Goal: Task Accomplishment & Management: Manage account settings

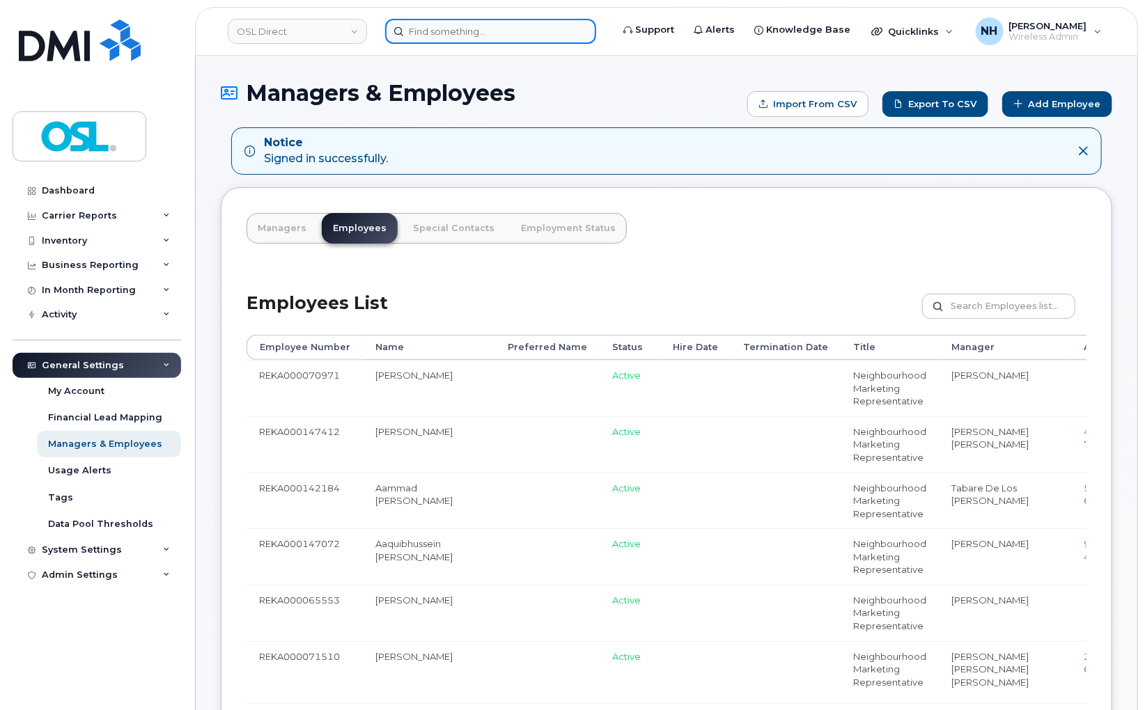
click at [411, 29] on input at bounding box center [490, 31] width 211 height 25
paste input "[EMAIL_ADDRESS][DOMAIN_NAME]"
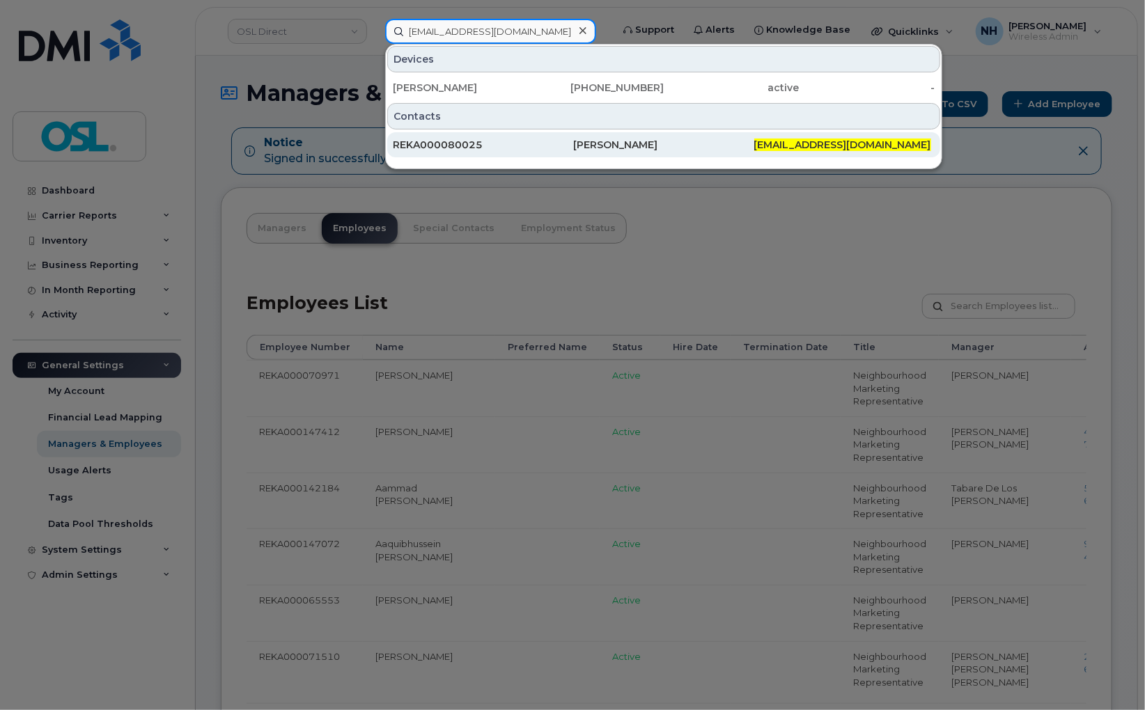
type input "[EMAIL_ADDRESS][DOMAIN_NAME]"
click at [564, 142] on div "REKA000080025" at bounding box center [483, 145] width 180 height 14
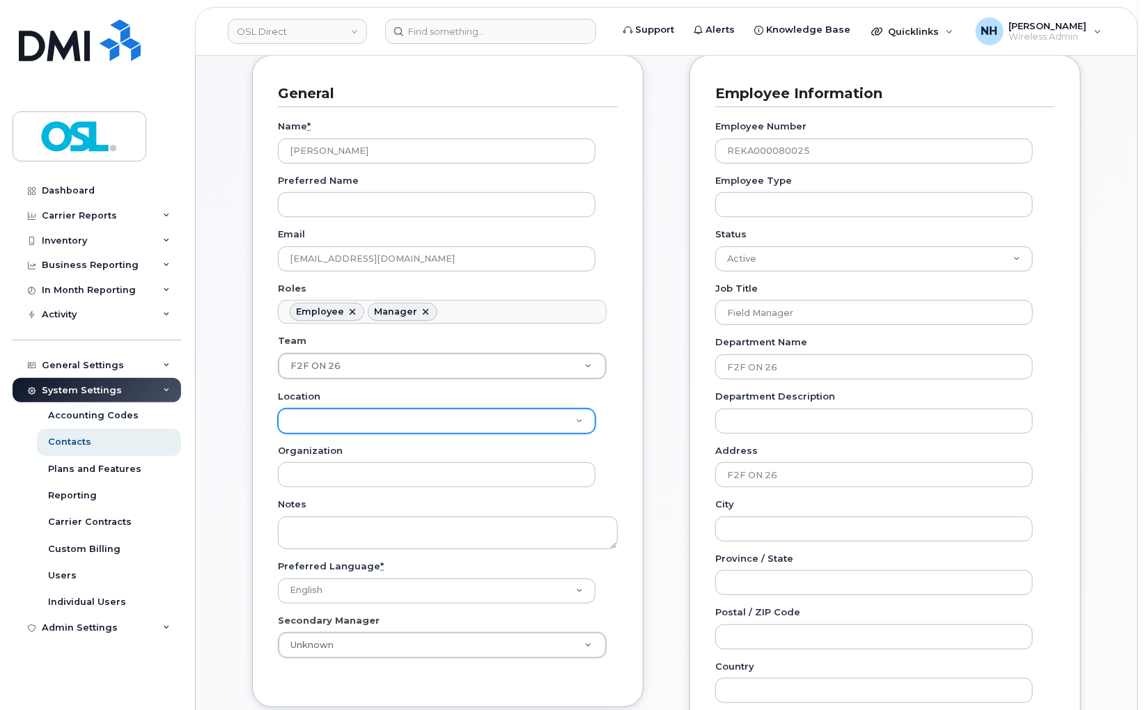
scroll to position [232, 0]
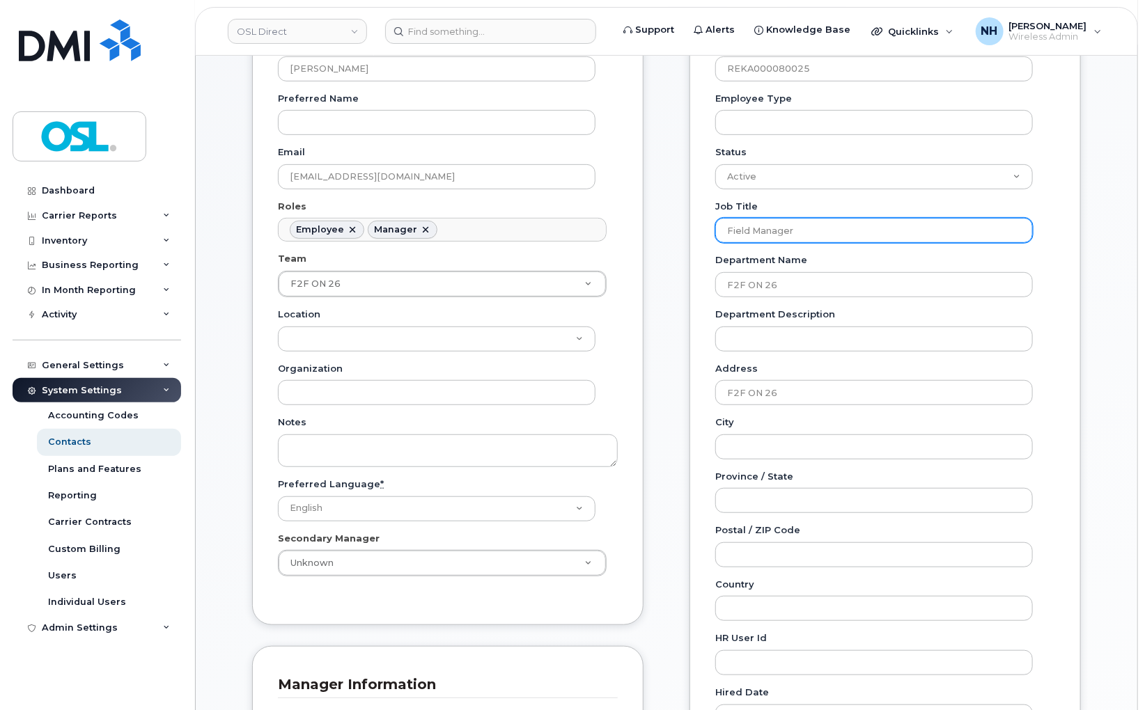
click at [815, 232] on input "Field Manager" at bounding box center [874, 230] width 318 height 25
click at [778, 233] on input "r" at bounding box center [874, 230] width 318 height 25
type input "Regional Manager"
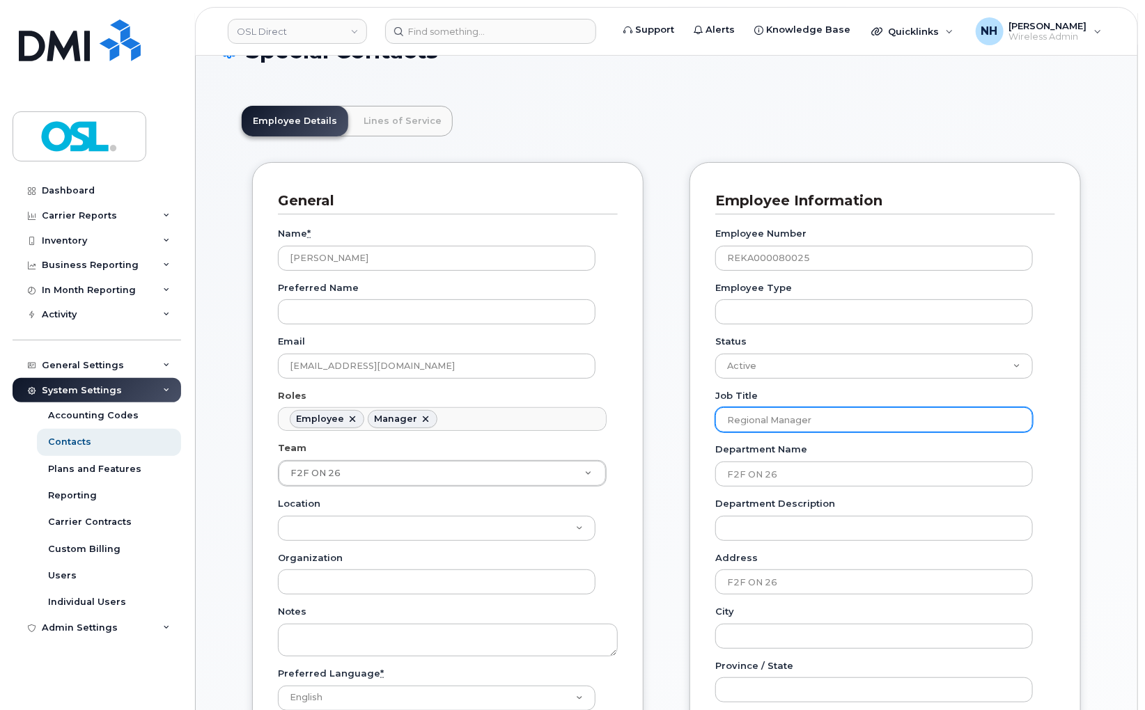
scroll to position [77, 0]
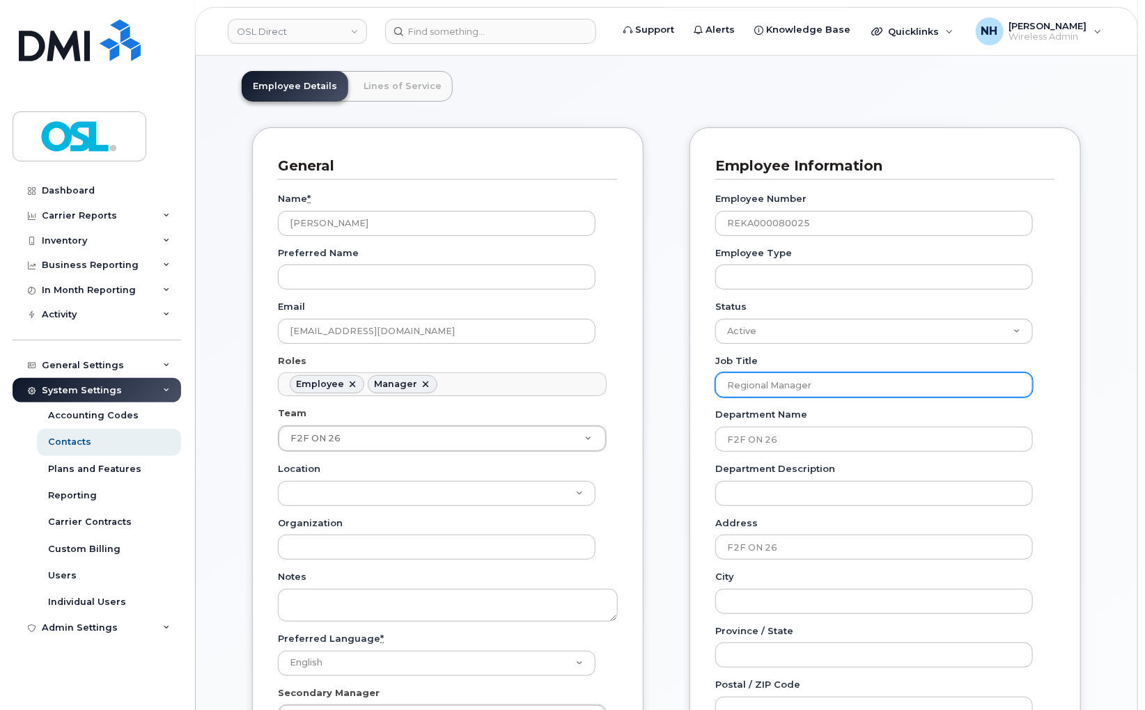
type input "Regional Manager"
click at [646, 437] on div "General Name * Naman Arora Preferred Name Email naman.arora@osldirect.com Roles…" at bounding box center [448, 644] width 412 height 1034
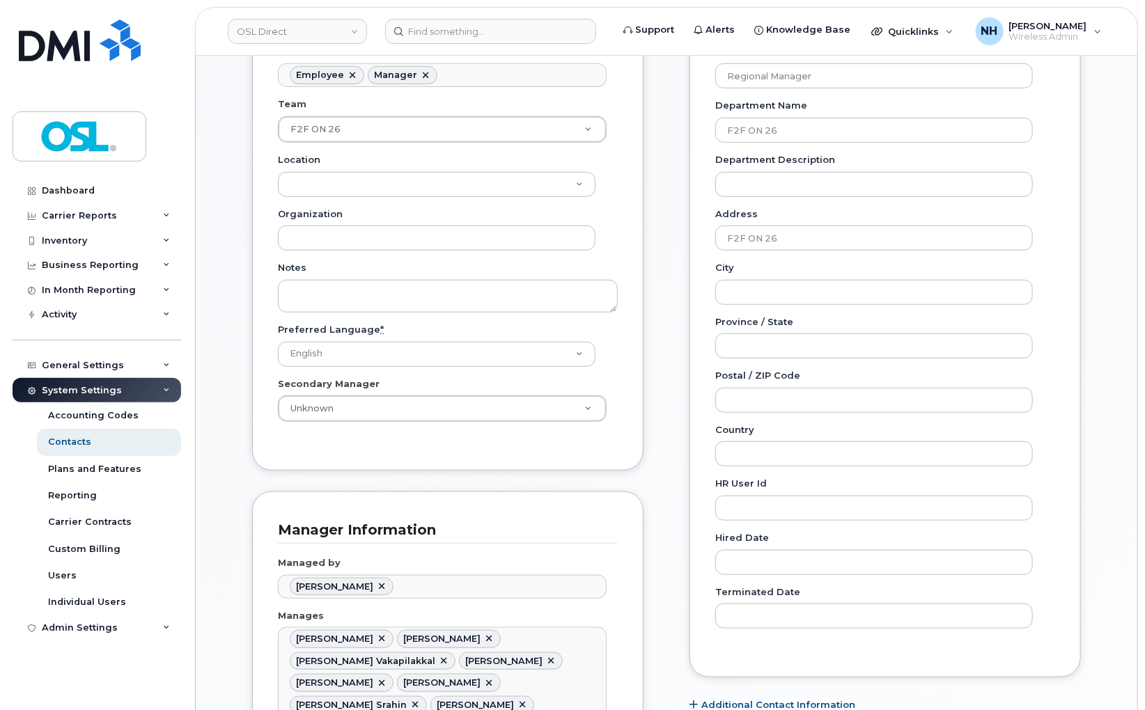
scroll to position [618, 0]
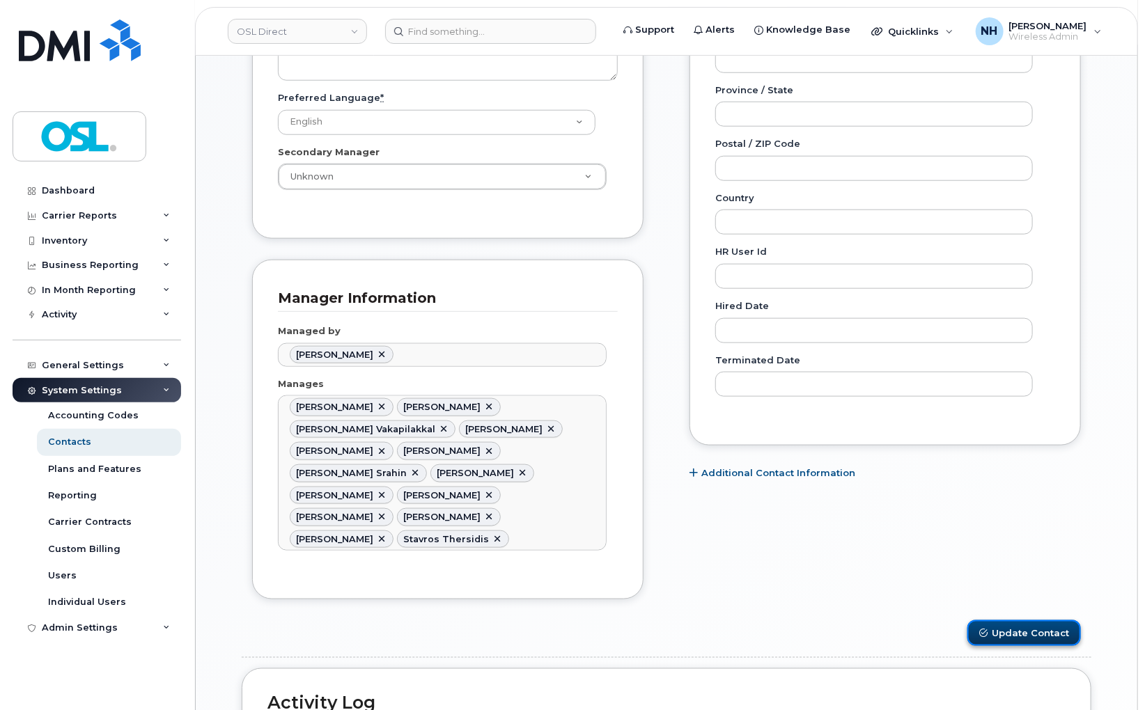
click at [1029, 621] on button "Update Contact" at bounding box center [1024, 634] width 114 height 26
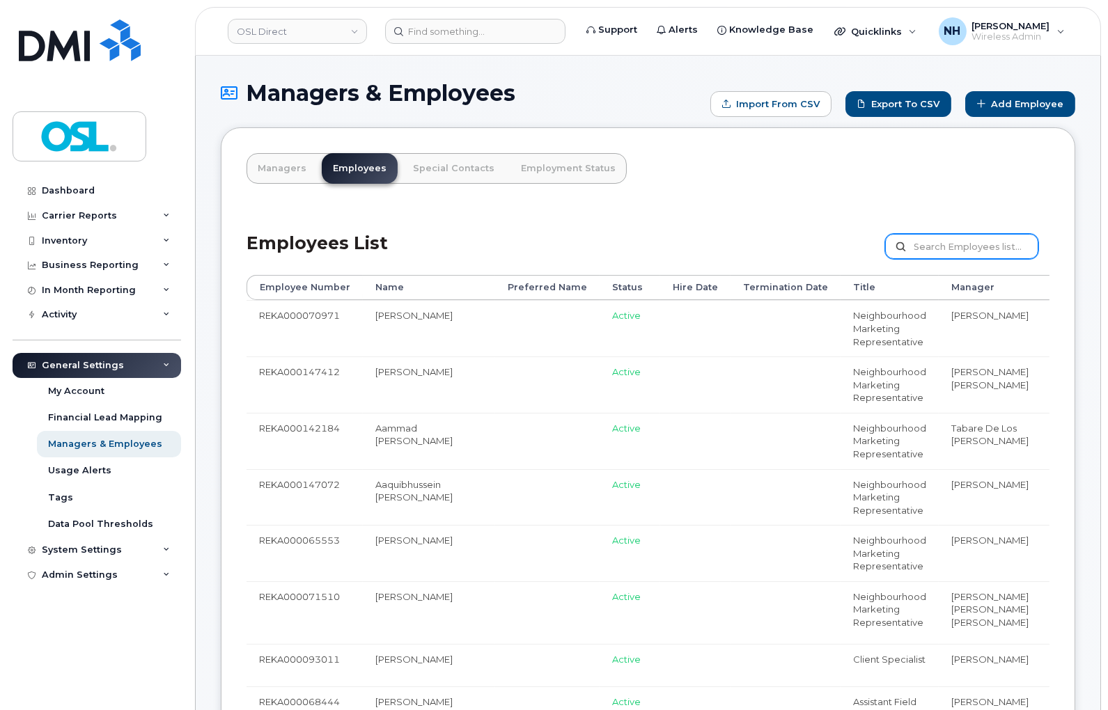
drag, startPoint x: 938, startPoint y: 248, endPoint x: 945, endPoint y: 242, distance: 9.4
click at [940, 247] on input "text" at bounding box center [961, 246] width 153 height 25
paste input "Lael-Eber Ataigba"
type input "Lael-Eber Ataigba"
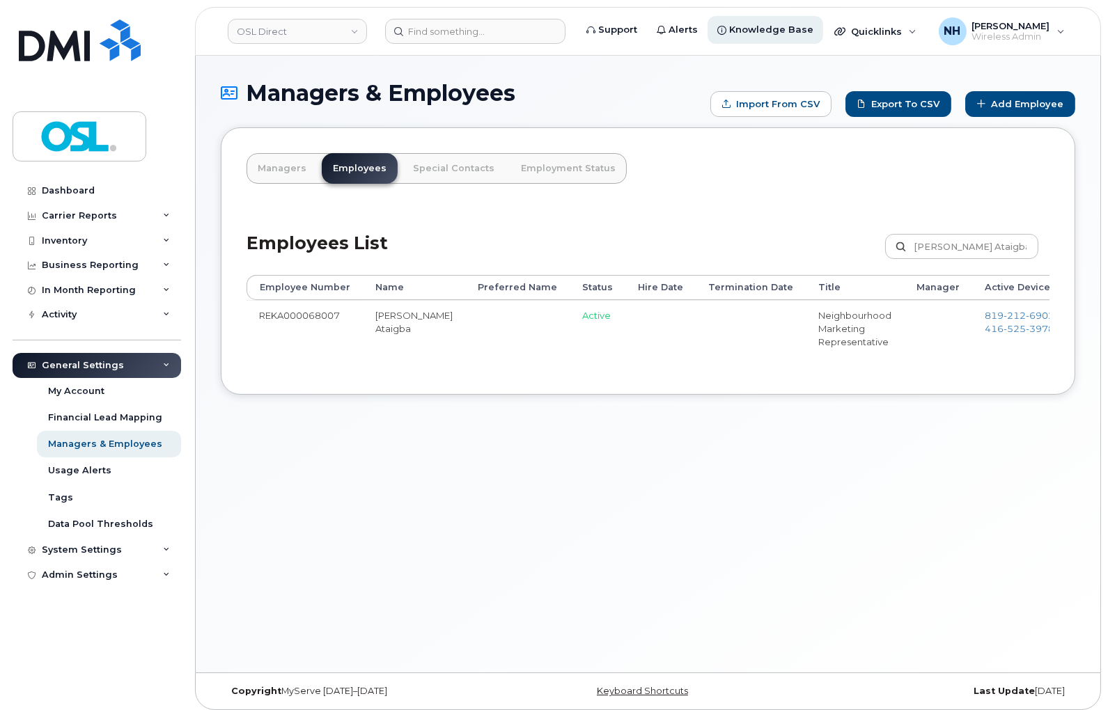
click at [1081, 322] on link "Edit" at bounding box center [1107, 322] width 53 height 26
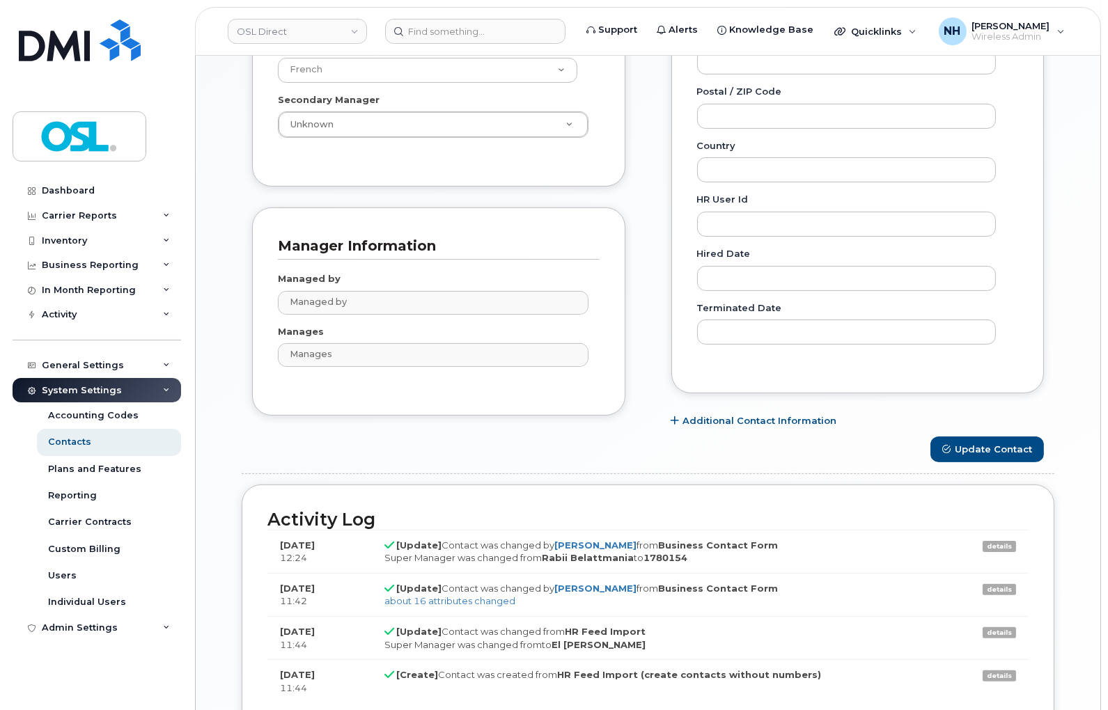
scroll to position [774, 0]
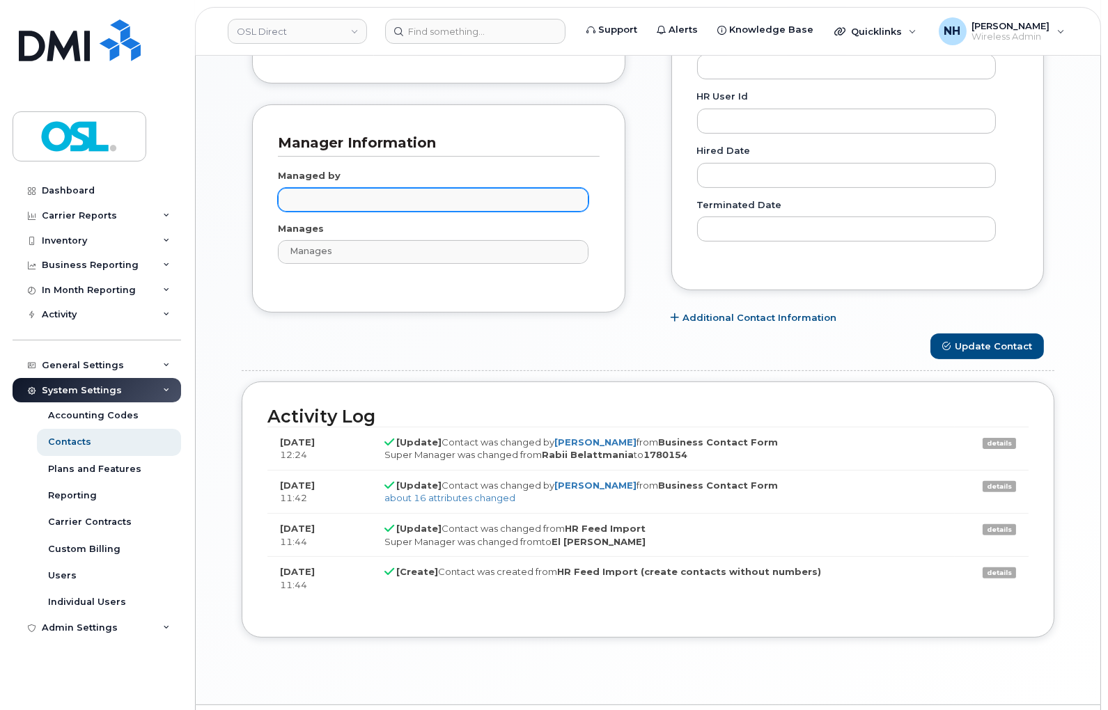
click at [397, 196] on input "text" at bounding box center [434, 199] width 297 height 20
paste input "Mouradi"
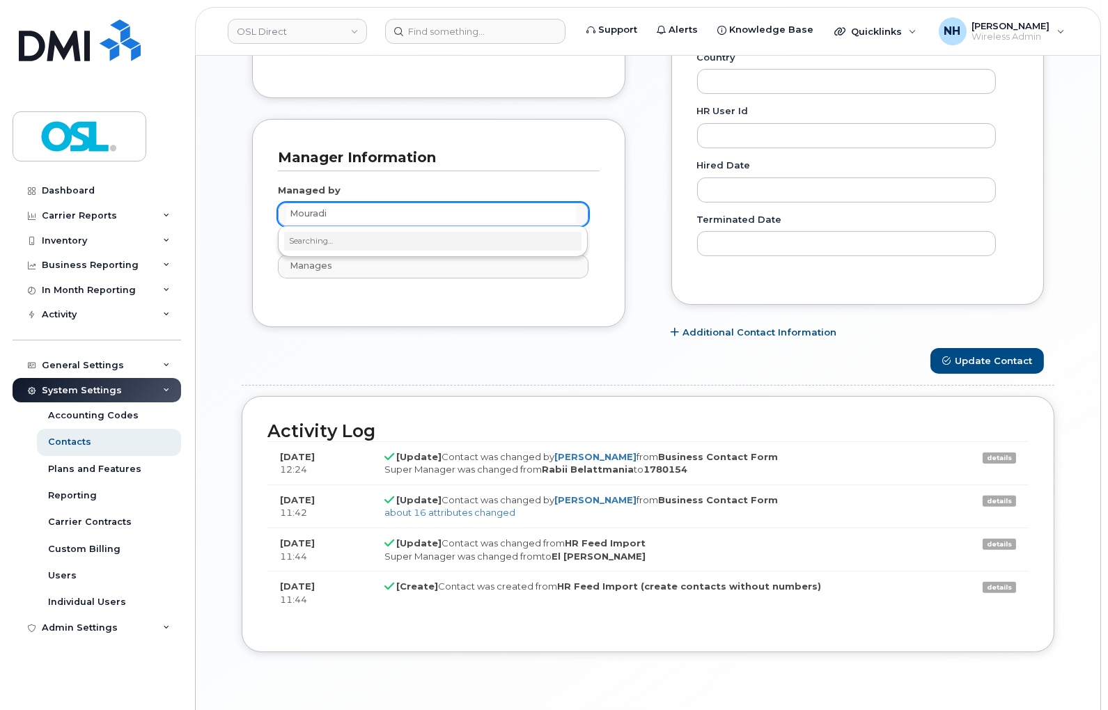
scroll to position [464, 0]
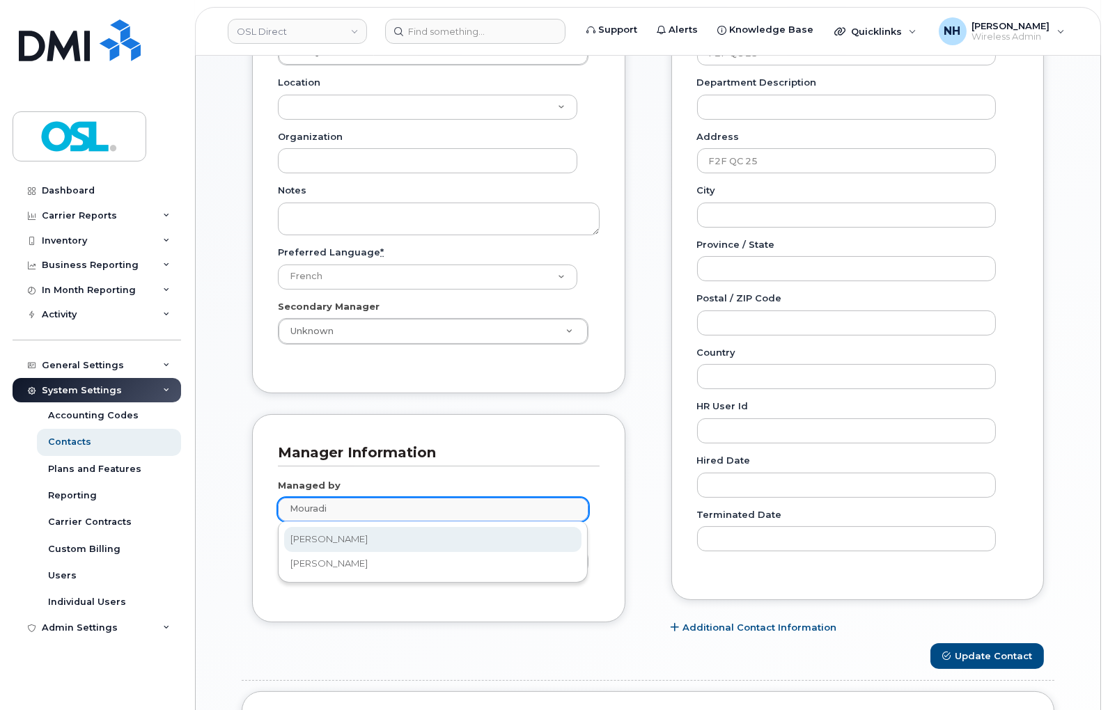
type input "Mouradi"
type input "1884368"
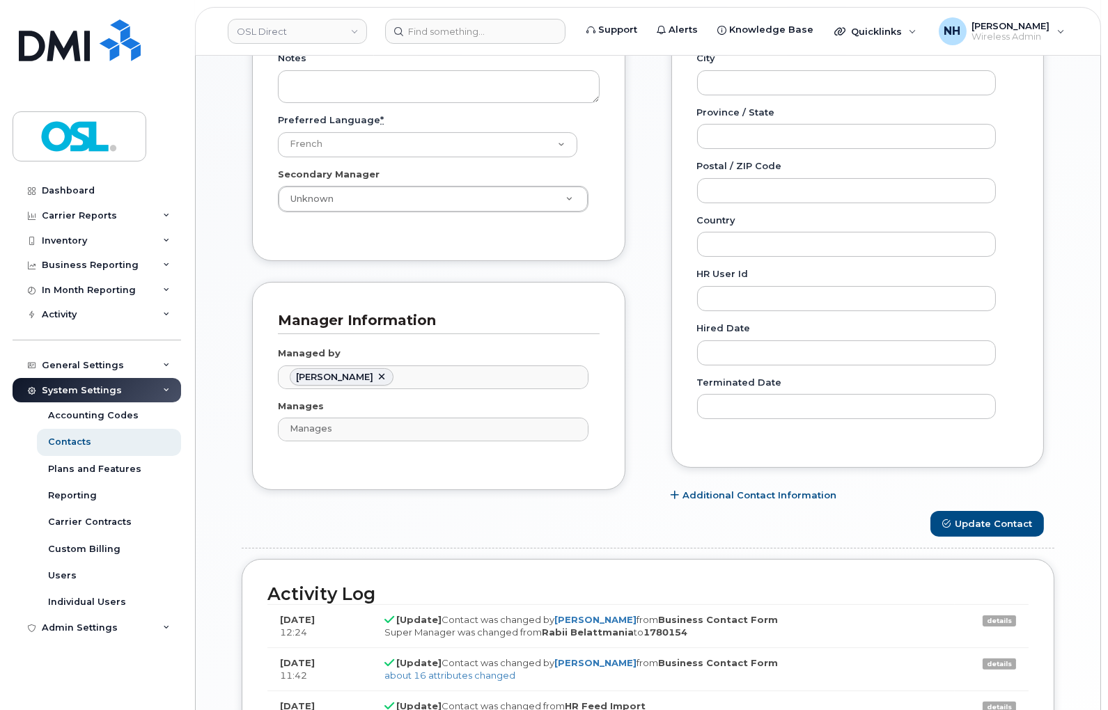
scroll to position [696, 0]
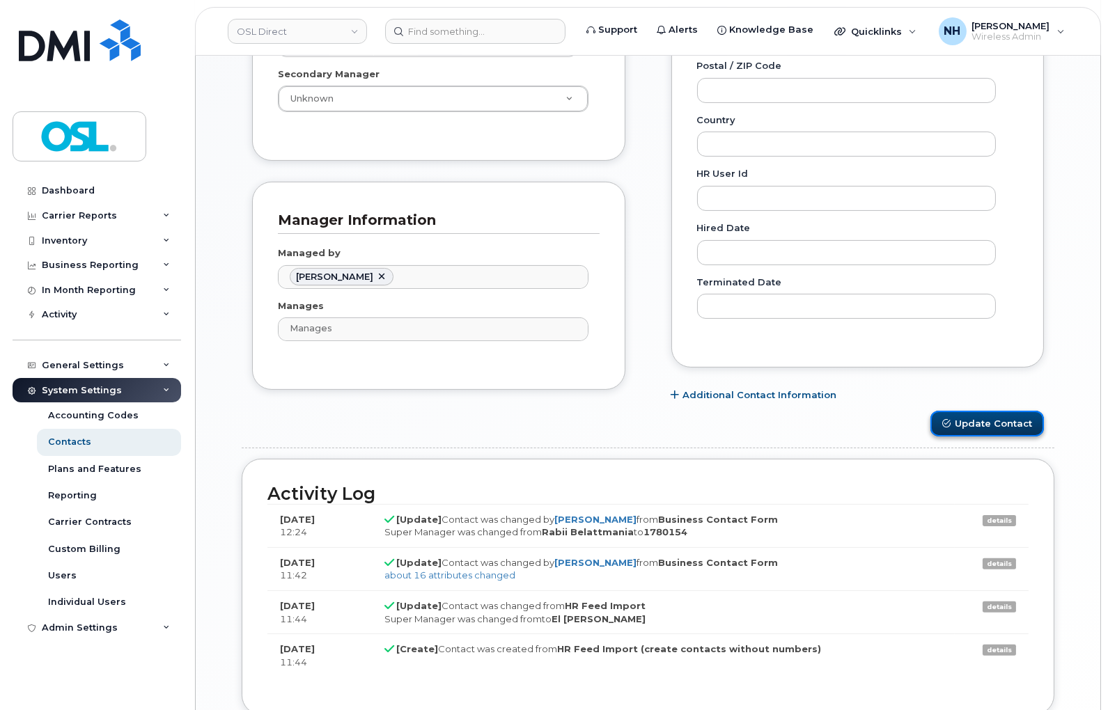
click at [990, 413] on button "Update Contact" at bounding box center [988, 424] width 114 height 26
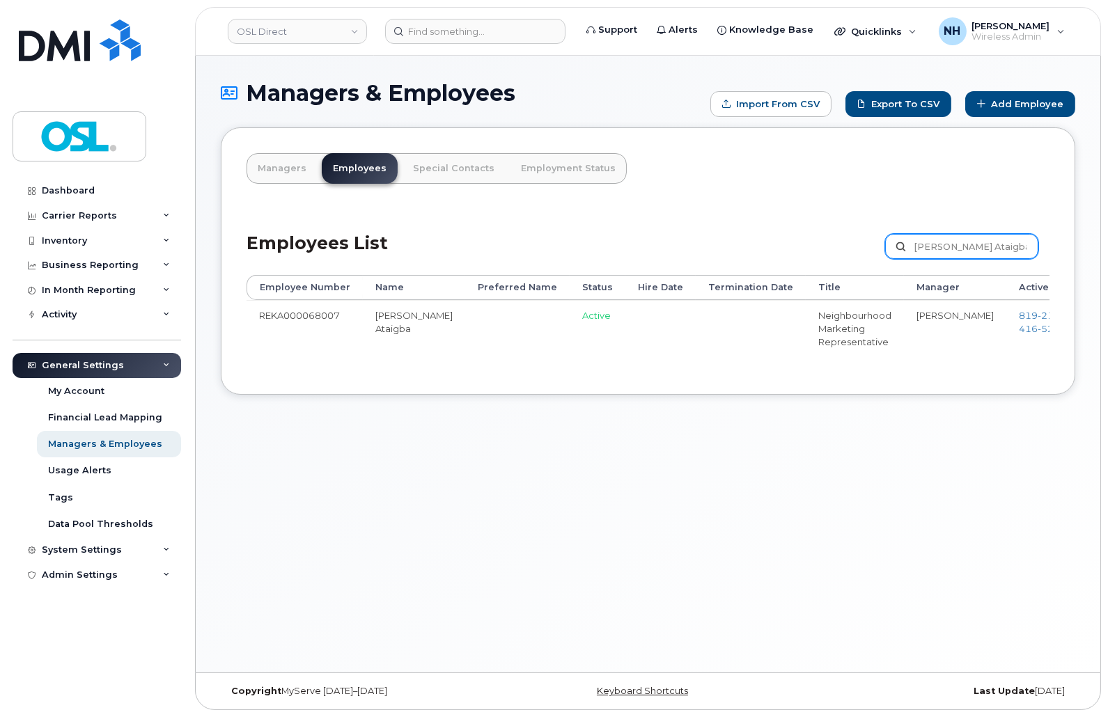
click at [945, 244] on input "[PERSON_NAME] Ataigba" at bounding box center [961, 246] width 153 height 25
paste input "Bensafi"
type input "Bensafi"
click at [465, 332] on td at bounding box center [517, 328] width 104 height 56
drag, startPoint x: 698, startPoint y: 369, endPoint x: 809, endPoint y: 351, distance: 112.2
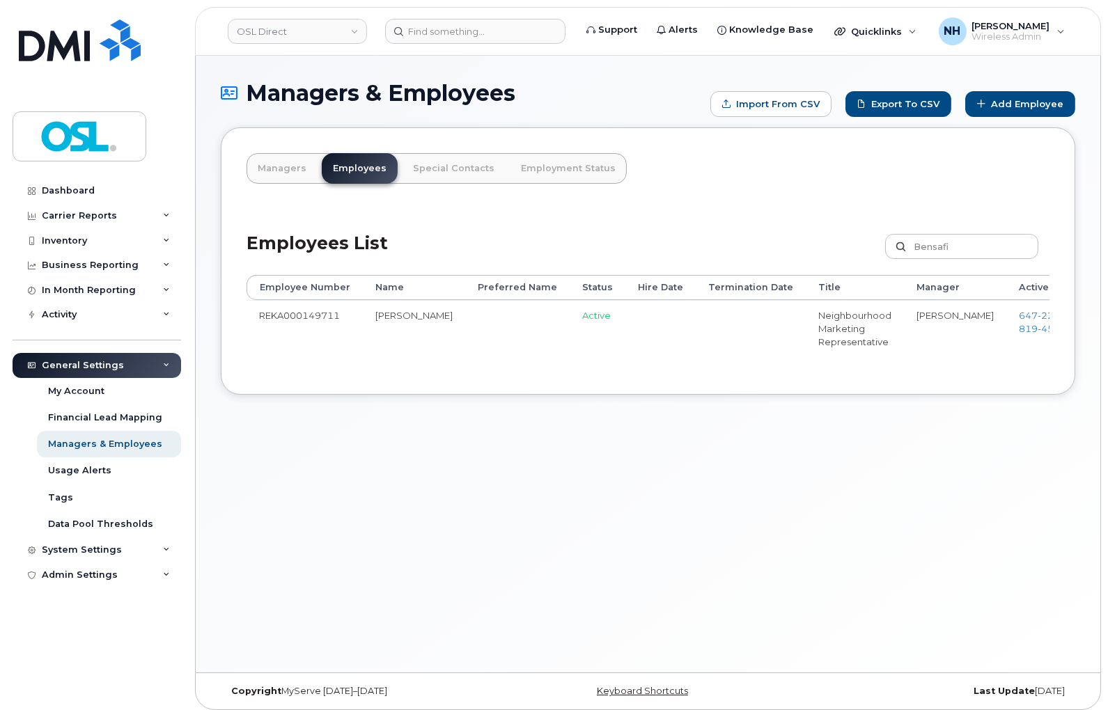
click at [803, 363] on div "Employee Number Name Preferred Name Status Hire Date Termination Date Title Man…" at bounding box center [648, 322] width 803 height 94
click at [917, 322] on li "Samy Bessaad" at bounding box center [955, 315] width 77 height 13
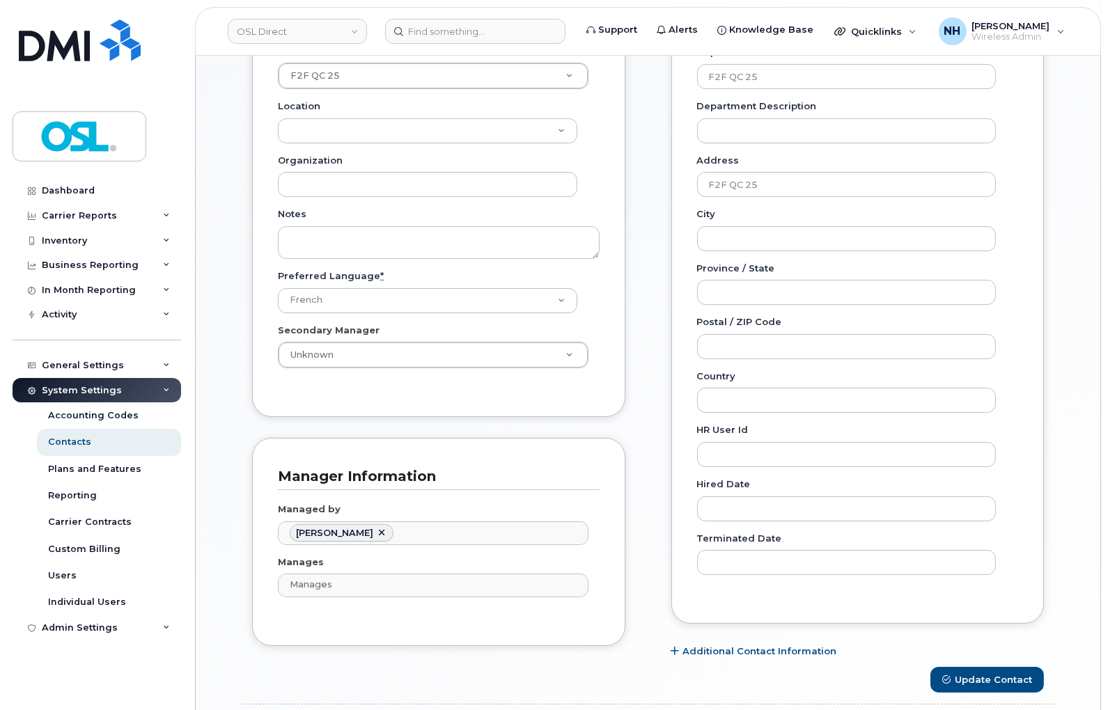
scroll to position [728, 0]
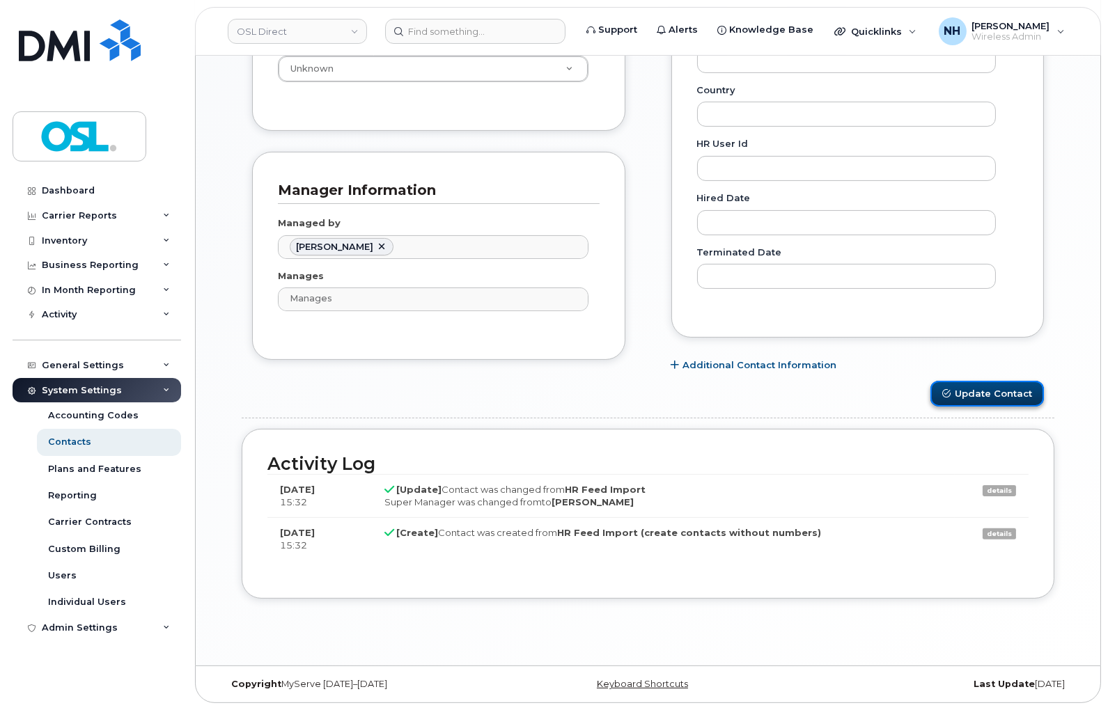
click at [992, 384] on button "Update Contact" at bounding box center [988, 394] width 114 height 26
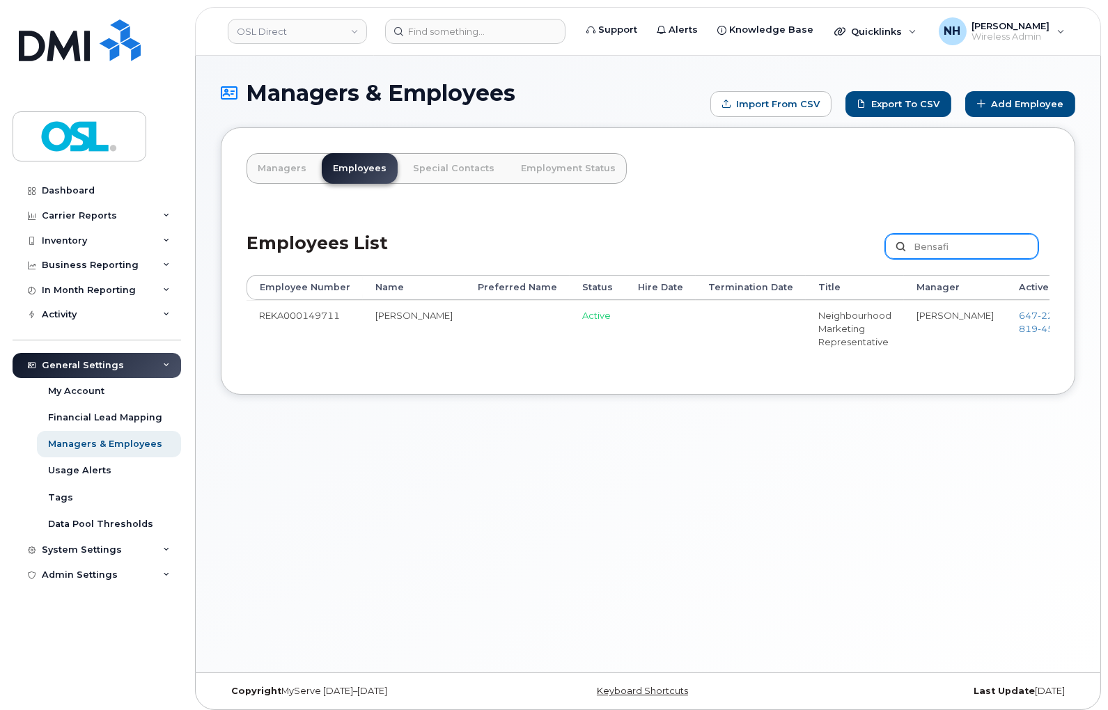
click at [942, 256] on input "Bensafi" at bounding box center [961, 246] width 153 height 25
paste input "Hammam"
type input "Hammami"
click at [950, 251] on input "Hammami" at bounding box center [961, 246] width 153 height 25
paste input "Kabey"
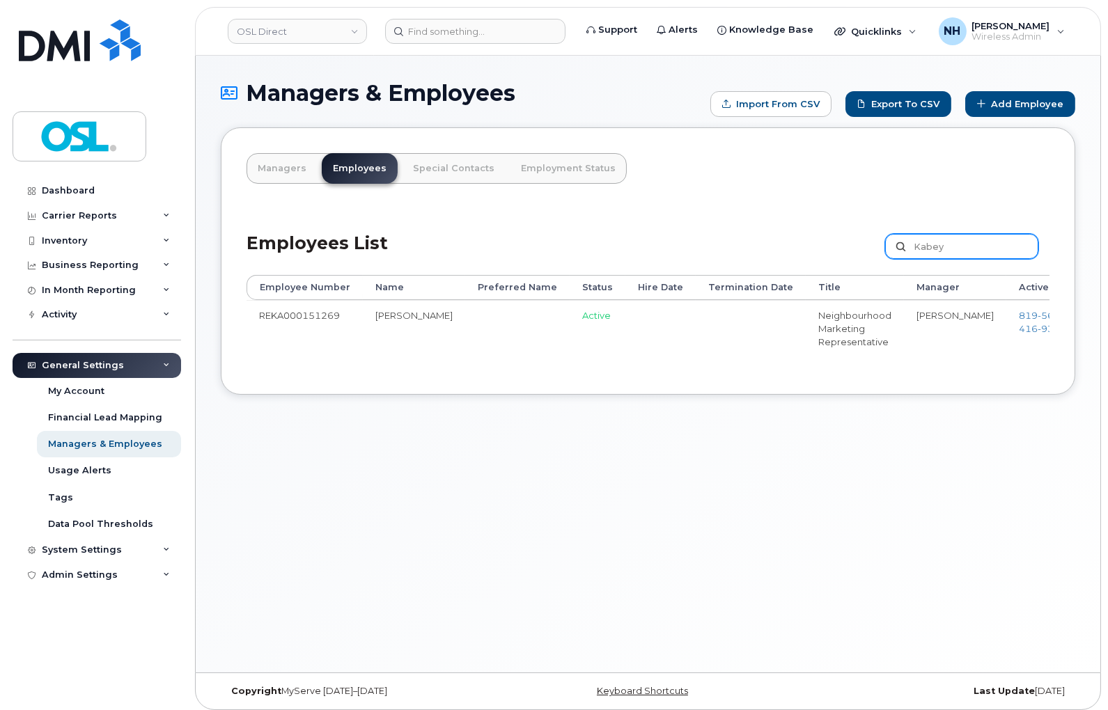
type input "Kabey"
drag, startPoint x: 570, startPoint y: 332, endPoint x: 685, endPoint y: 333, distance: 115.6
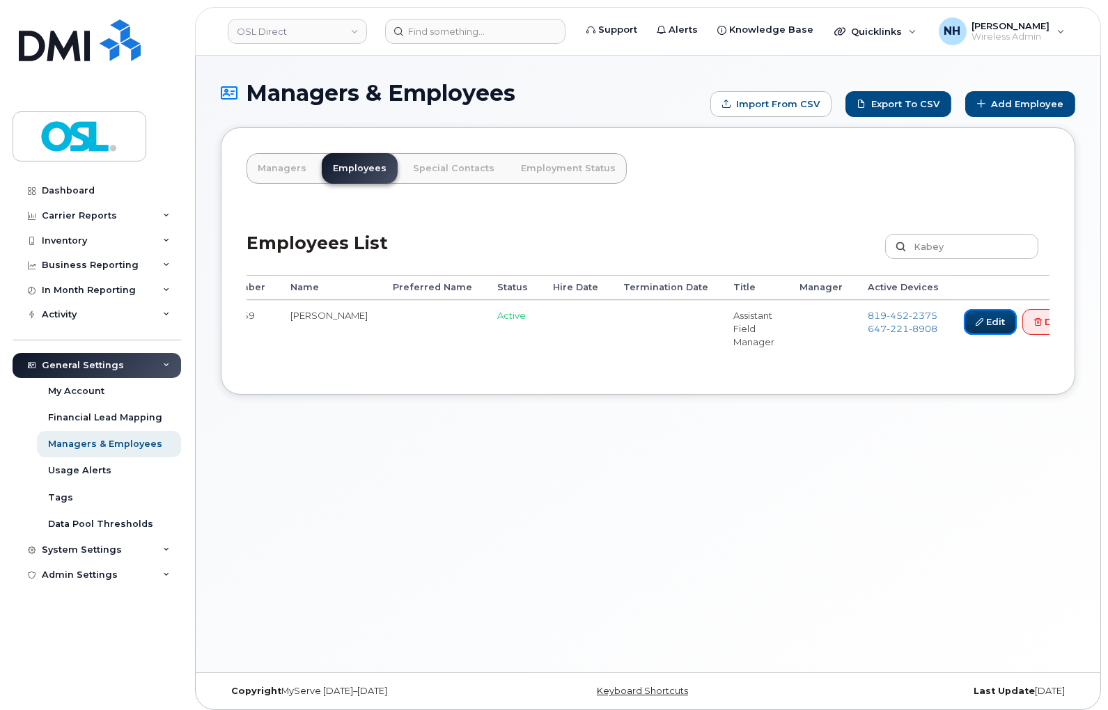
click at [964, 319] on link "Edit" at bounding box center [990, 322] width 53 height 26
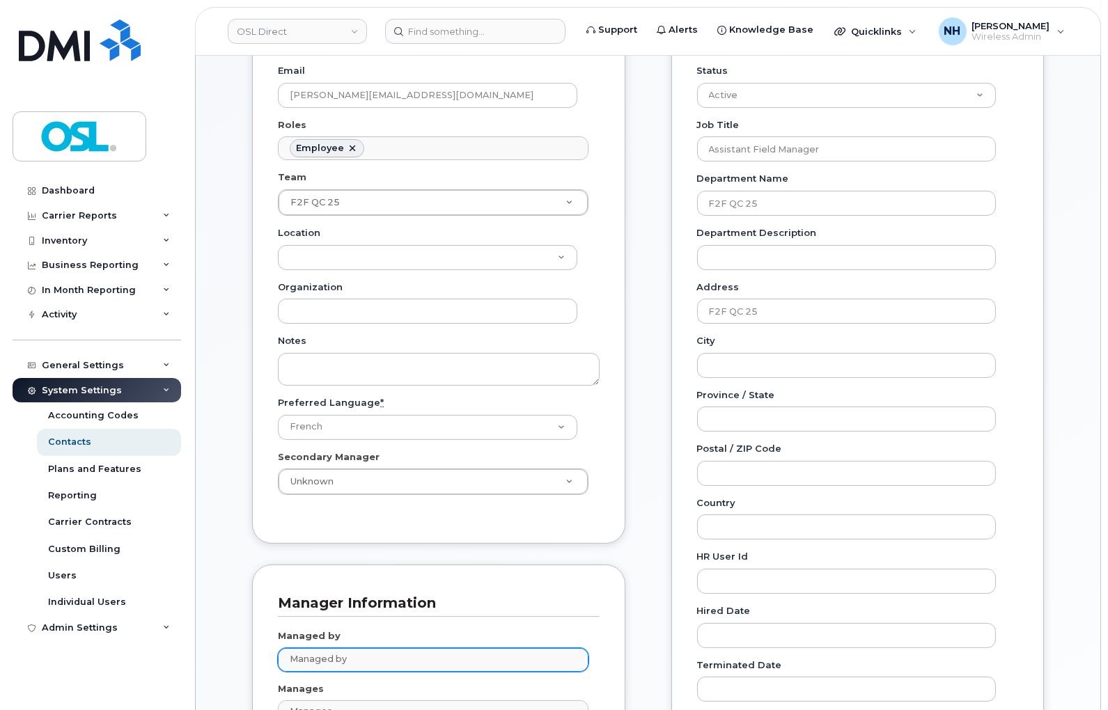
scroll to position [464, 0]
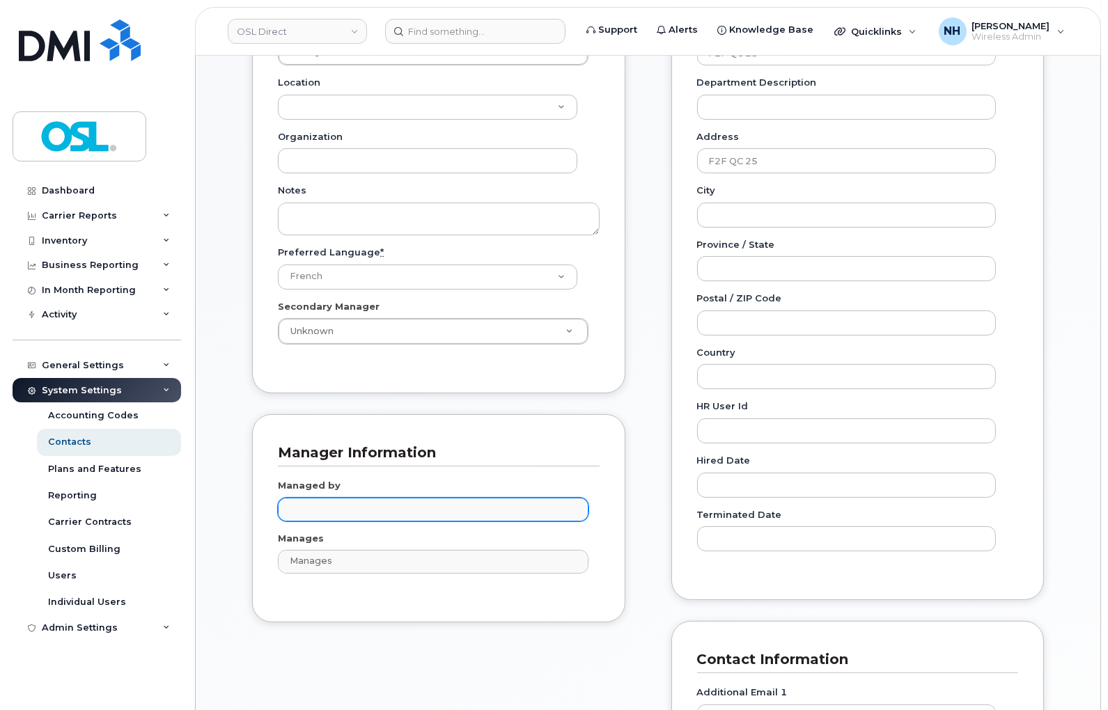
click at [380, 506] on input "text" at bounding box center [434, 509] width 297 height 20
paste input "Mouradi"
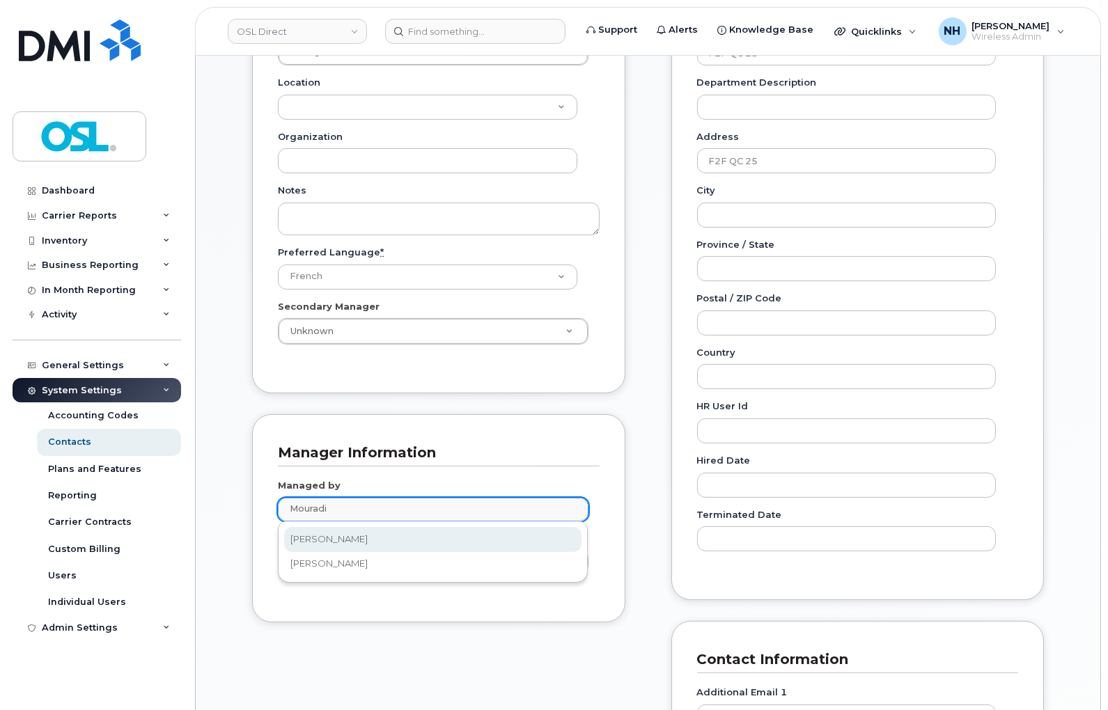
type input "Mouradi"
type input "1884368"
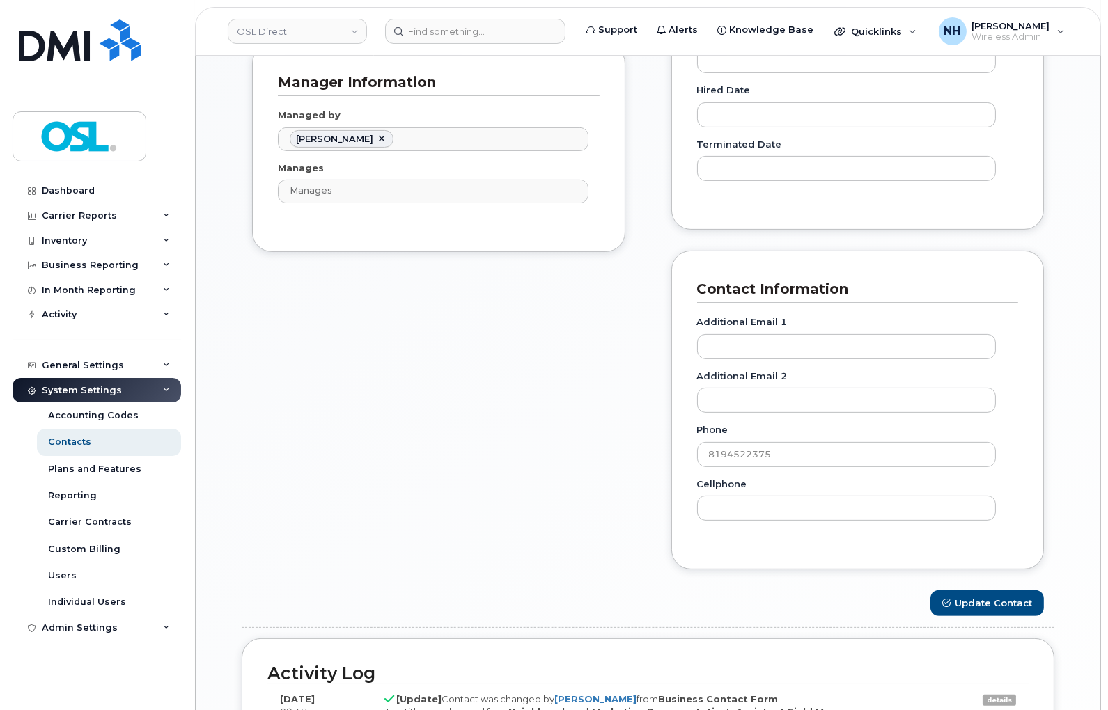
scroll to position [851, 0]
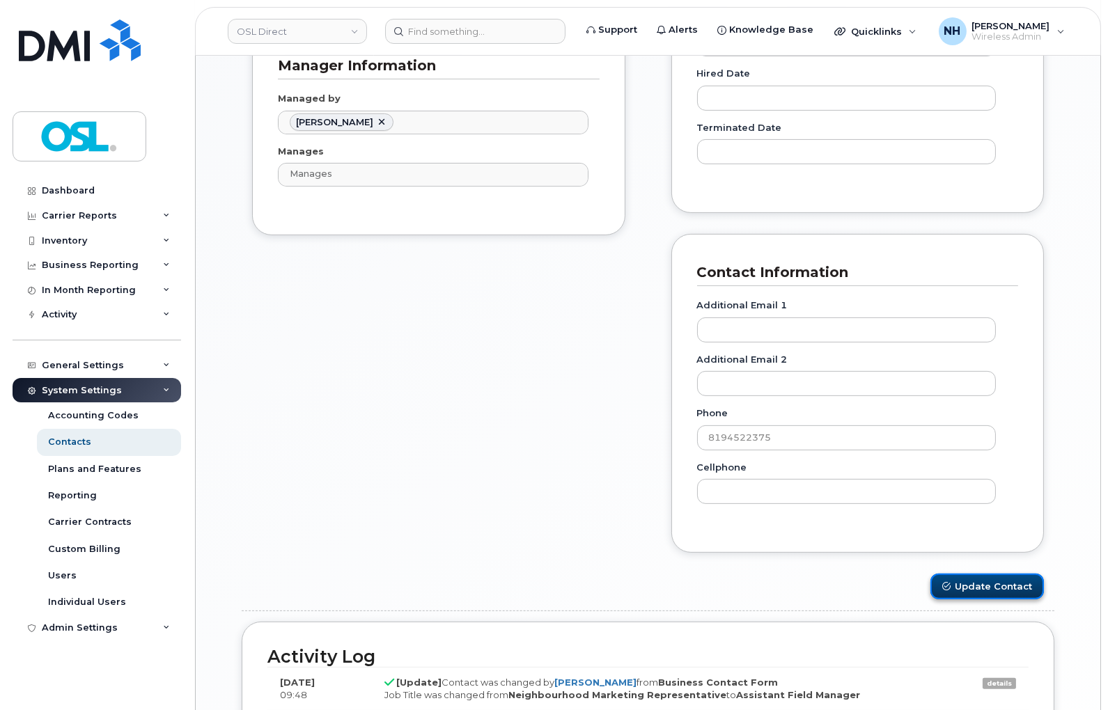
click at [1033, 575] on button "Update Contact" at bounding box center [988, 587] width 114 height 26
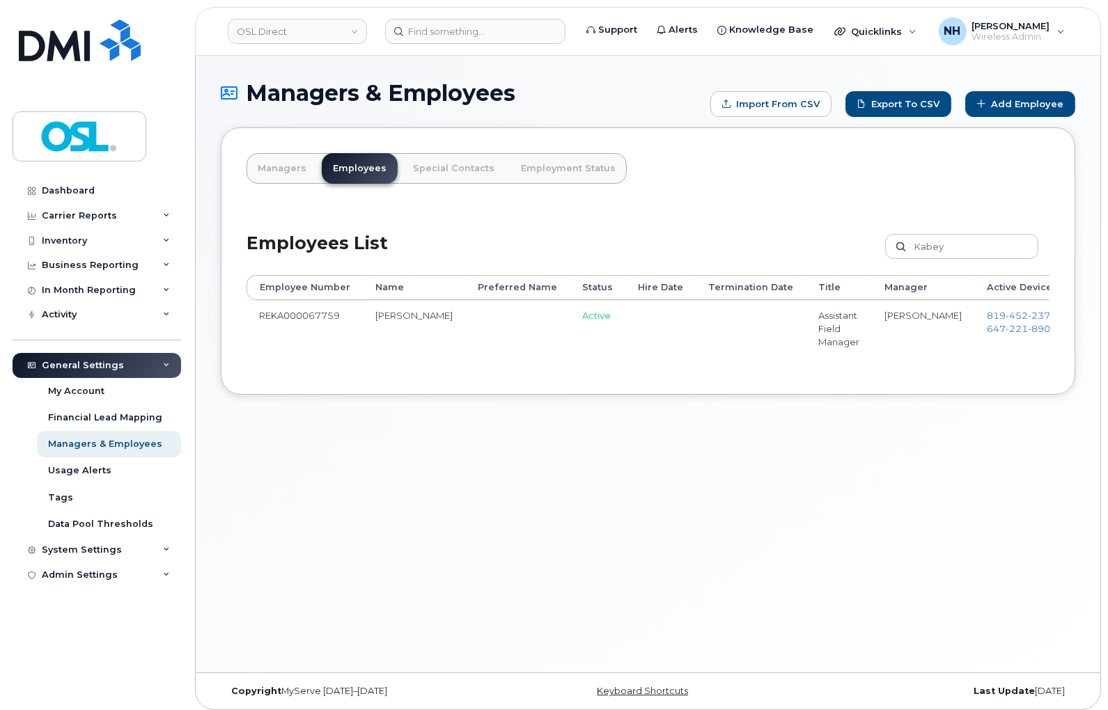
click at [360, 482] on div "Managers & Employees Import from CSV Export to CSV Add Employee Managers Employ…" at bounding box center [648, 364] width 905 height 617
click at [949, 247] on input "Kabey" at bounding box center [961, 246] width 153 height 25
paste input "Akshit Khullar"
type input "Akshit Khullar"
click at [946, 247] on input "[PERSON_NAME]" at bounding box center [961, 246] width 153 height 25
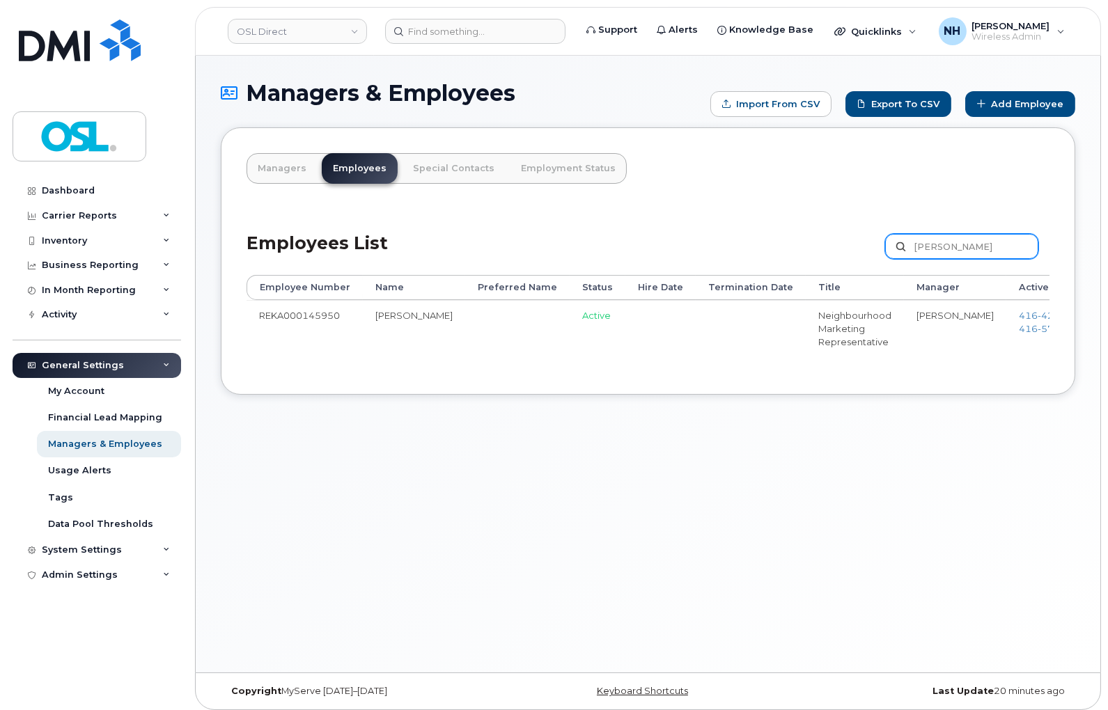
paste input "[PERSON_NAME]"
type input "[PERSON_NAME]"
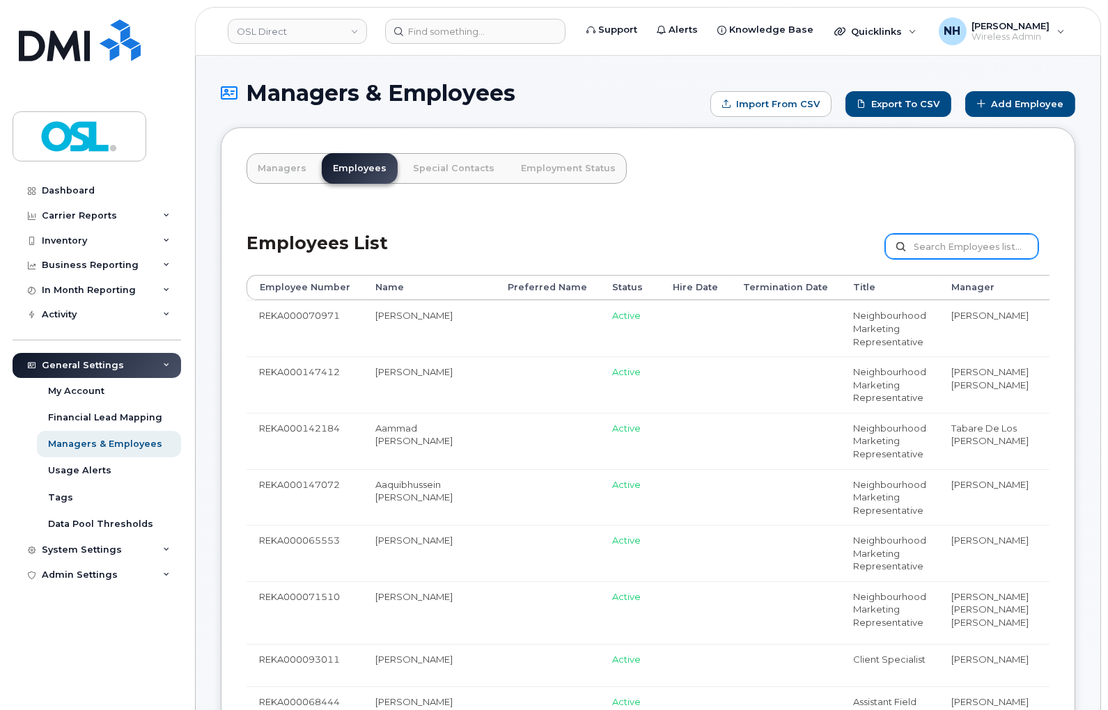
click at [951, 254] on input "text" at bounding box center [961, 246] width 153 height 25
paste input "REKA000145950"
type input "REKA000145950"
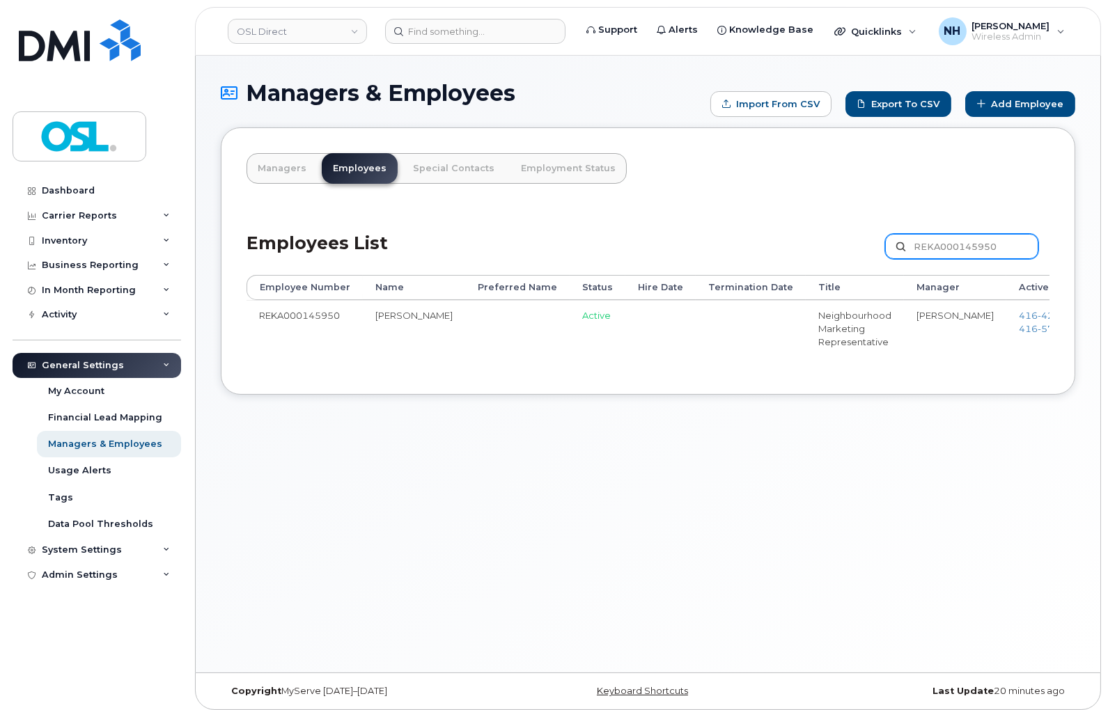
click at [988, 239] on input "REKA000145950" at bounding box center [961, 246] width 153 height 25
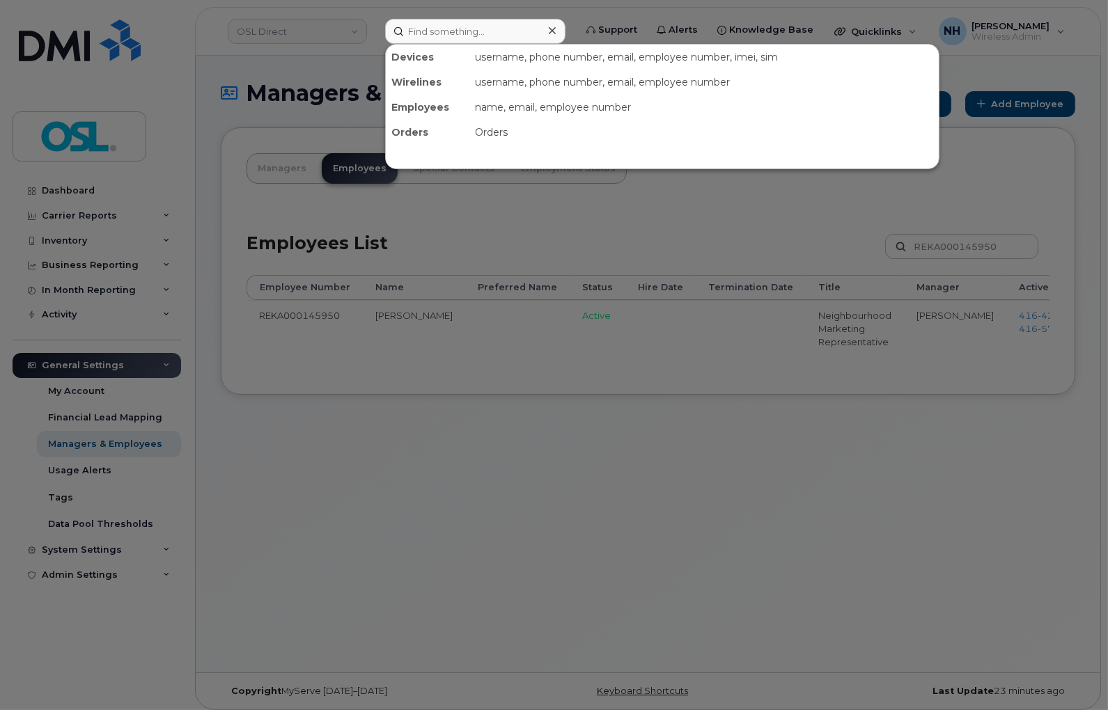
click at [475, 36] on input at bounding box center [475, 31] width 180 height 25
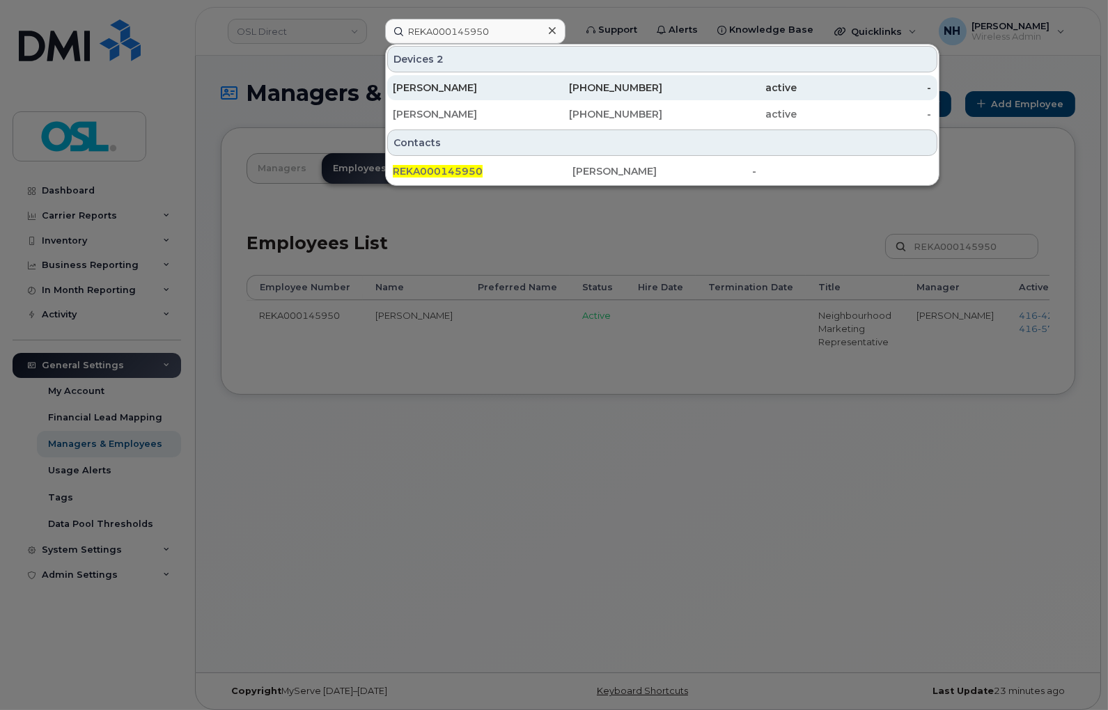
type input "REKA000145950"
drag, startPoint x: 489, startPoint y: 89, endPoint x: 496, endPoint y: 124, distance: 35.5
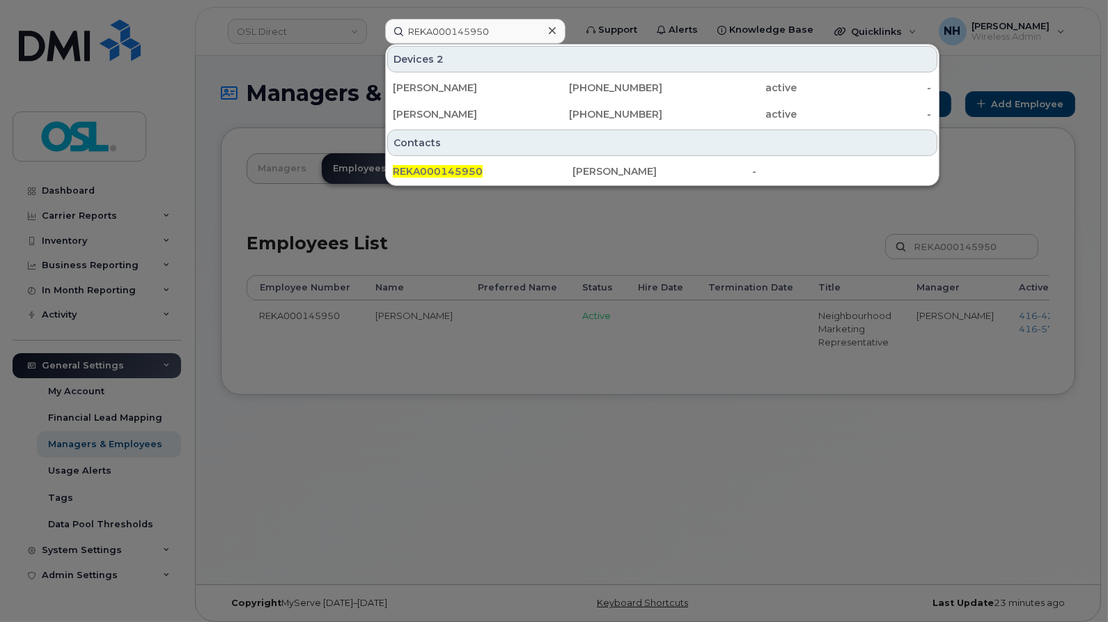
click at [496, 373] on div at bounding box center [554, 311] width 1108 height 622
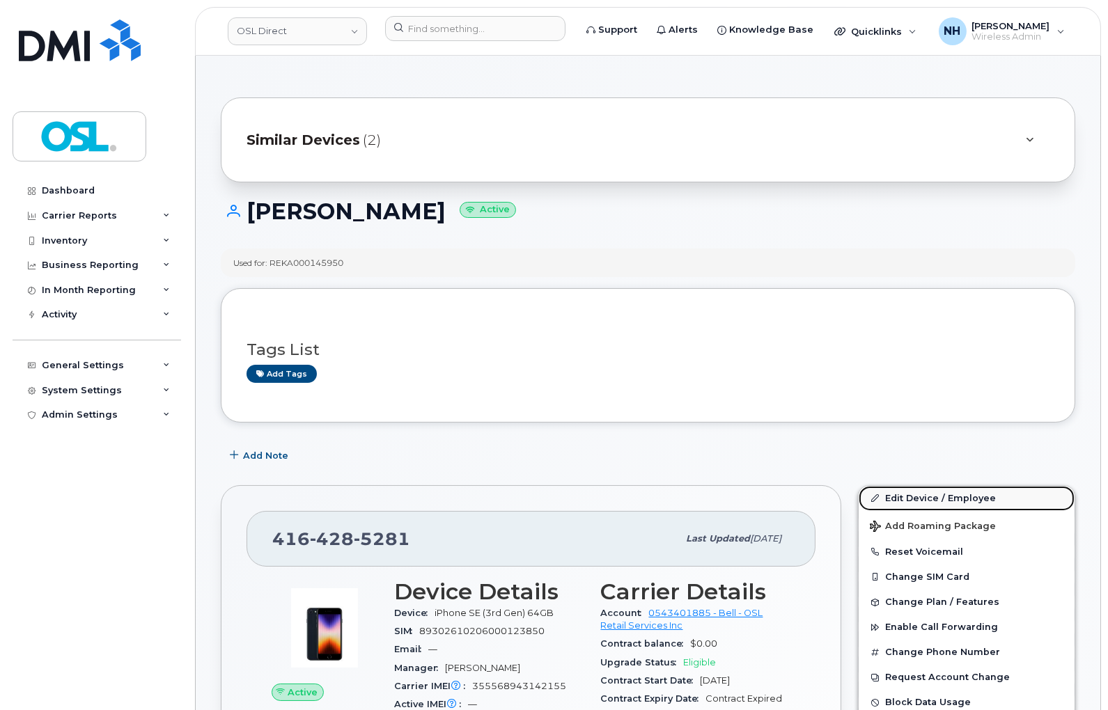
click at [937, 493] on link "Edit Device / Employee" at bounding box center [967, 498] width 216 height 25
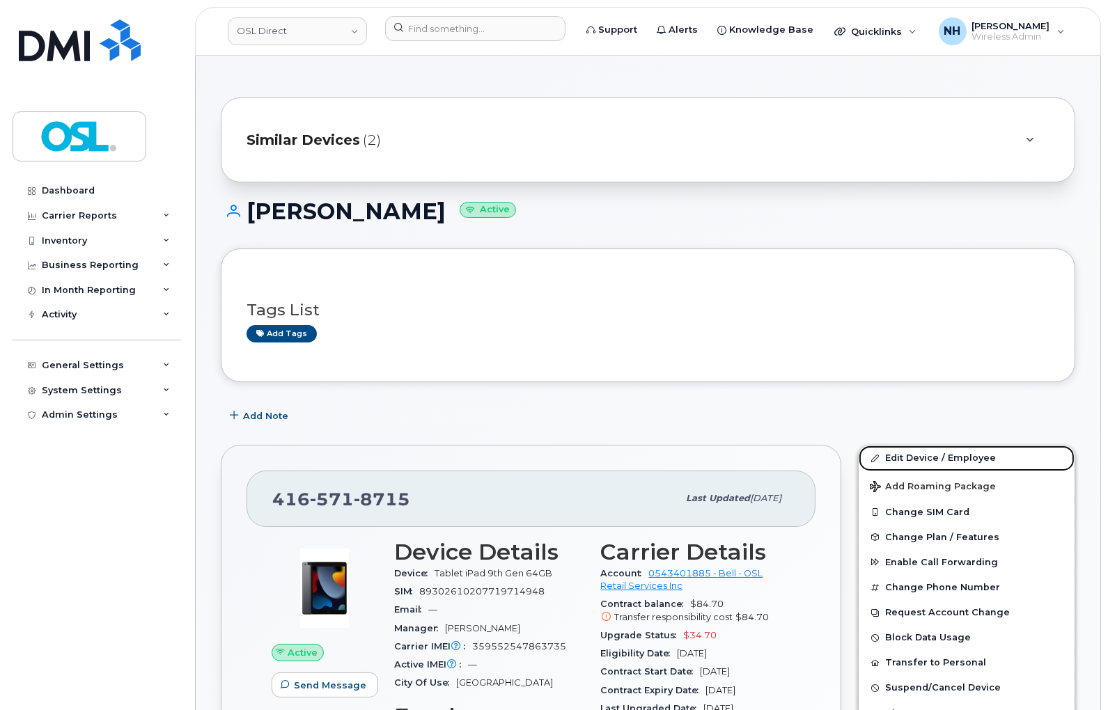
click at [926, 453] on link "Edit Device / Employee" at bounding box center [967, 458] width 216 height 25
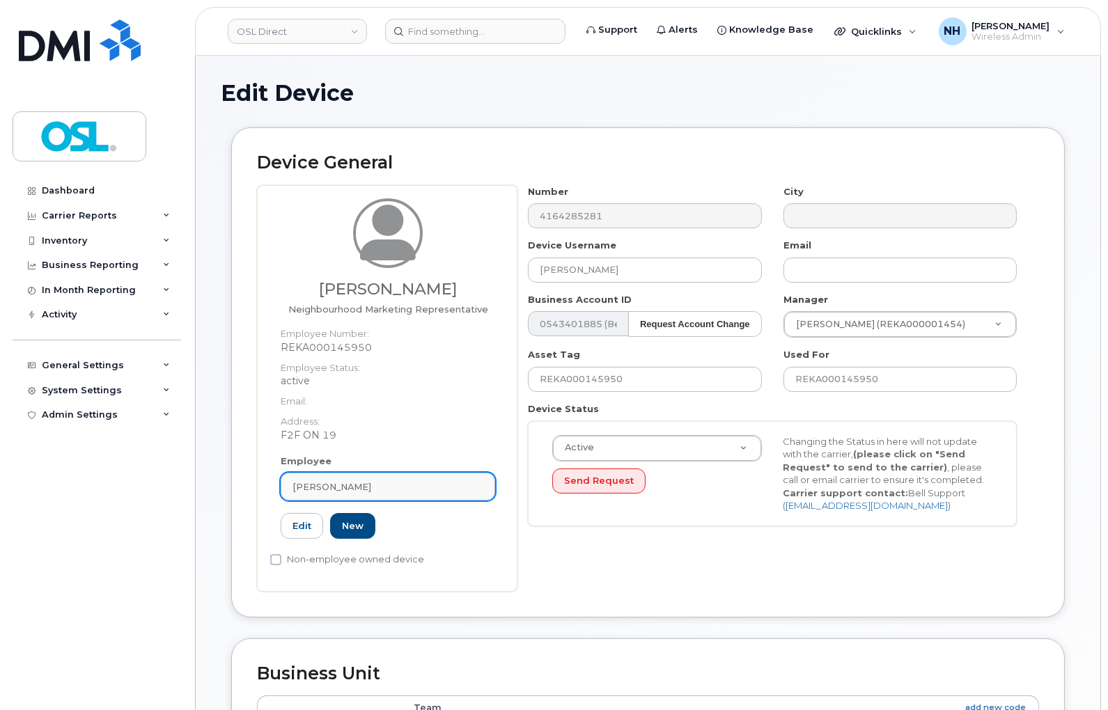
click at [364, 497] on link "[PERSON_NAME]" at bounding box center [388, 487] width 215 height 28
paste input "termina"
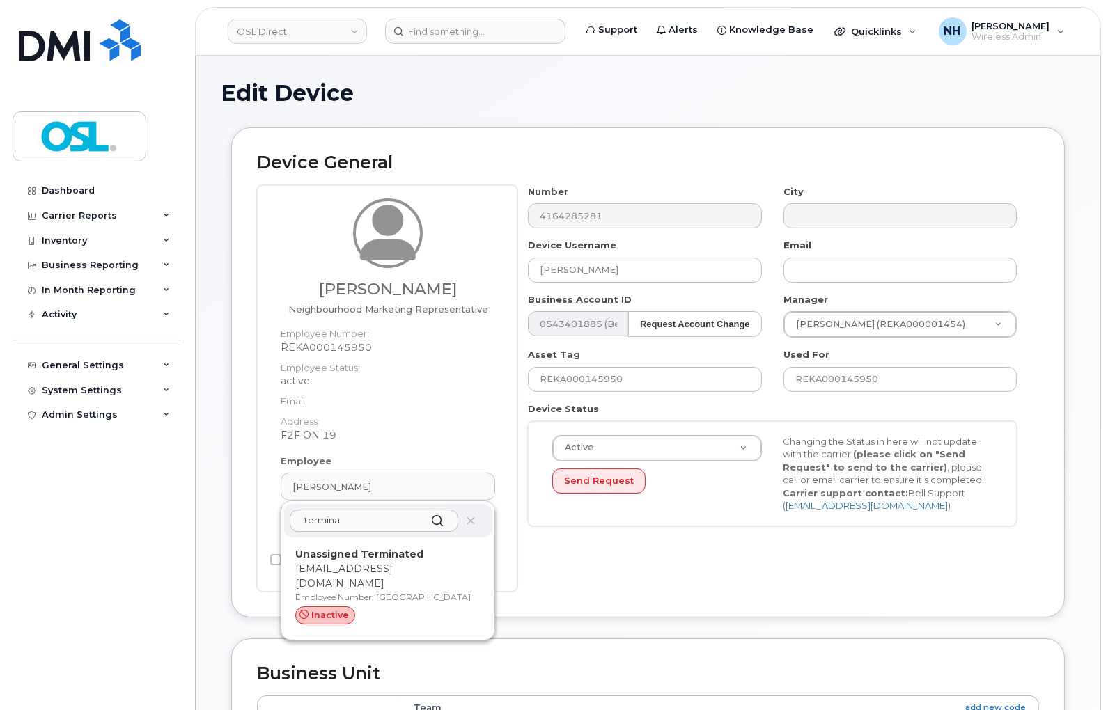
type input "termina"
click at [390, 591] on p "Employee Number: UT" at bounding box center [387, 597] width 185 height 13
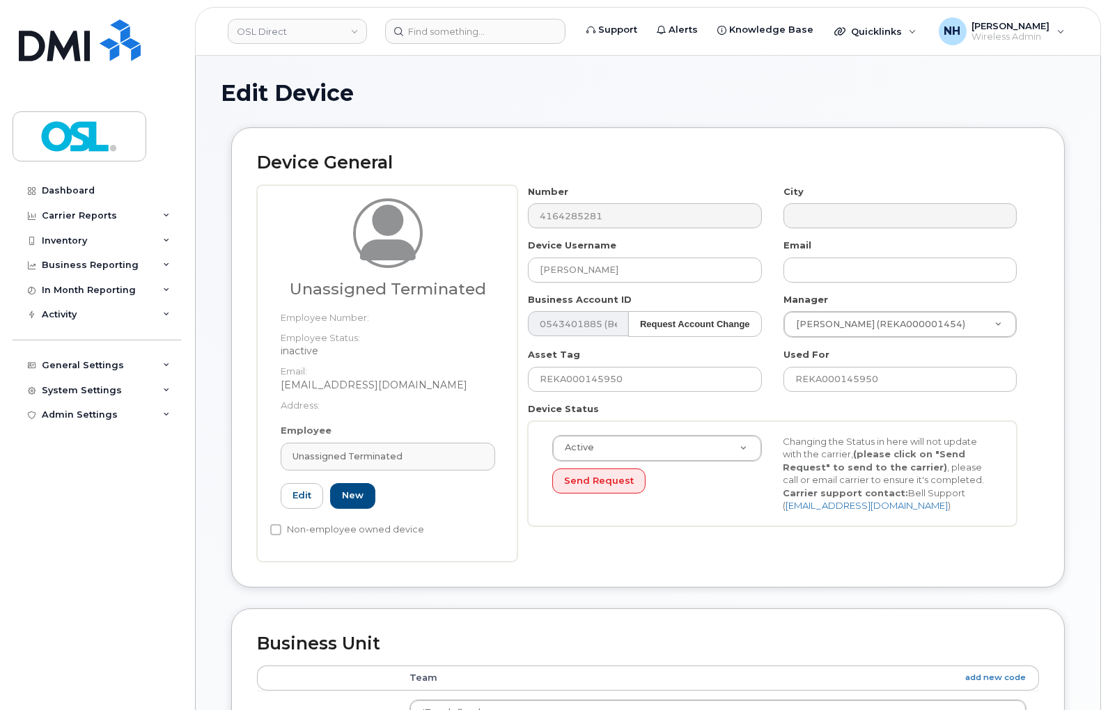
type input "UT"
type input "Unassigned Terminated"
type input "[EMAIL_ADDRESS][DOMAIN_NAME]"
type input "4117510"
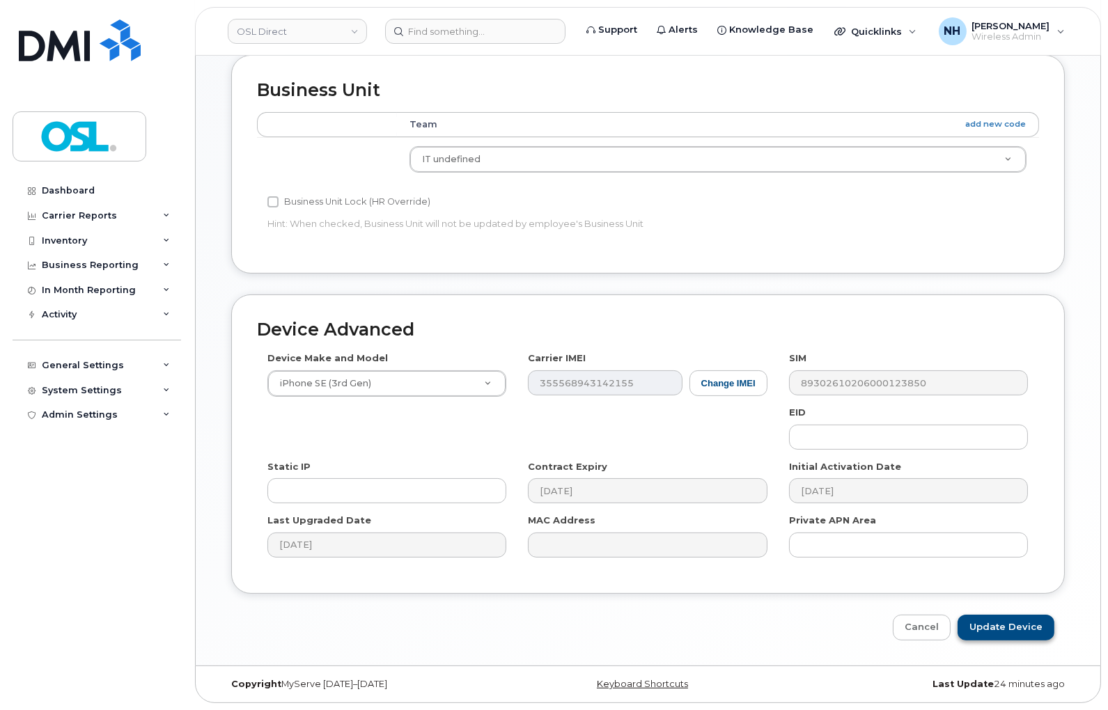
scroll to position [554, 0]
click at [1002, 625] on input "Update Device" at bounding box center [1006, 628] width 97 height 26
type input "Saving..."
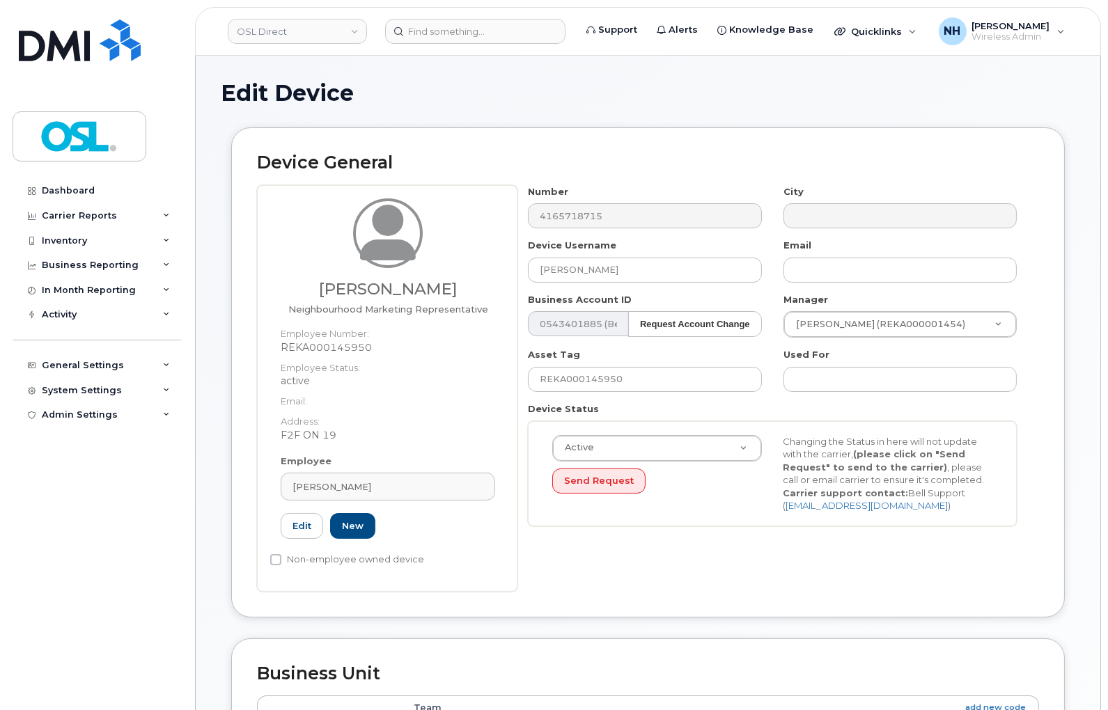
click at [366, 471] on div "Employee Akshit Khullar Type first three symbols or more REKA000145950 Edit New" at bounding box center [387, 503] width 235 height 97
click at [366, 474] on link "Akshit Khullar" at bounding box center [388, 487] width 215 height 28
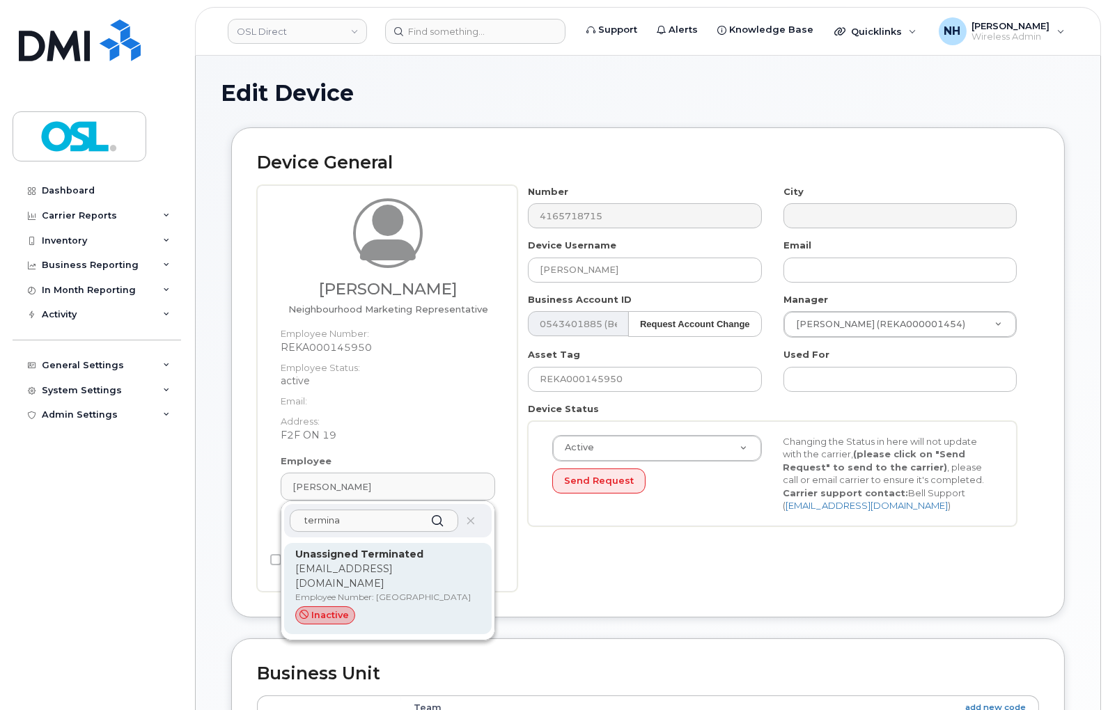
type input "termina"
click at [367, 560] on p "Unassigned Terminated" at bounding box center [387, 554] width 185 height 15
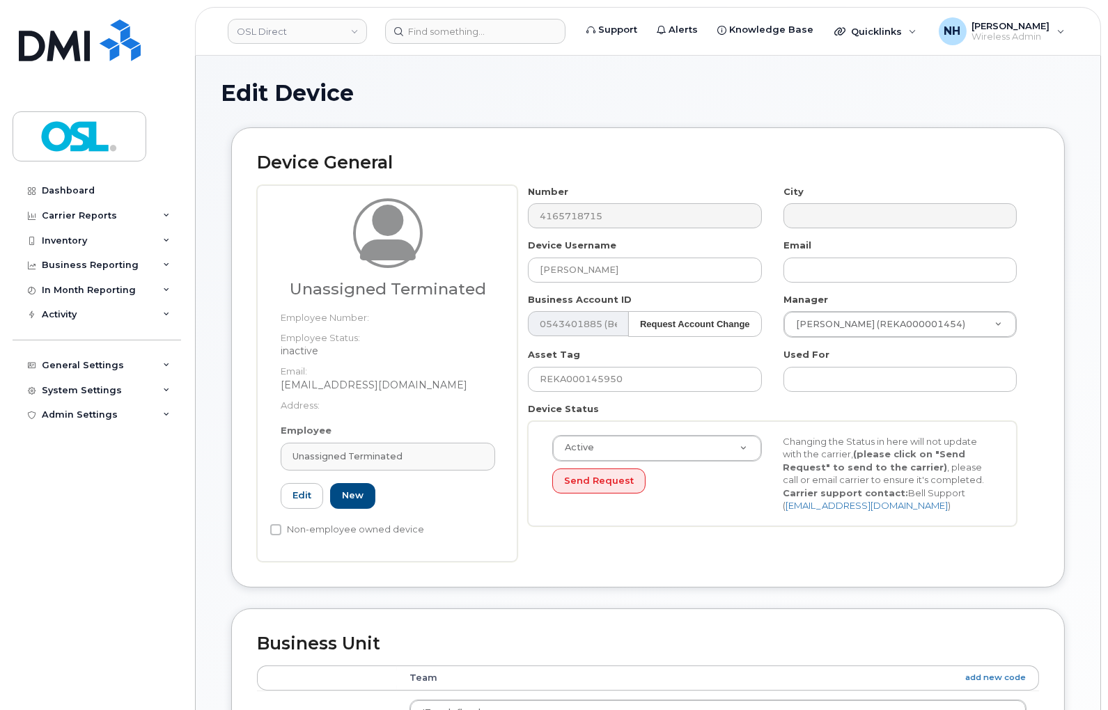
type input "UT"
type input "Unassigned Terminated"
type input "[EMAIL_ADDRESS][DOMAIN_NAME]"
type input "4117510"
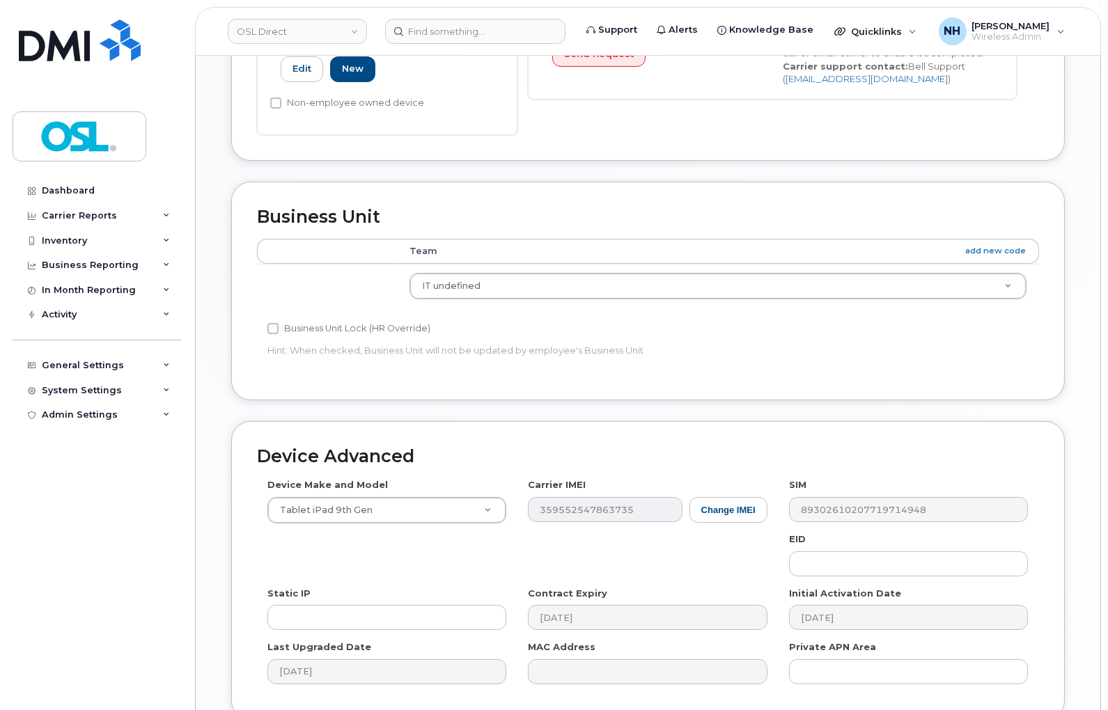
scroll to position [554, 0]
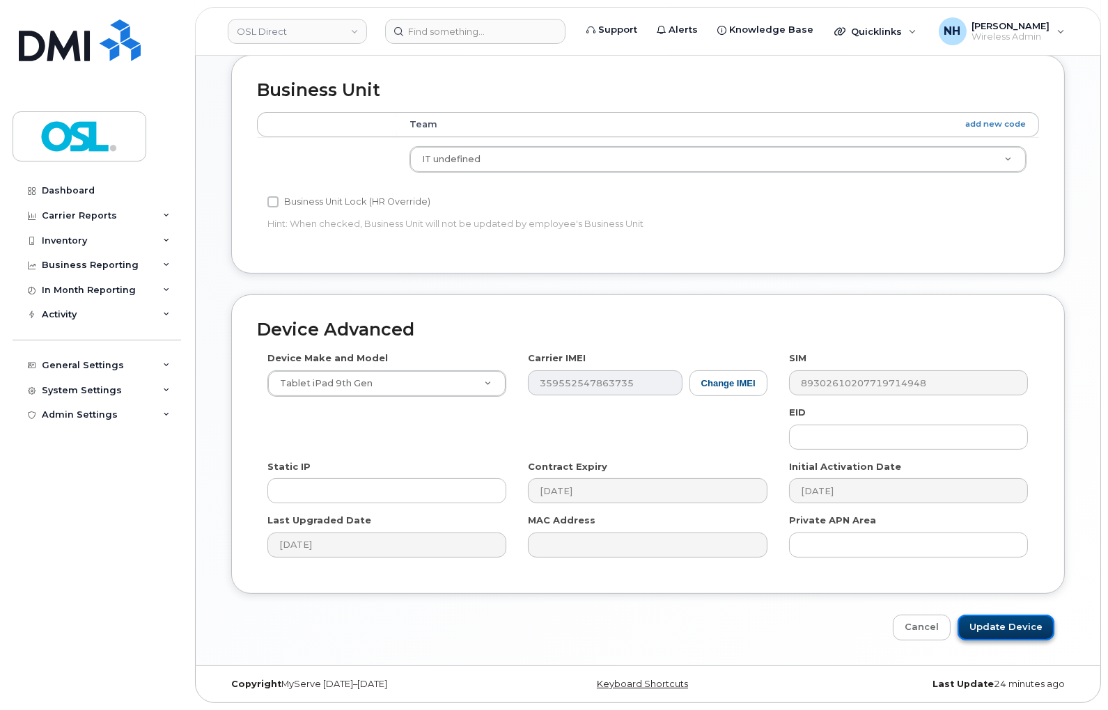
click at [998, 635] on input "Update Device" at bounding box center [1006, 628] width 97 height 26
type input "Saving..."
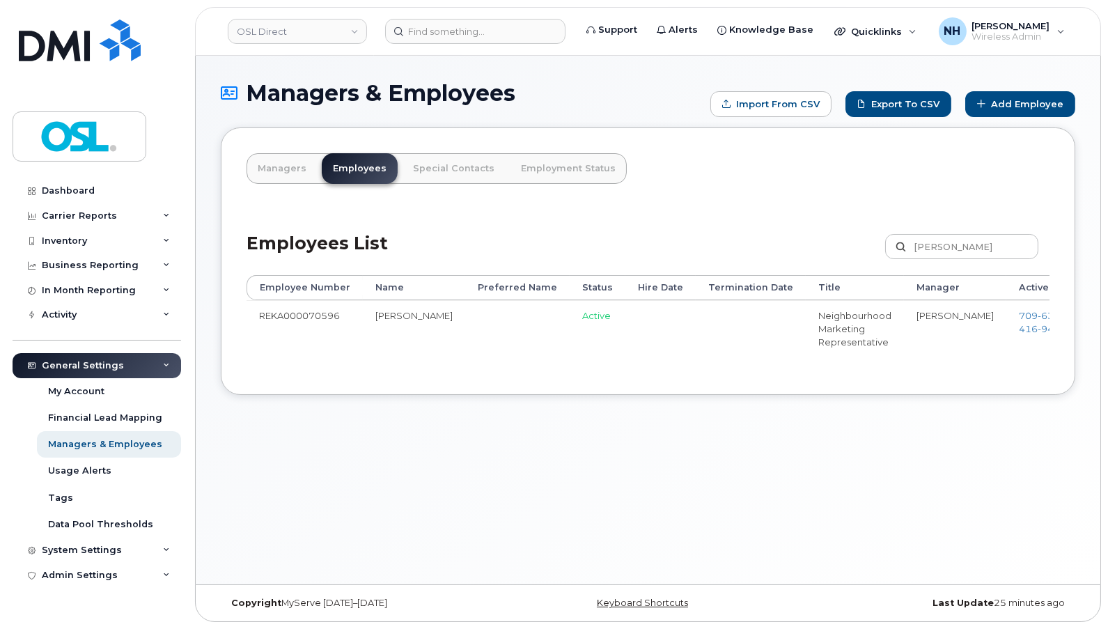
drag, startPoint x: 584, startPoint y: 368, endPoint x: 591, endPoint y: 366, distance: 7.3
click at [306, 312] on td "REKA000070596" at bounding box center [305, 328] width 116 height 56
drag, startPoint x: 306, startPoint y: 312, endPoint x: 332, endPoint y: 295, distance: 30.7
click at [307, 311] on td "REKA000070596" at bounding box center [305, 328] width 116 height 56
copy td "REKA000070596"
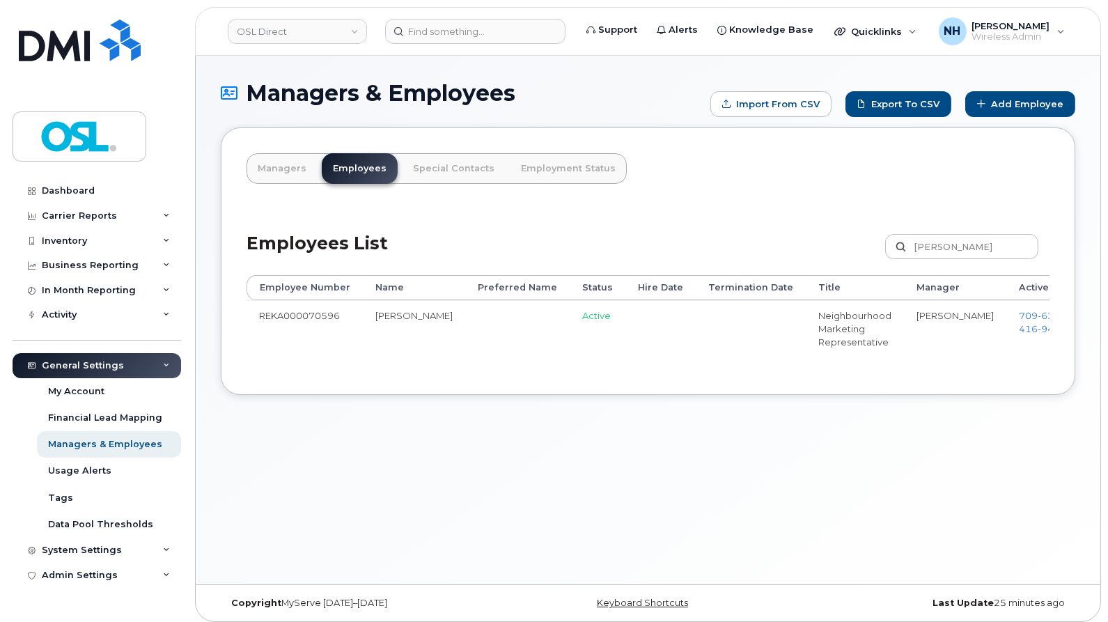
click at [476, 45] on header "OSL Direct Support Alerts Knowledge Base Quicklinks Suspend / Cancel Device Cha…" at bounding box center [648, 31] width 906 height 49
click at [489, 29] on input at bounding box center [475, 31] width 180 height 25
paste input "REKA000070596"
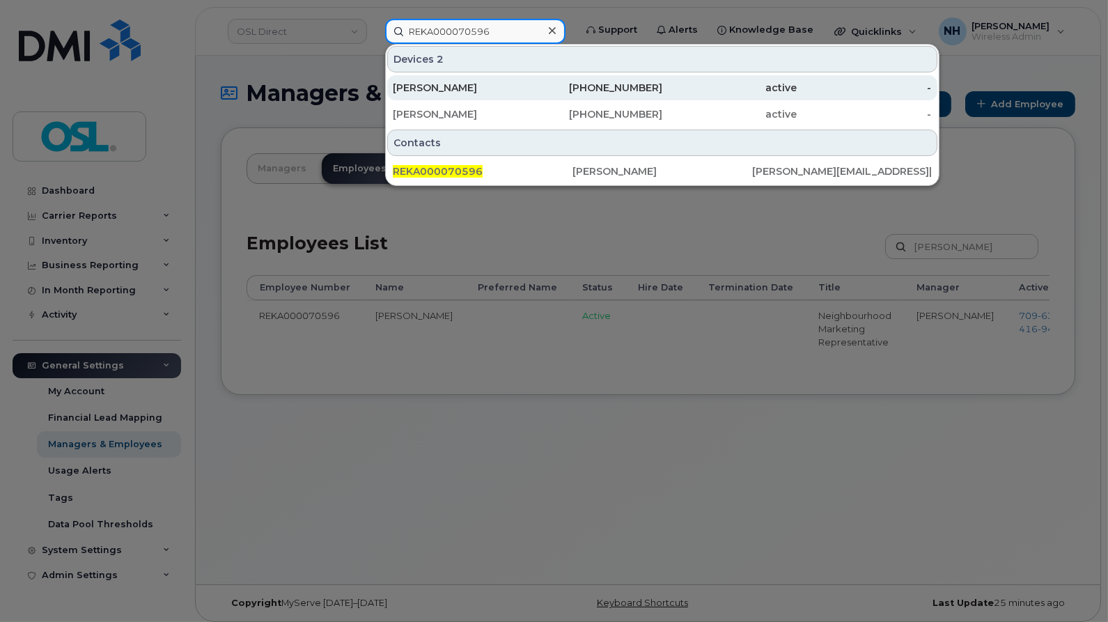
type input "REKA000070596"
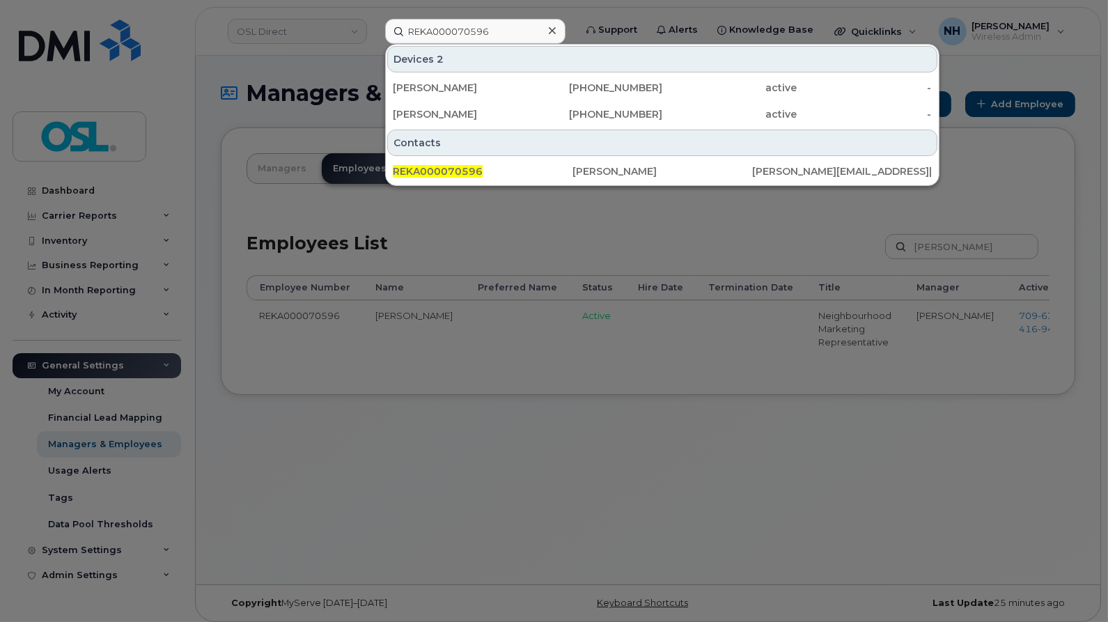
click at [536, 396] on div at bounding box center [554, 311] width 1108 height 622
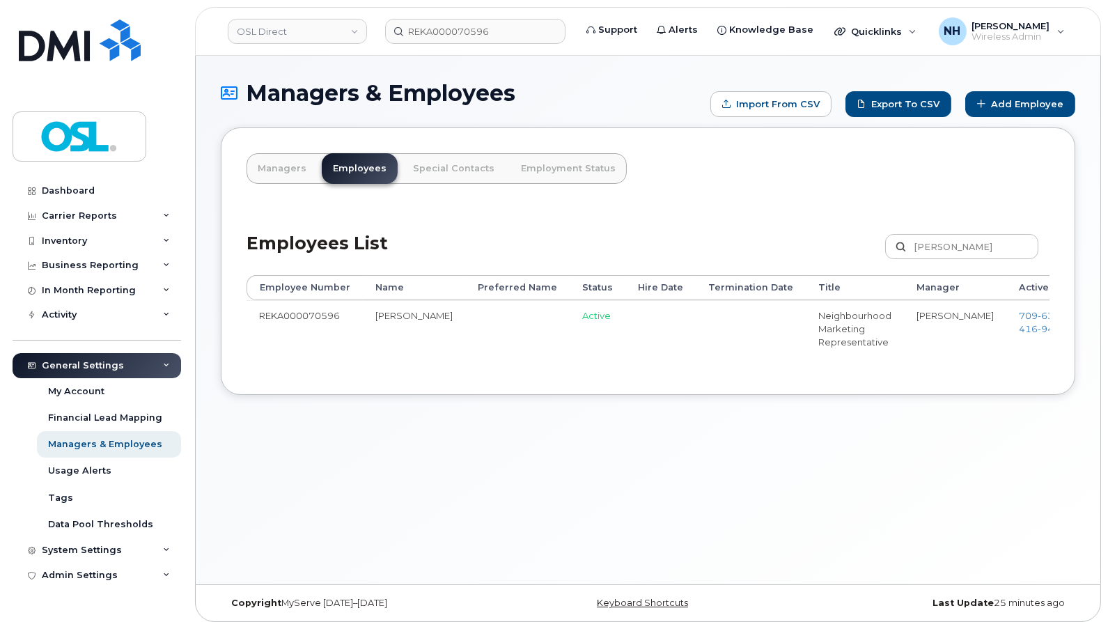
scroll to position [0, 130]
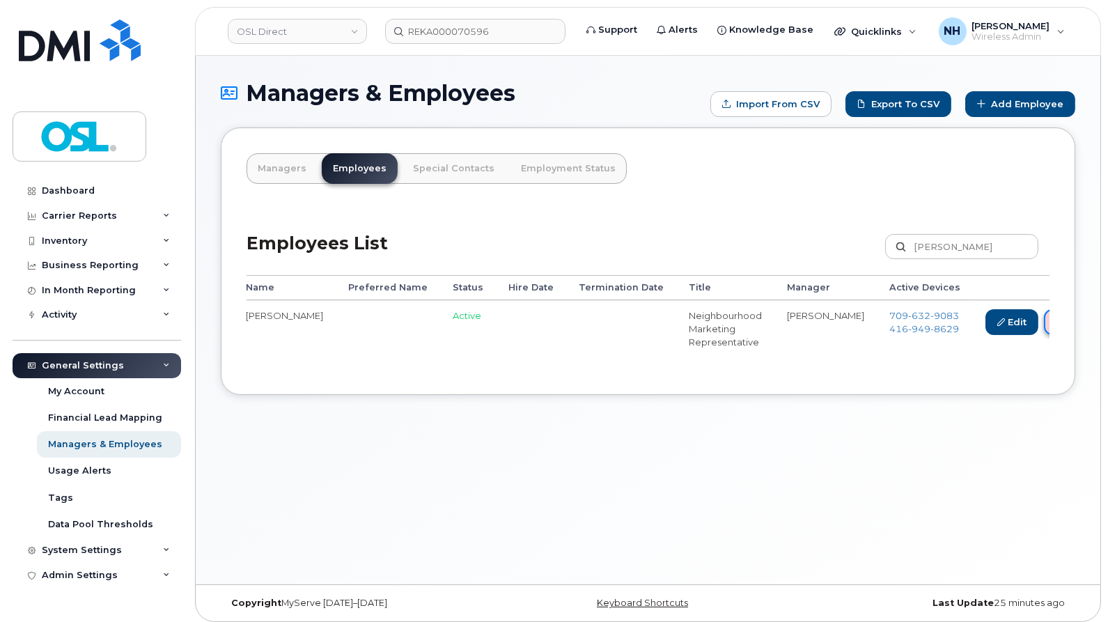
click at [1044, 325] on link "Delete" at bounding box center [1077, 322] width 67 height 26
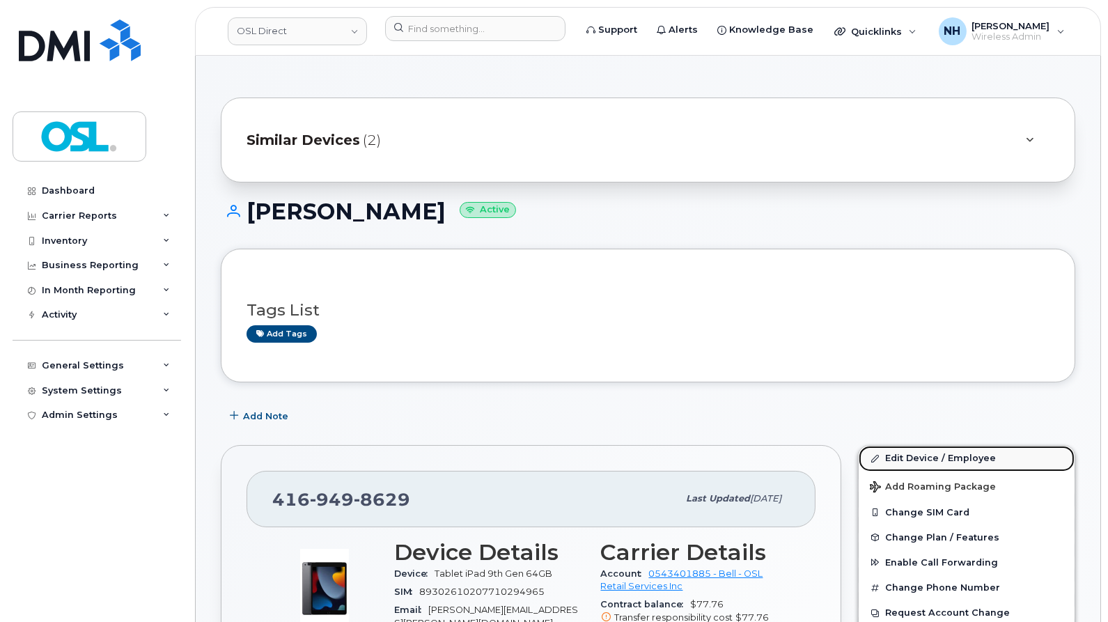
click at [974, 467] on link "Edit Device / Employee" at bounding box center [967, 458] width 216 height 25
click at [927, 449] on link "Edit Device / Employee" at bounding box center [967, 458] width 216 height 25
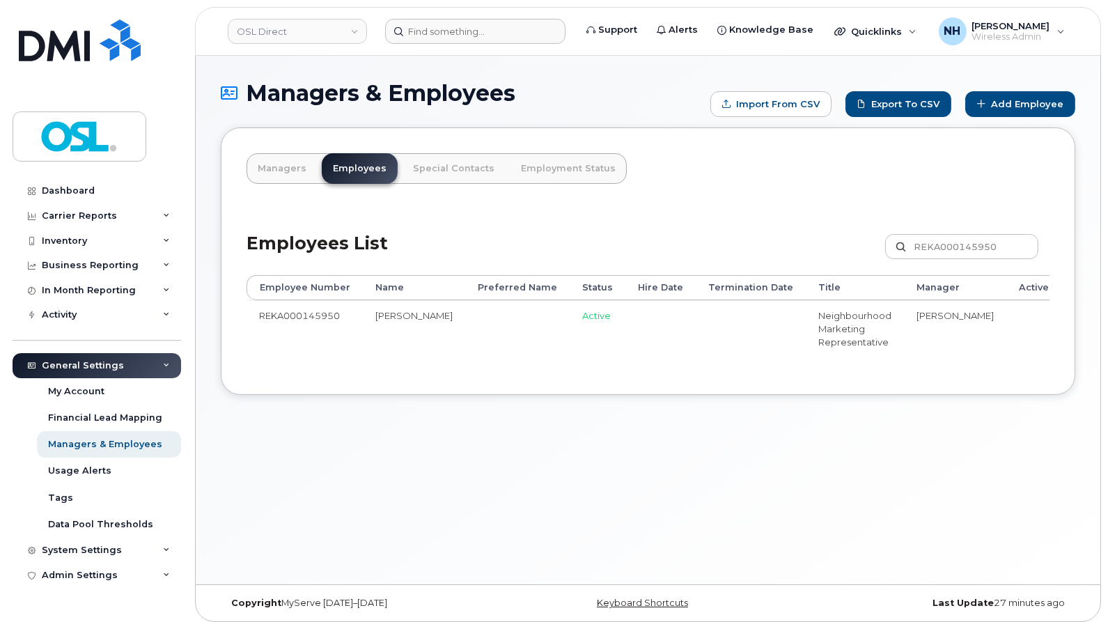
click at [493, 40] on header "OSL Direct Support Alerts Knowledge Base Quicklinks Suspend / Cancel Device Cha…" at bounding box center [648, 31] width 906 height 49
click at [329, 320] on td "REKA000145950" at bounding box center [305, 328] width 116 height 56
click at [328, 319] on td "REKA000145950" at bounding box center [305, 328] width 116 height 56
copy td "REKA000145950"
click at [483, 35] on input at bounding box center [475, 31] width 180 height 25
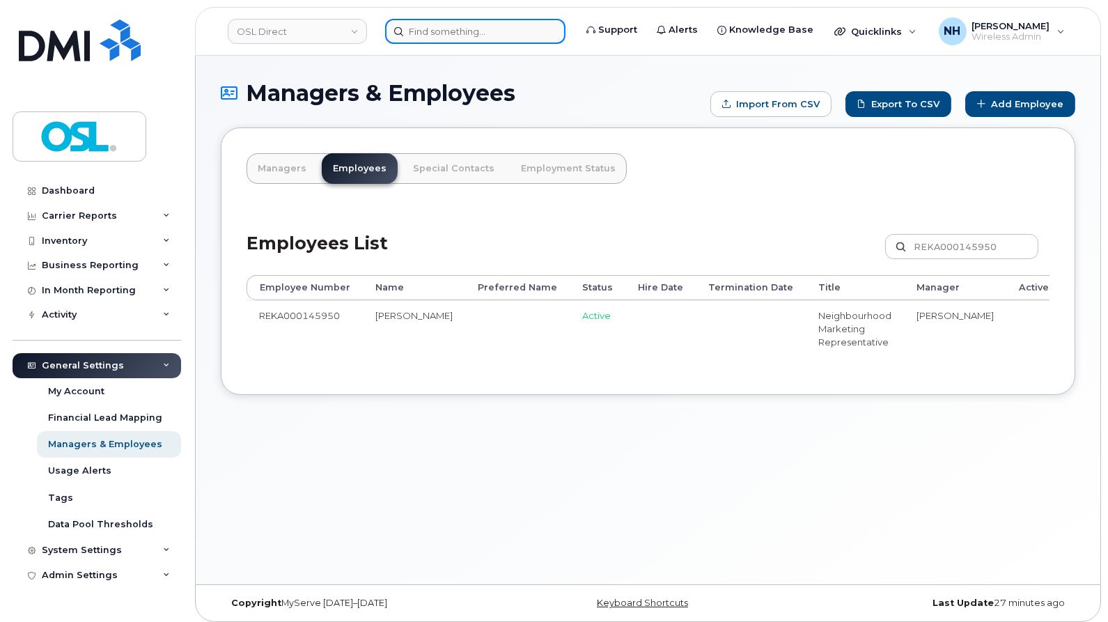
paste input "REKA000145950"
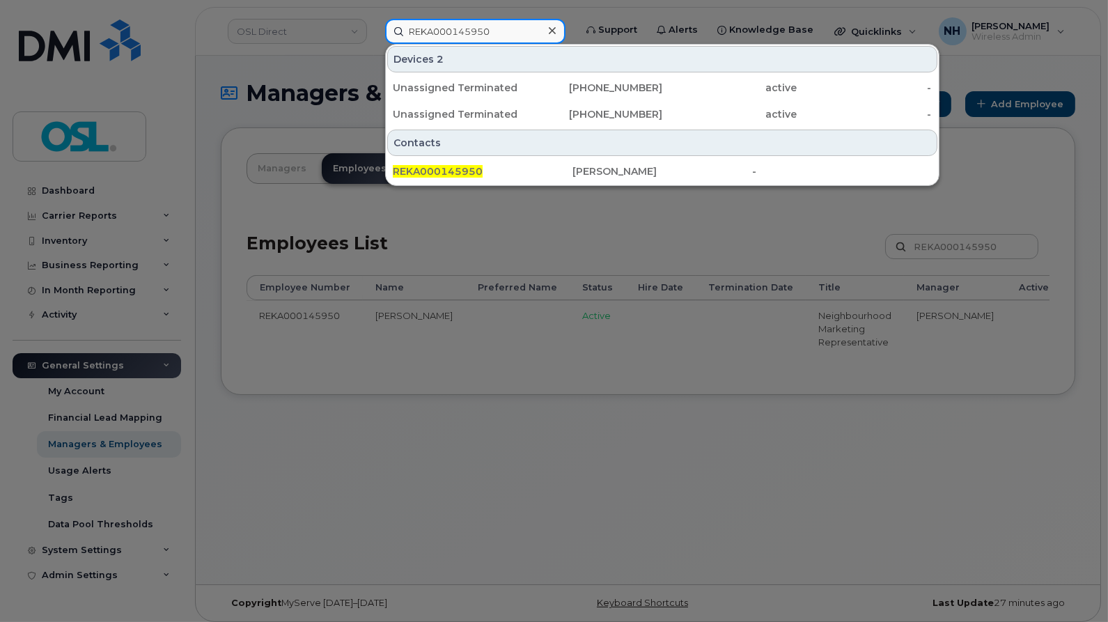
type input "REKA000145950"
click at [781, 371] on div at bounding box center [554, 311] width 1108 height 622
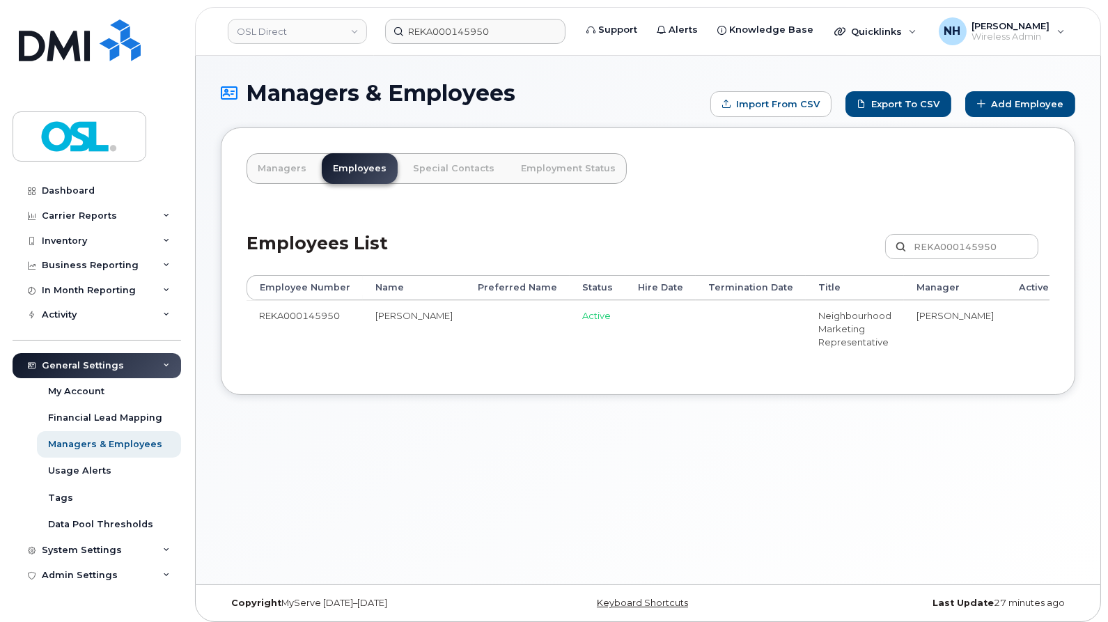
drag, startPoint x: 867, startPoint y: 339, endPoint x: 986, endPoint y: 333, distance: 119.3
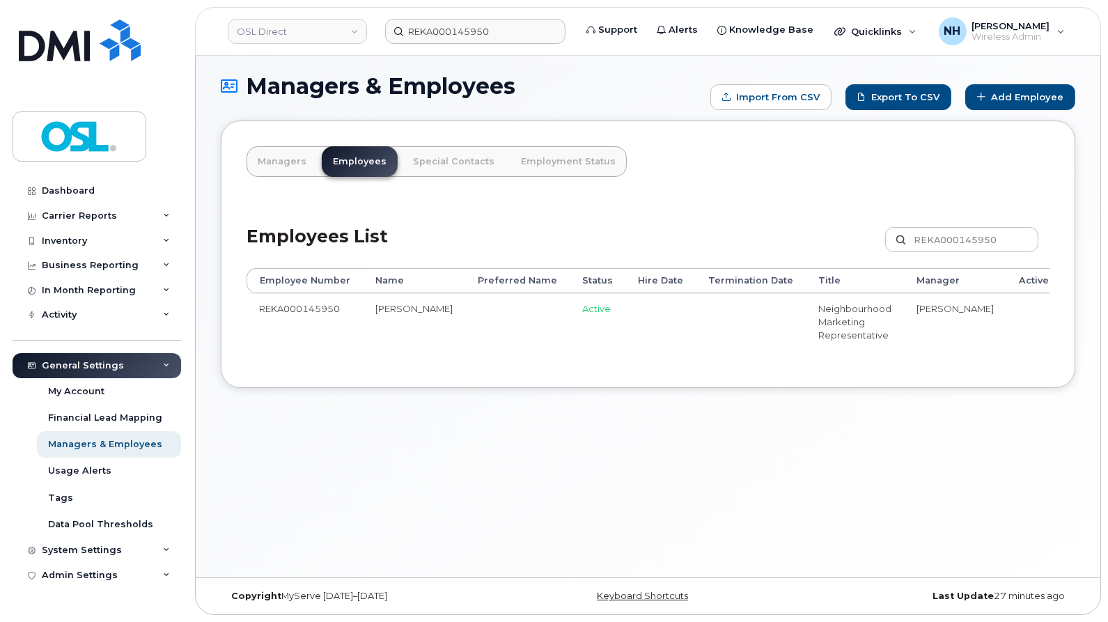
drag, startPoint x: 875, startPoint y: 358, endPoint x: 992, endPoint y: 361, distance: 117.0
click at [992, 361] on div "Employee Number Name Preferred Name Status Hire Date Termination Date Title Man…" at bounding box center [648, 315] width 803 height 94
drag, startPoint x: 971, startPoint y: 362, endPoint x: 1015, endPoint y: 363, distance: 43.9
click at [979, 362] on div "Employee Number Name Preferred Name Status Hire Date Termination Date Title Man…" at bounding box center [648, 315] width 803 height 94
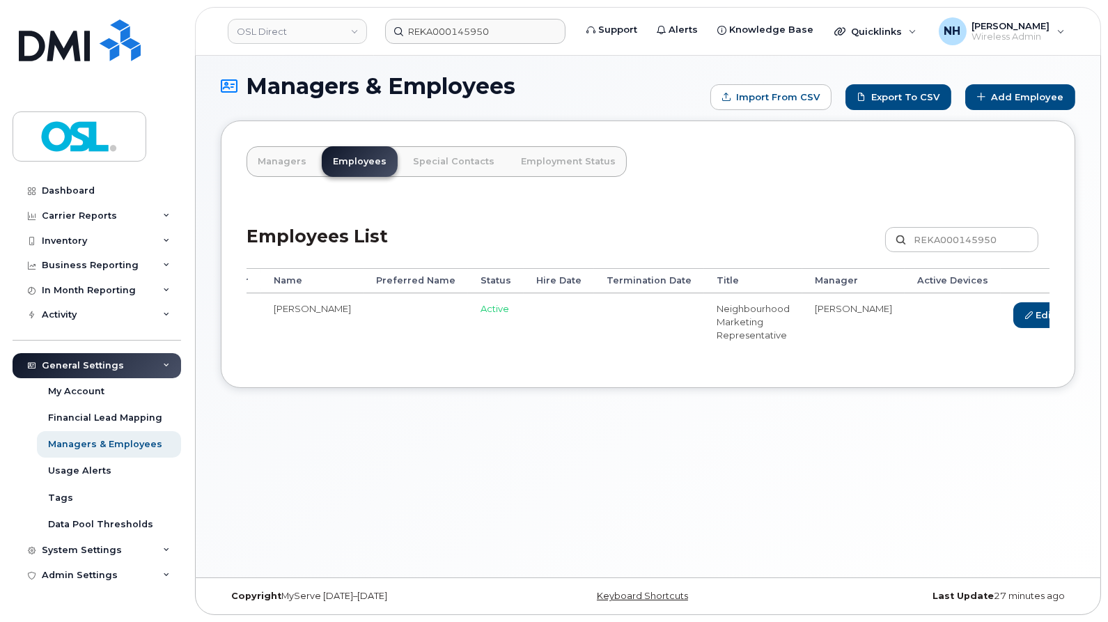
scroll to position [0, 80]
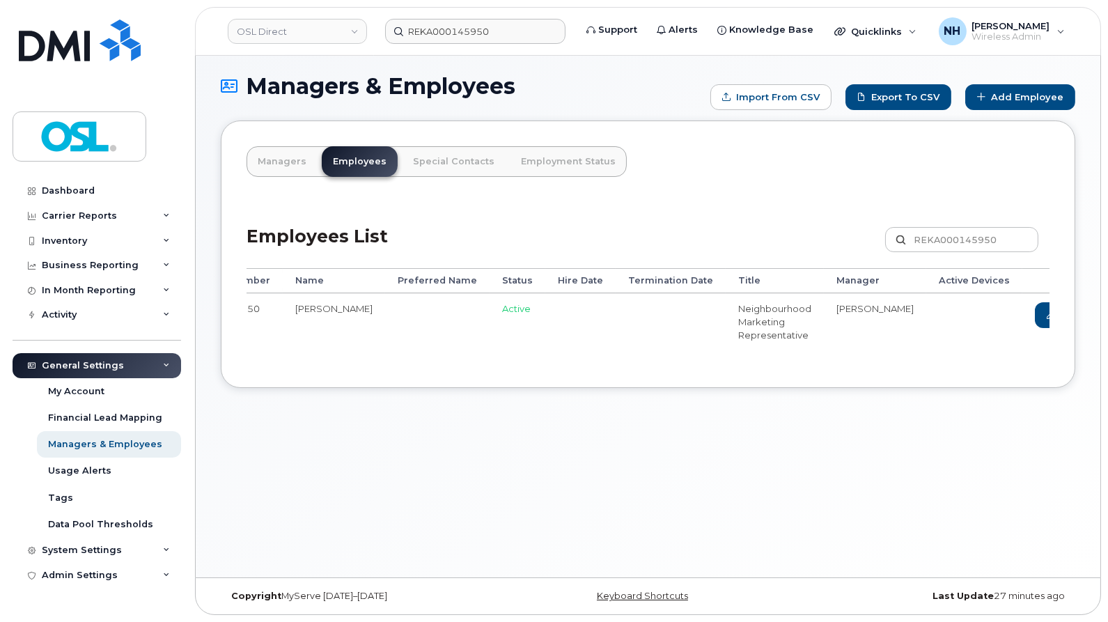
click at [1093, 318] on link "Delete" at bounding box center [1126, 315] width 67 height 26
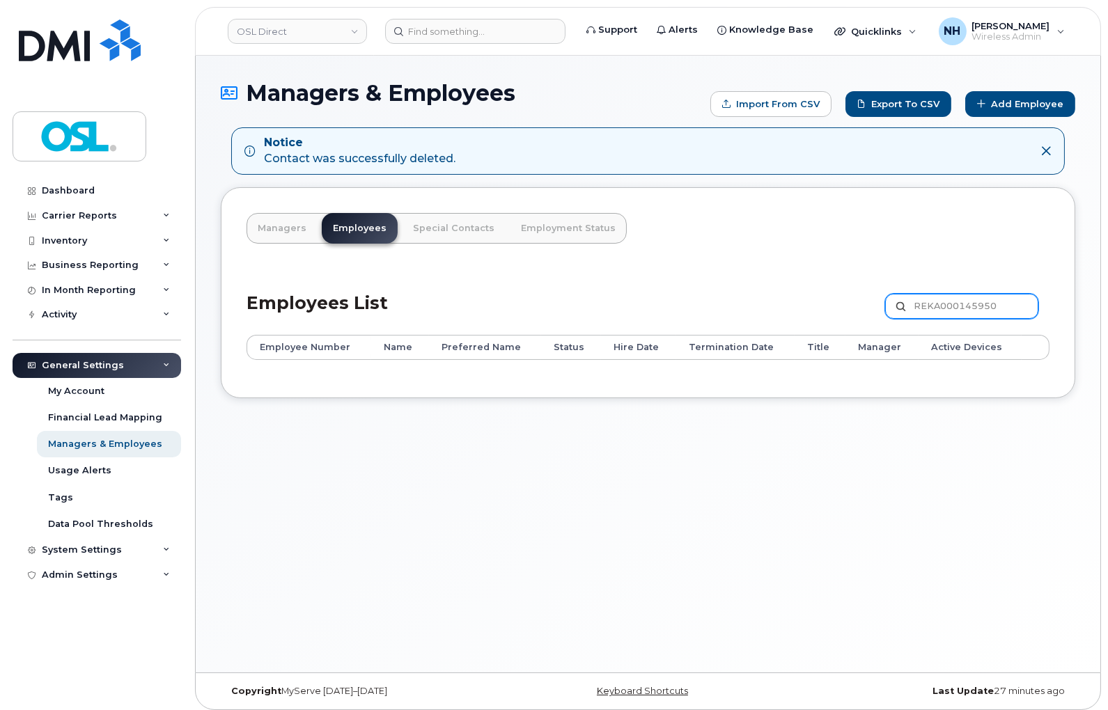
click at [961, 301] on input "REKA000145950" at bounding box center [961, 306] width 153 height 25
paste input "John Carlo Pana"
type input "John Carlo Pana"
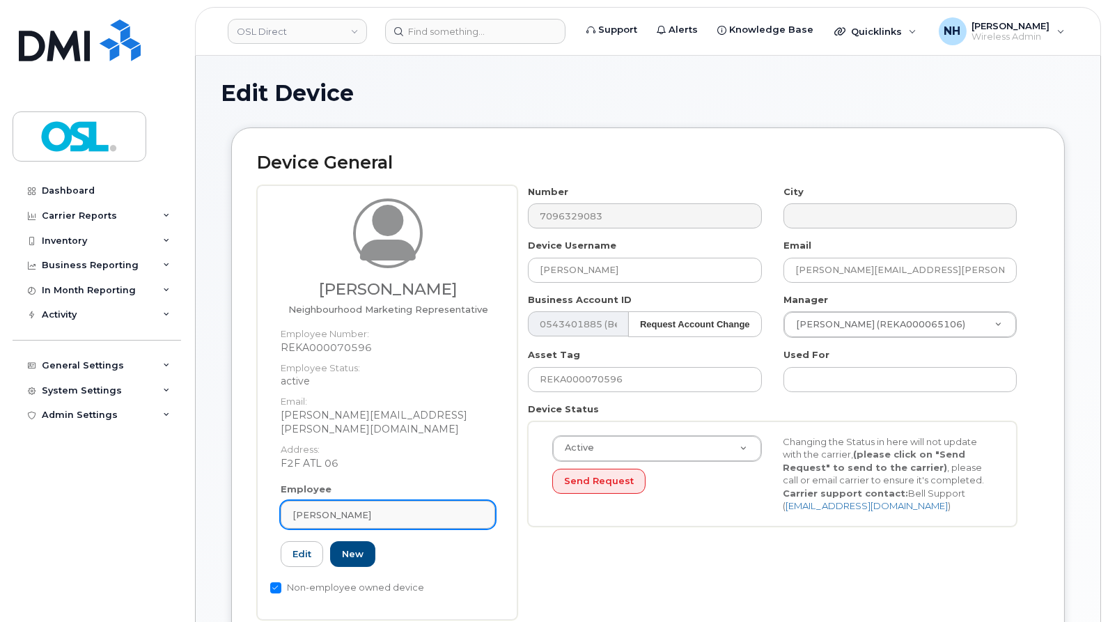
click at [302, 508] on span "[PERSON_NAME]" at bounding box center [332, 514] width 79 height 13
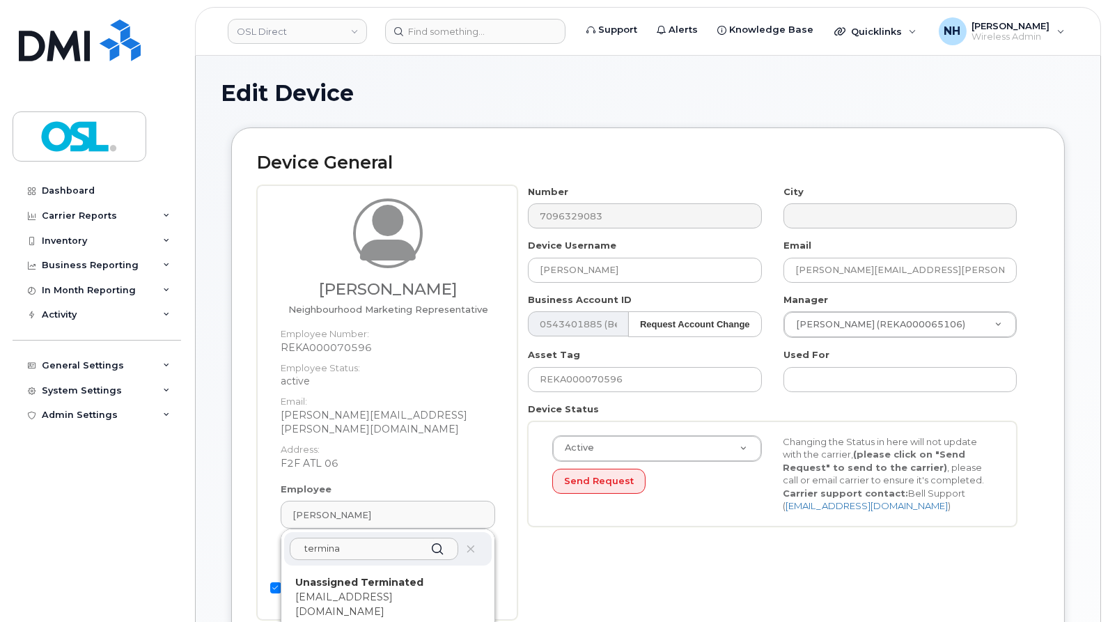
type input "termina"
click at [357, 590] on p "[EMAIL_ADDRESS][DOMAIN_NAME]" at bounding box center [387, 604] width 185 height 29
type input "UT"
type input "Unassigned Terminated"
type input "[EMAIL_ADDRESS][DOMAIN_NAME]"
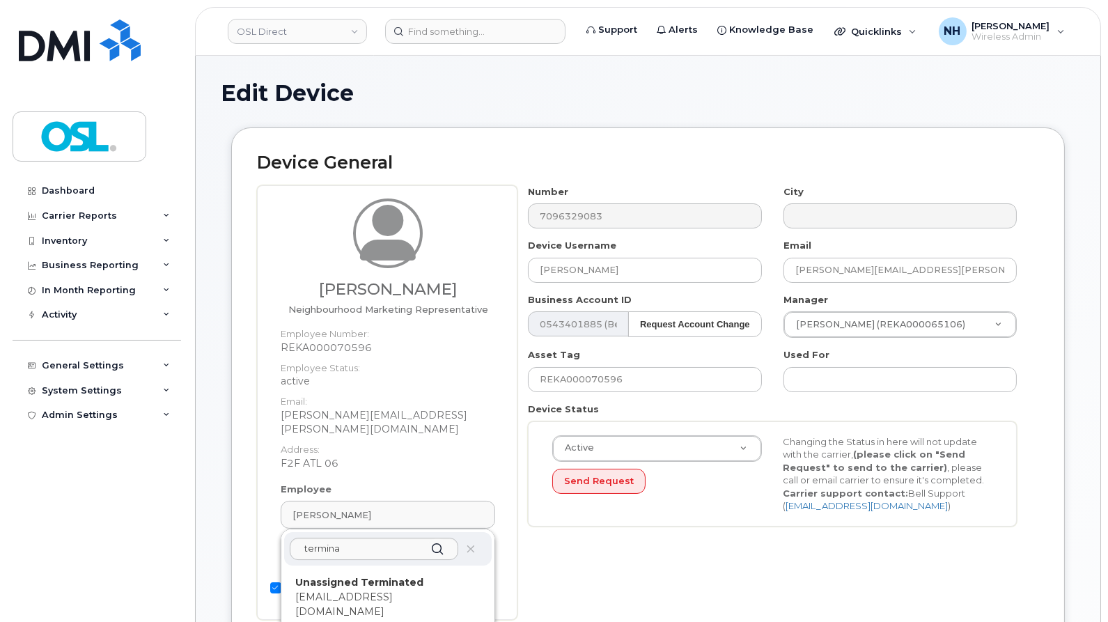
type input "4117510"
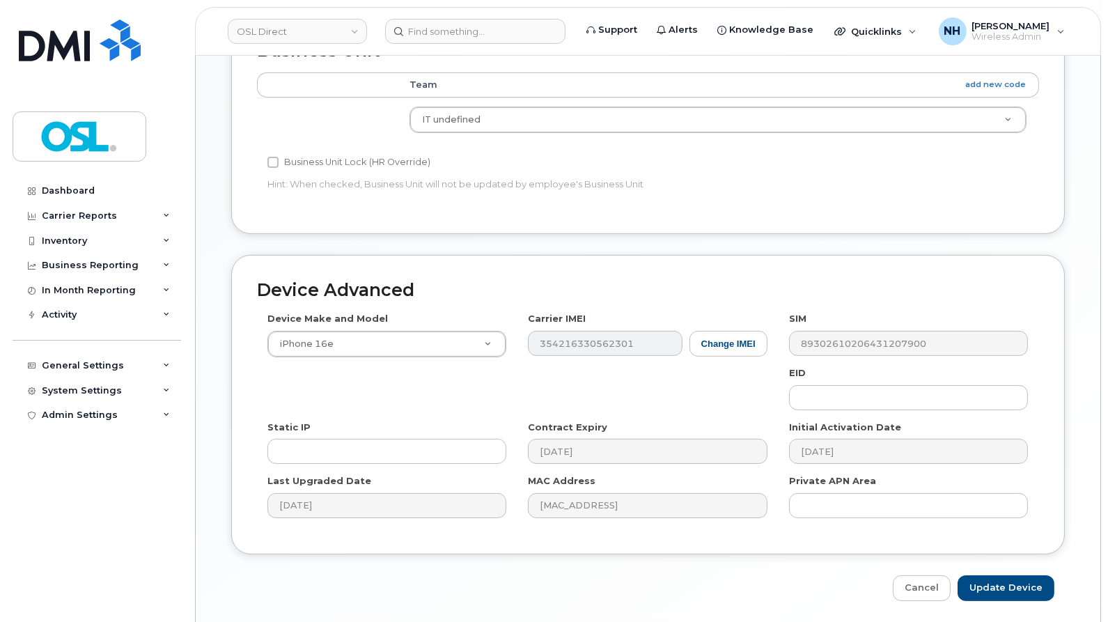
scroll to position [643, 0]
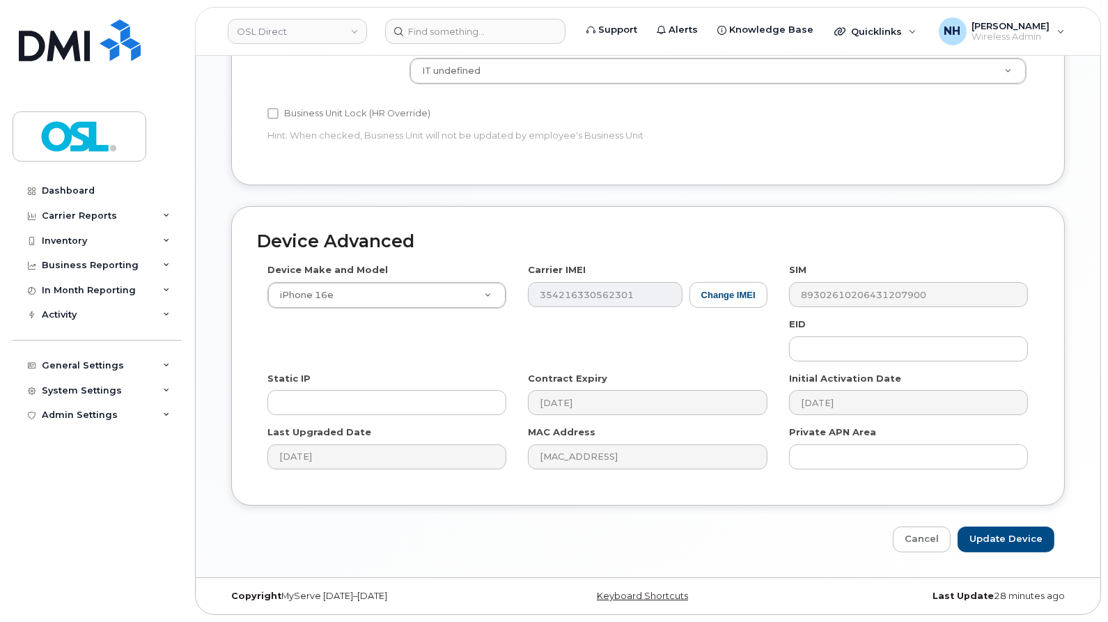
click at [1018, 532] on input "Update Device" at bounding box center [1006, 540] width 97 height 26
type input "Saving..."
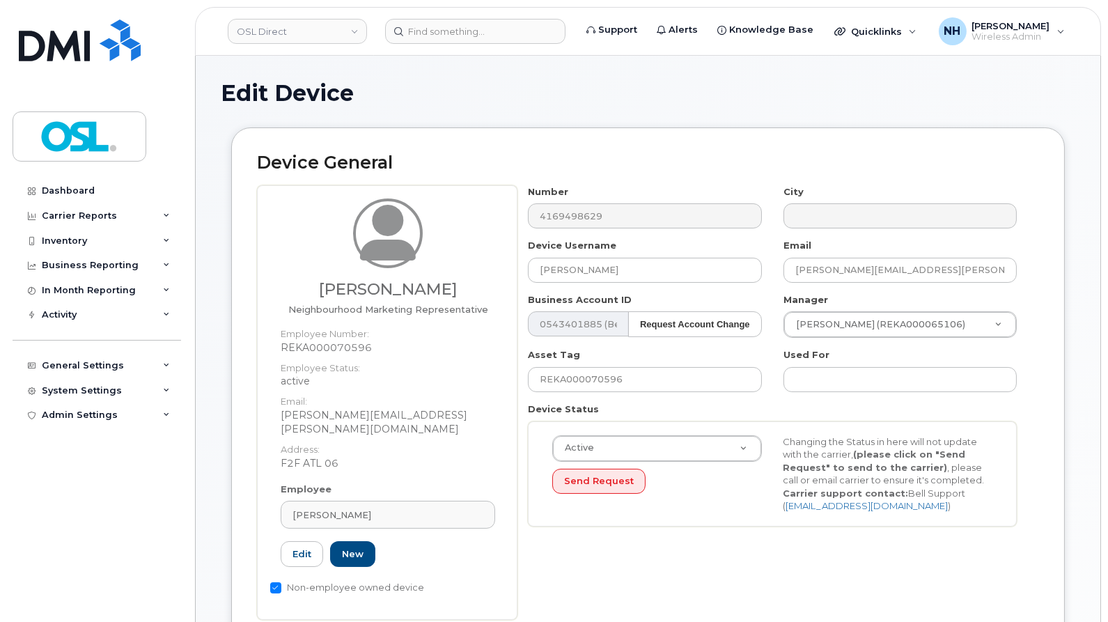
click at [364, 483] on div "Employee [PERSON_NAME] Type first three symbols or more REKA000070596 Edit New" at bounding box center [387, 531] width 235 height 97
click at [365, 483] on div "Employee [PERSON_NAME] Type first three symbols or more REKA000070596 Edit New" at bounding box center [387, 531] width 235 height 97
click at [365, 508] on div "[PERSON_NAME]" at bounding box center [388, 514] width 191 height 13
paste input "termina"
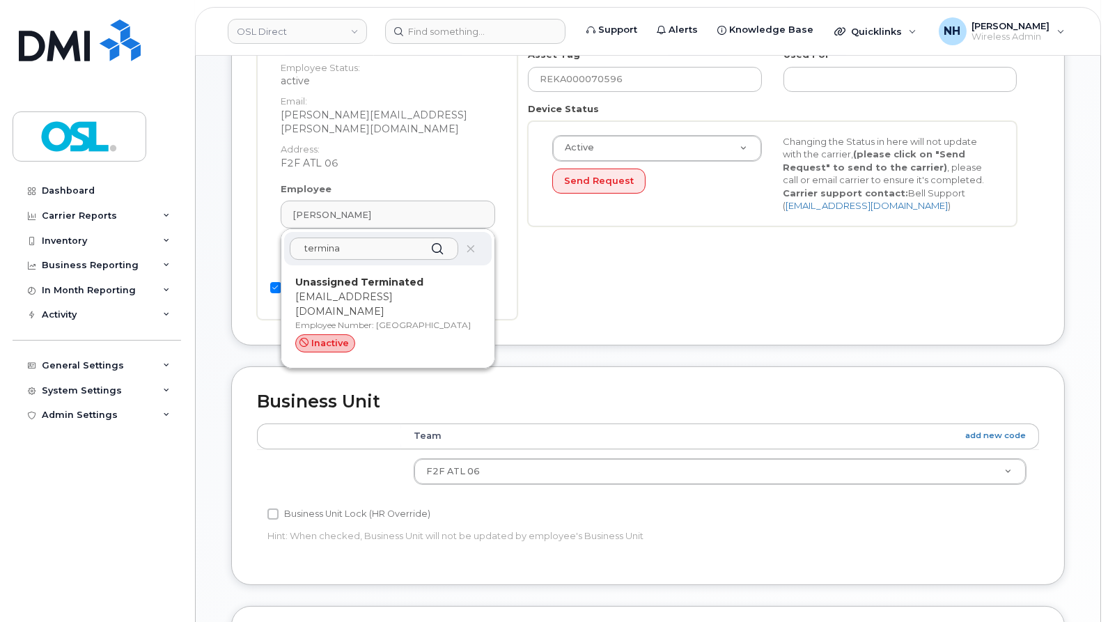
scroll to position [309, 0]
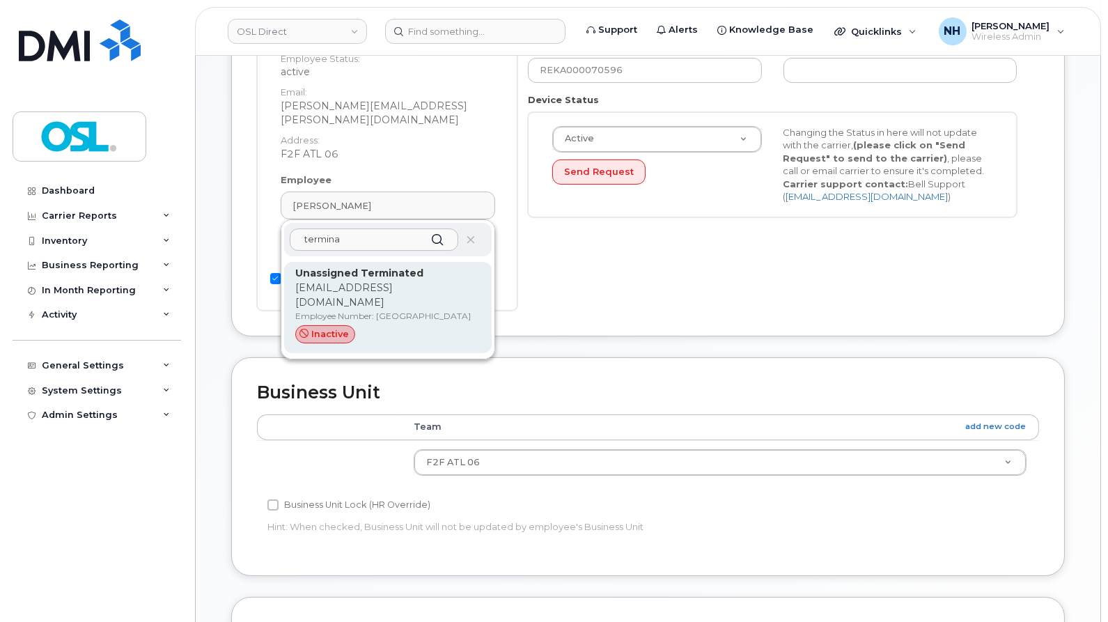
type input "termina"
click at [380, 310] on p "Employee Number: UT" at bounding box center [387, 316] width 185 height 13
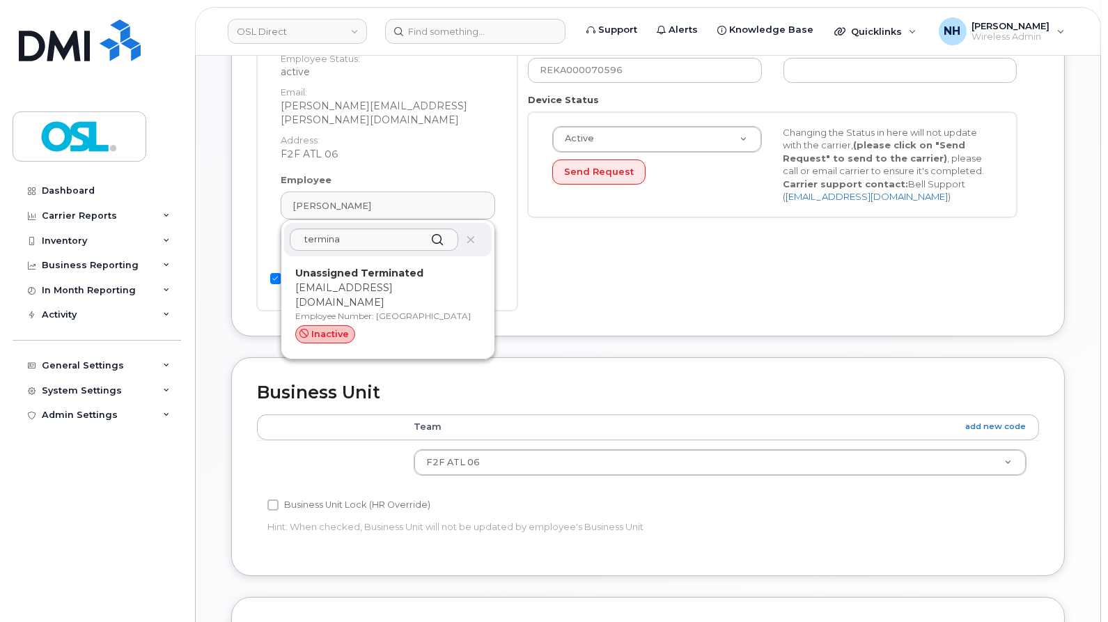
type input "UT"
type input "Unassigned Terminated"
type input "support_2@osldirect.com"
type input "4117510"
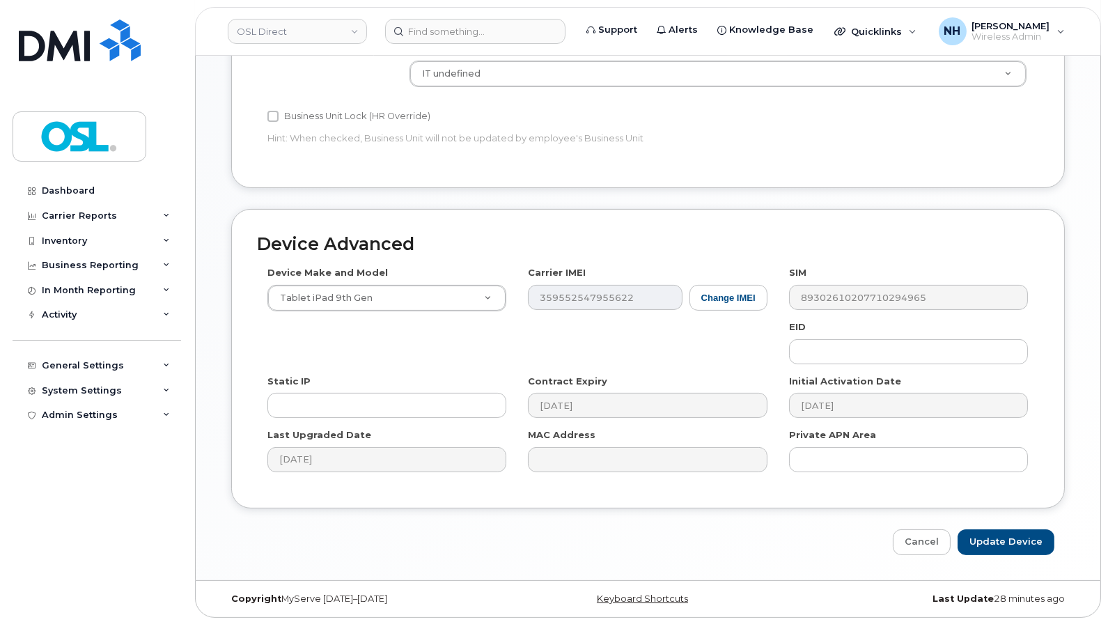
scroll to position [643, 0]
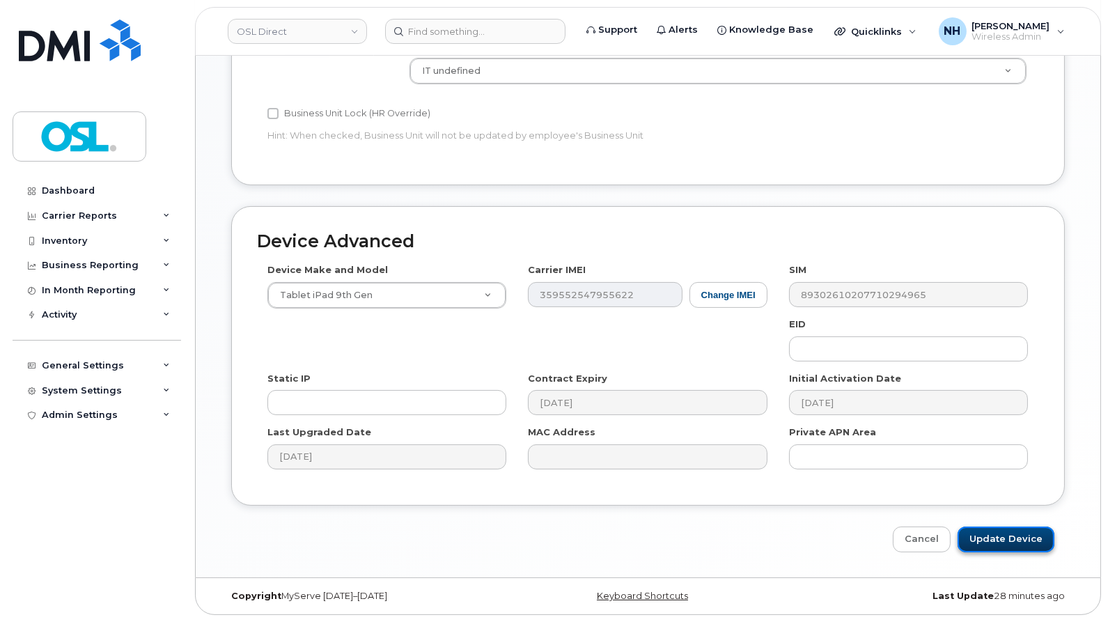
click at [1020, 547] on input "Update Device" at bounding box center [1006, 540] width 97 height 26
type input "Saving..."
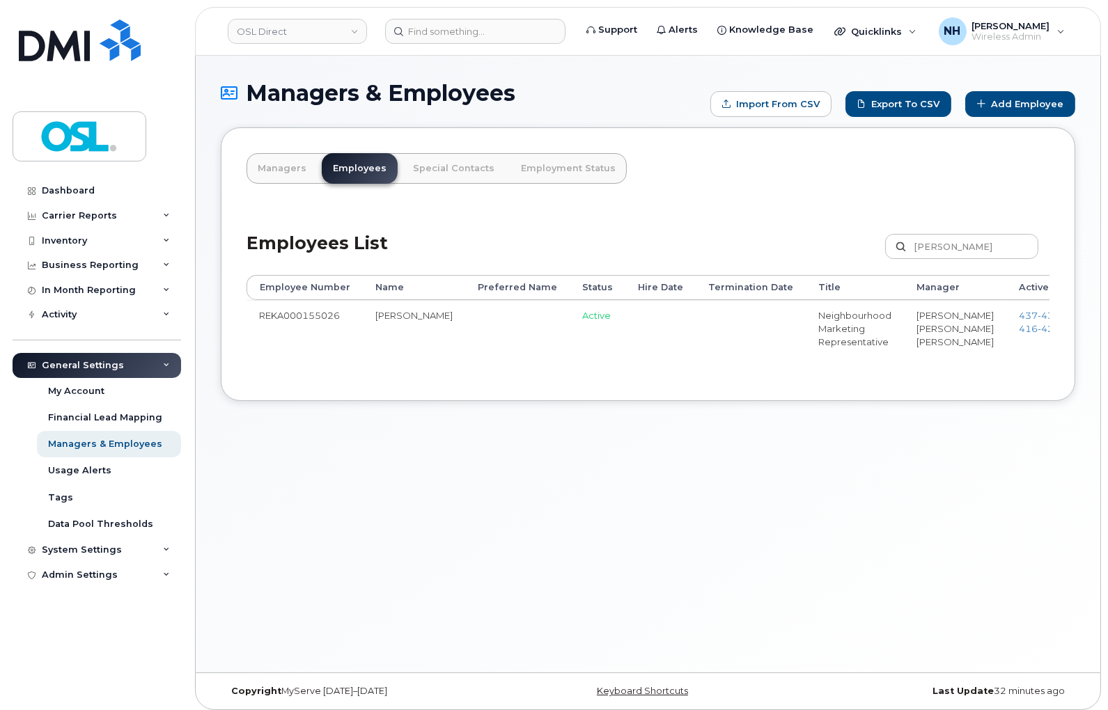
click at [311, 303] on td "REKA000155026" at bounding box center [305, 331] width 116 height 63
click at [309, 314] on td "REKA000155026" at bounding box center [305, 331] width 116 height 63
copy td "REKA000155026"
click at [496, 29] on input at bounding box center [475, 31] width 180 height 25
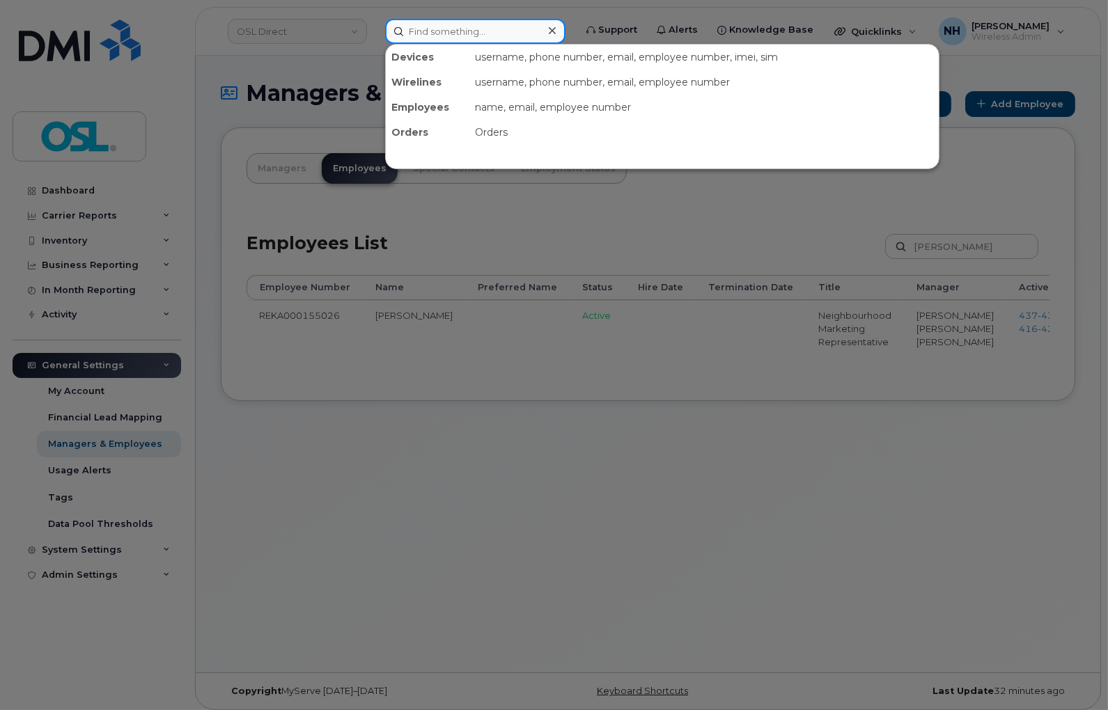
paste input "REKA000155026"
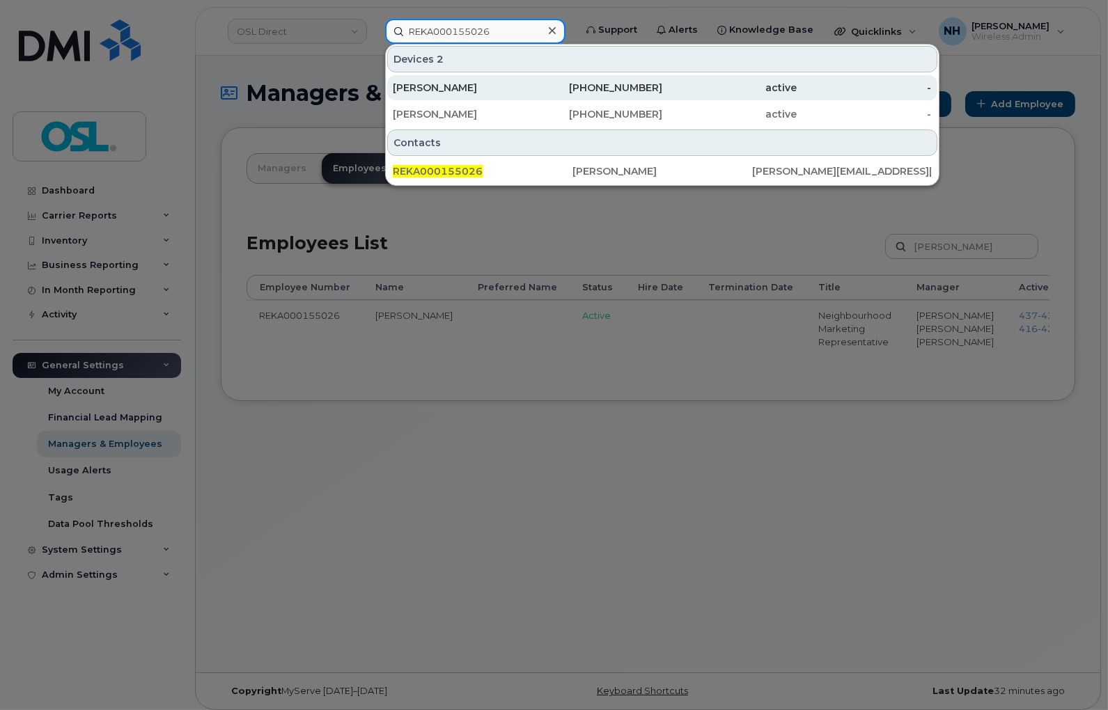
type input "REKA000155026"
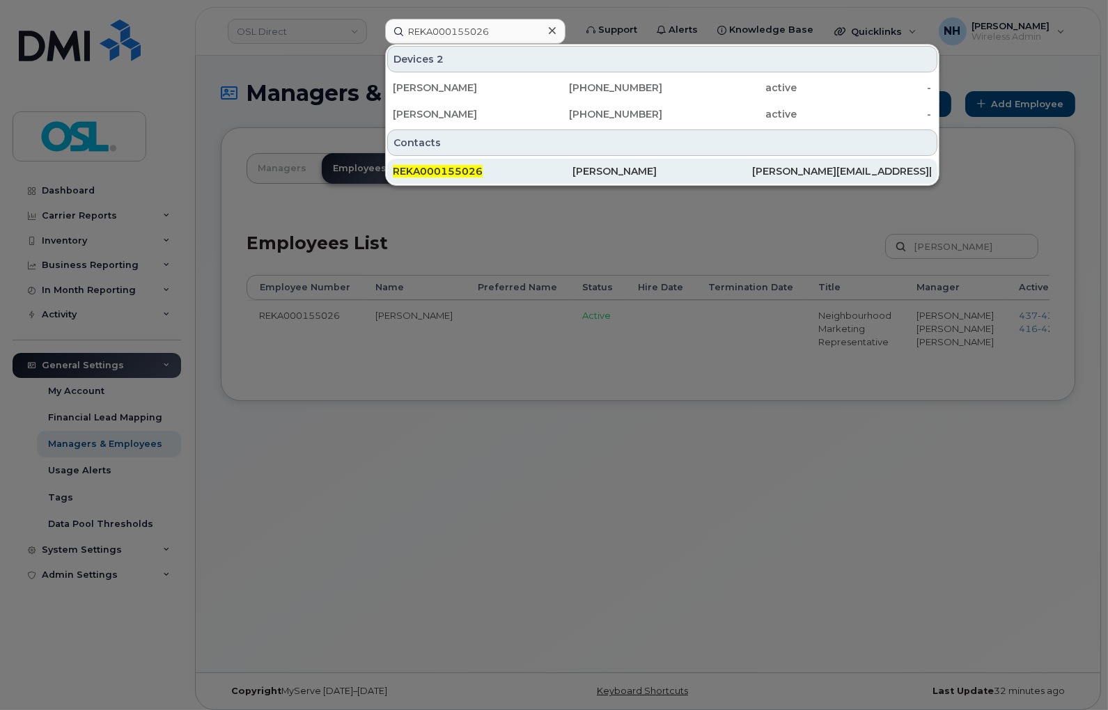
drag, startPoint x: 503, startPoint y: 114, endPoint x: 512, endPoint y: 182, distance: 68.9
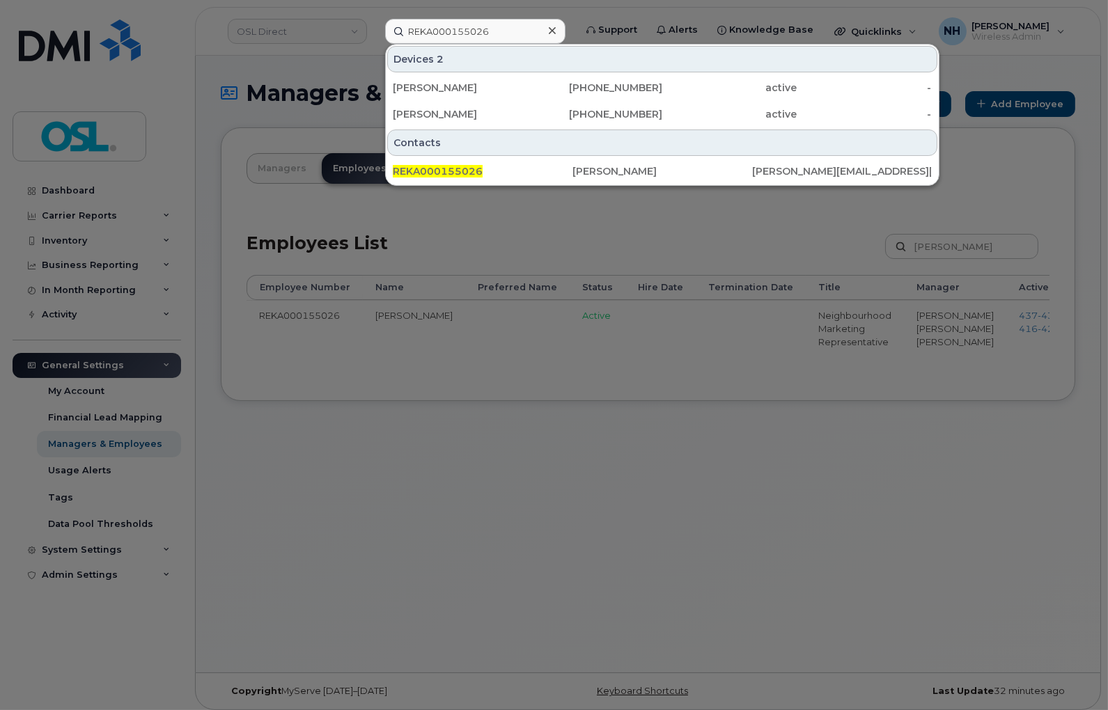
drag, startPoint x: 573, startPoint y: 519, endPoint x: 579, endPoint y: 505, distance: 15.0
click at [574, 519] on div at bounding box center [554, 355] width 1108 height 710
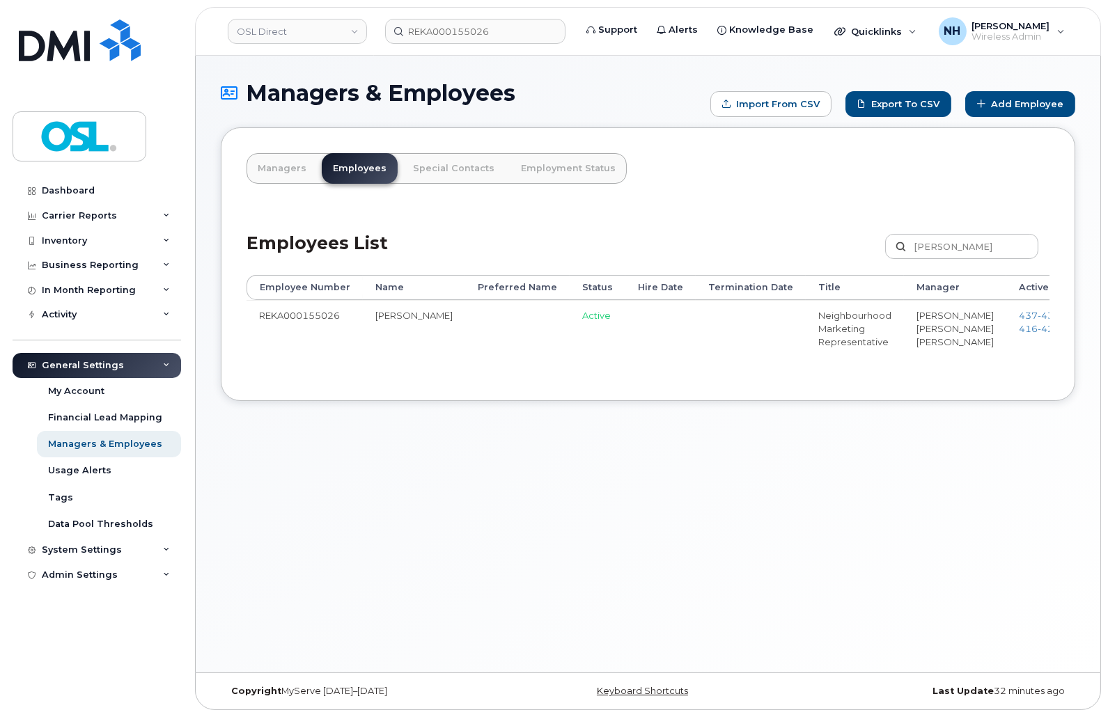
drag, startPoint x: 565, startPoint y: 371, endPoint x: 664, endPoint y: 376, distance: 99.7
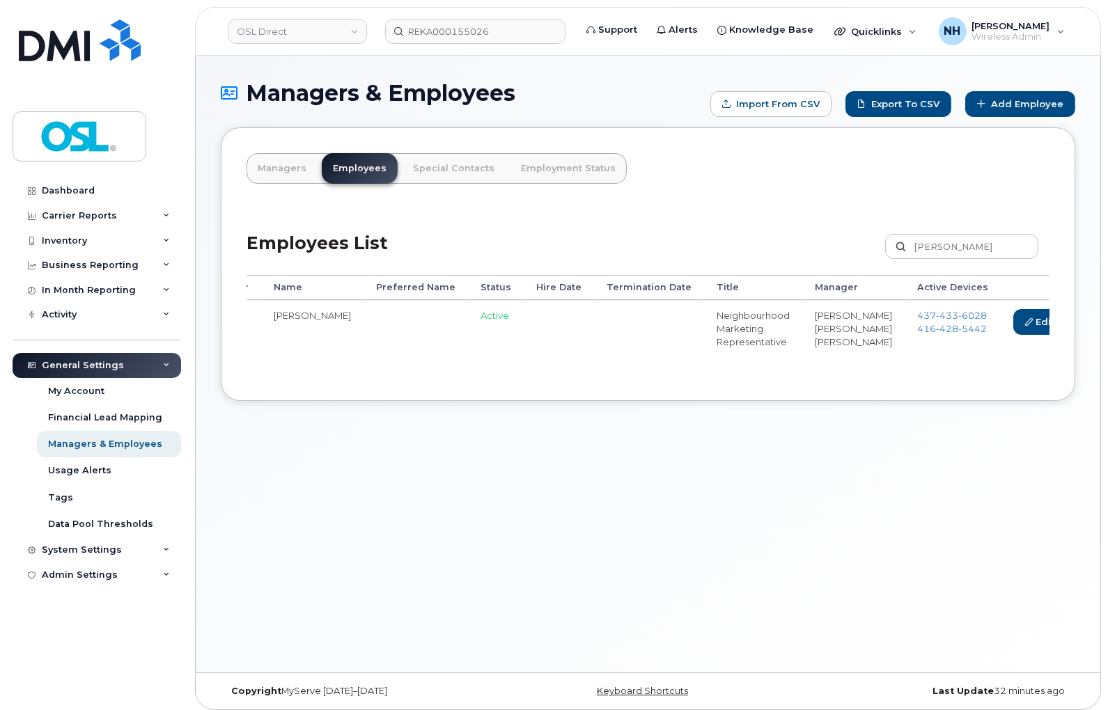
click at [1072, 327] on link "Delete" at bounding box center [1105, 322] width 67 height 26
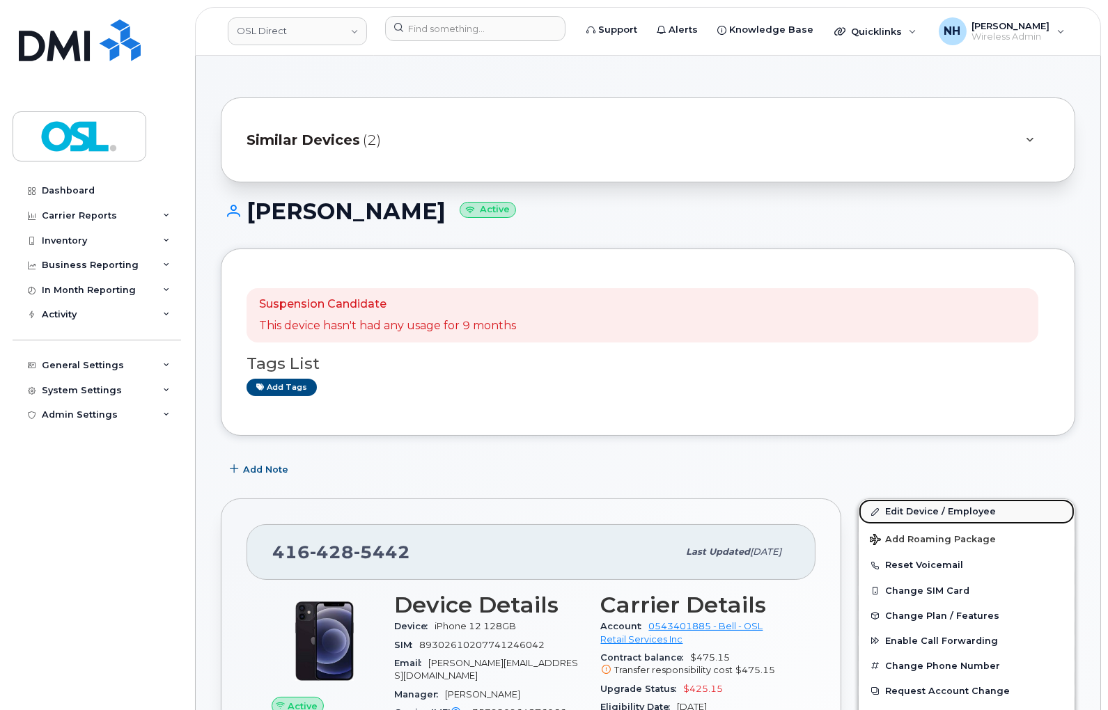
click at [975, 511] on link "Edit Device / Employee" at bounding box center [967, 511] width 216 height 25
drag, startPoint x: 975, startPoint y: 511, endPoint x: 754, endPoint y: 9, distance: 548.2
click at [972, 507] on link "Edit Device / Employee" at bounding box center [967, 511] width 216 height 25
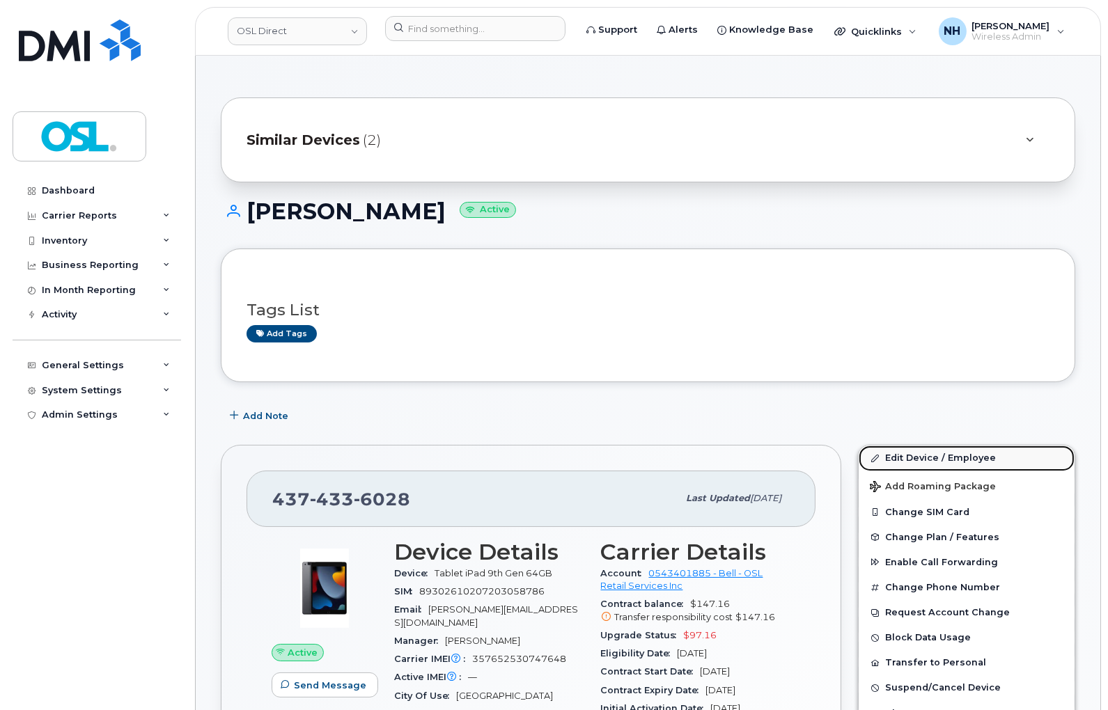
click at [977, 449] on link "Edit Device / Employee" at bounding box center [967, 458] width 216 height 25
drag, startPoint x: 977, startPoint y: 449, endPoint x: 910, endPoint y: 11, distance: 443.3
click at [976, 449] on link "Edit Device / Employee" at bounding box center [967, 458] width 216 height 25
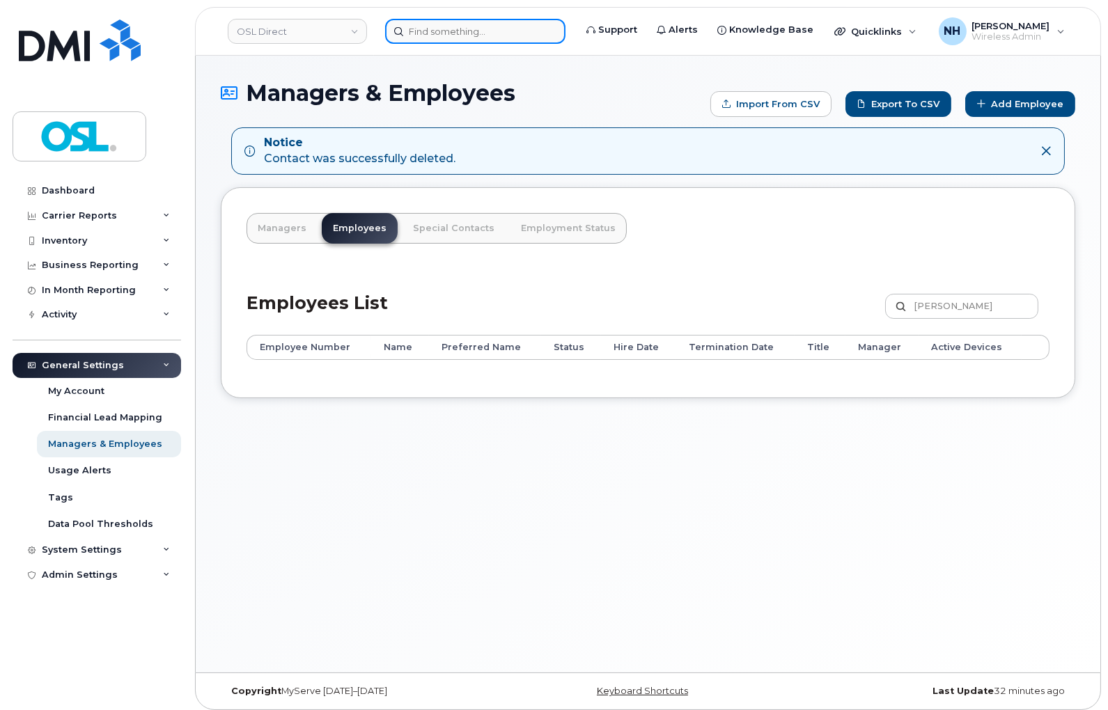
click at [496, 31] on input at bounding box center [475, 31] width 180 height 25
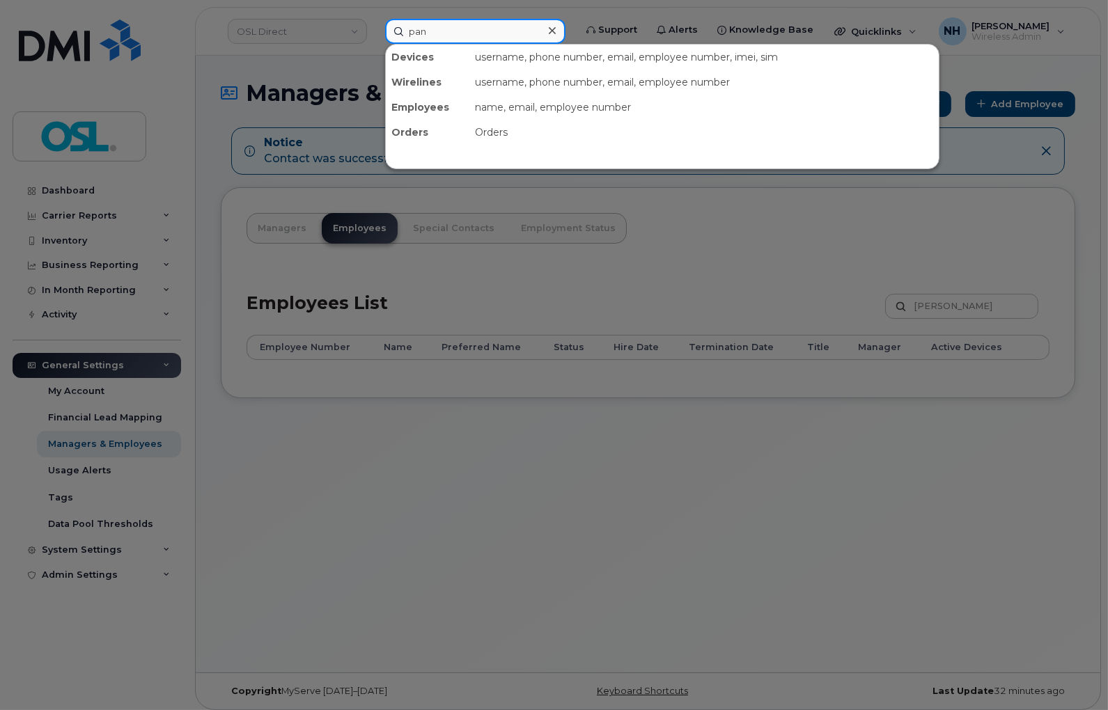
type input "pana"
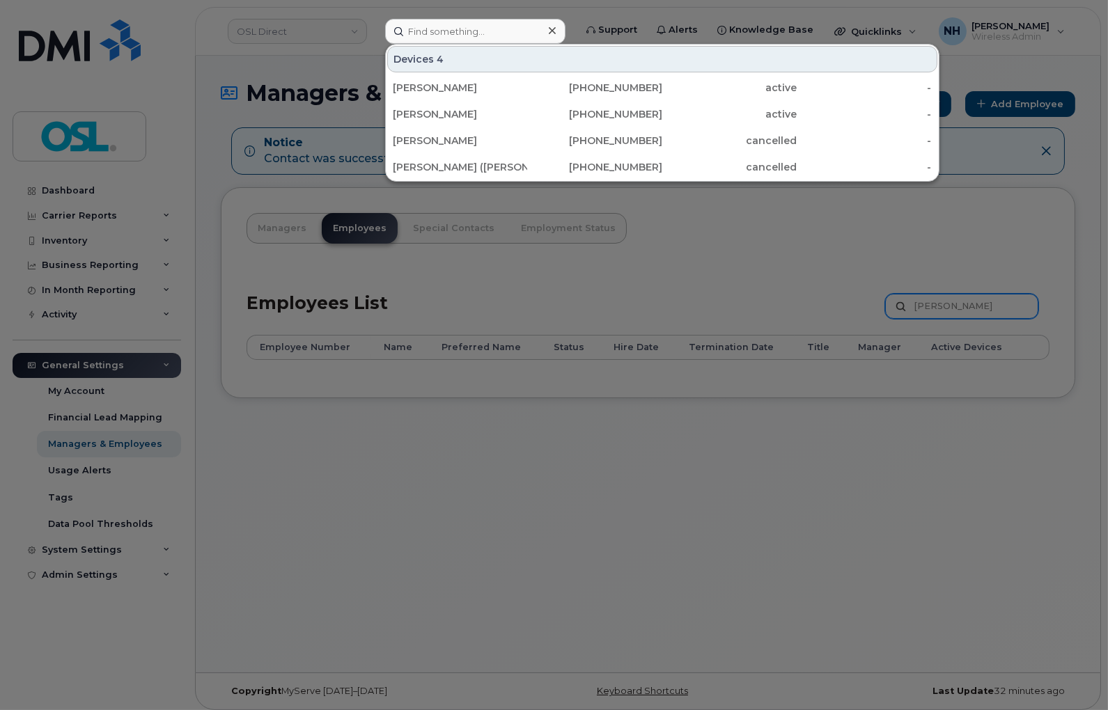
drag, startPoint x: 935, startPoint y: 325, endPoint x: 956, endPoint y: 304, distance: 29.1
click at [935, 321] on div at bounding box center [554, 355] width 1108 height 710
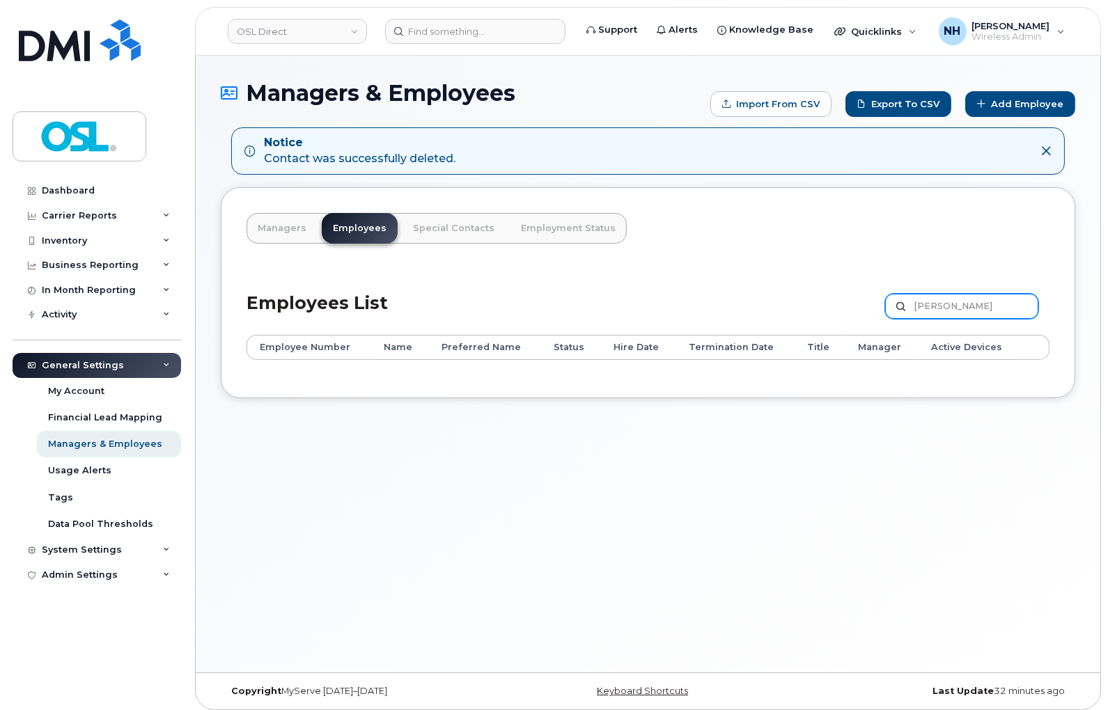
click at [956, 304] on input "[PERSON_NAME]" at bounding box center [961, 306] width 153 height 25
paste input "p"
type input "pana"
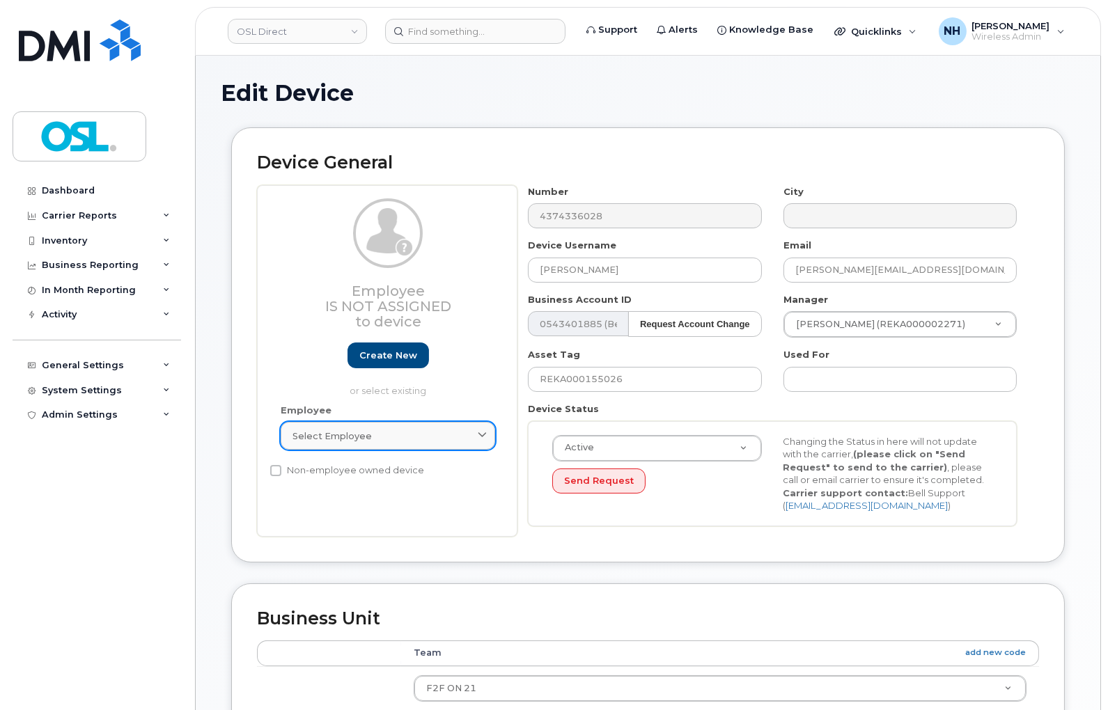
click at [351, 435] on span "Select employee" at bounding box center [332, 436] width 79 height 13
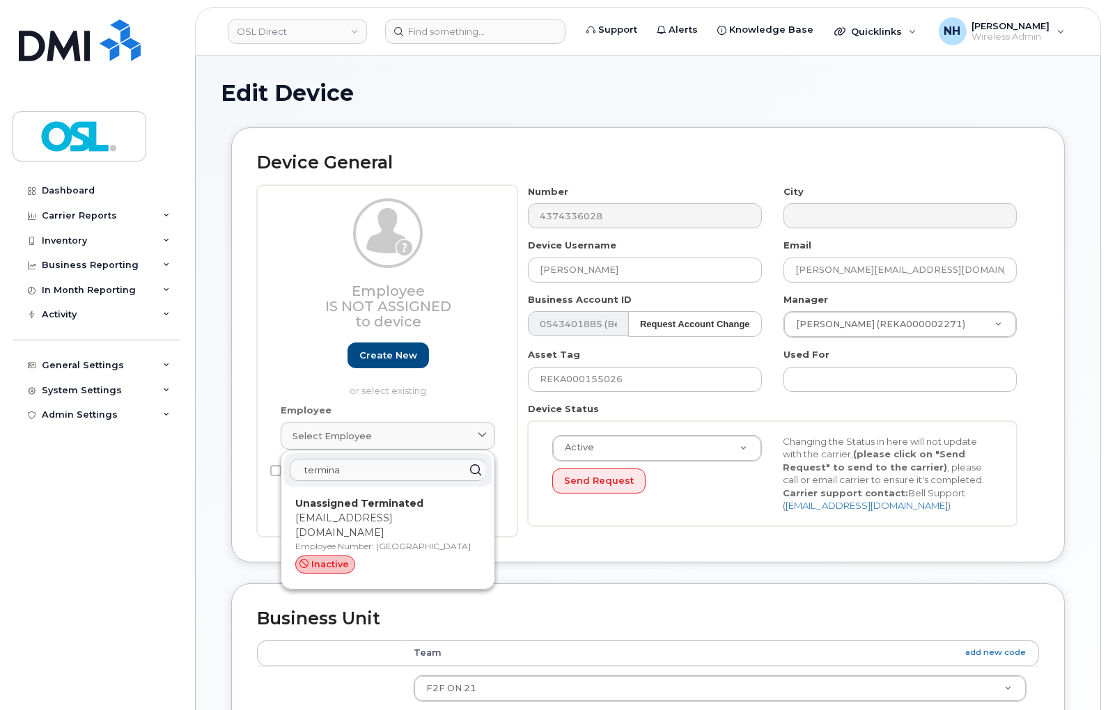
type input "termina"
click at [395, 566] on div "Unassigned Terminated support_2@osldirect.com Employee Number: UT inactive" at bounding box center [388, 537] width 208 height 91
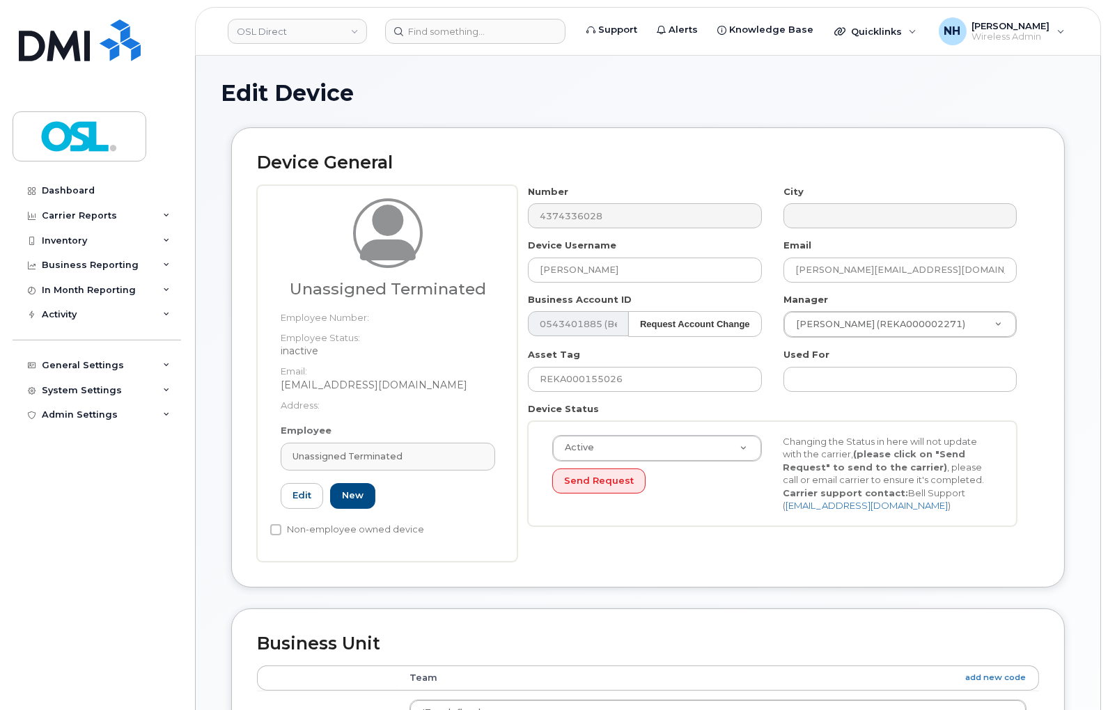
type input "Unassigned Terminated"
type input "support_2@osldirect.com"
type input "4117510"
type input "UT"
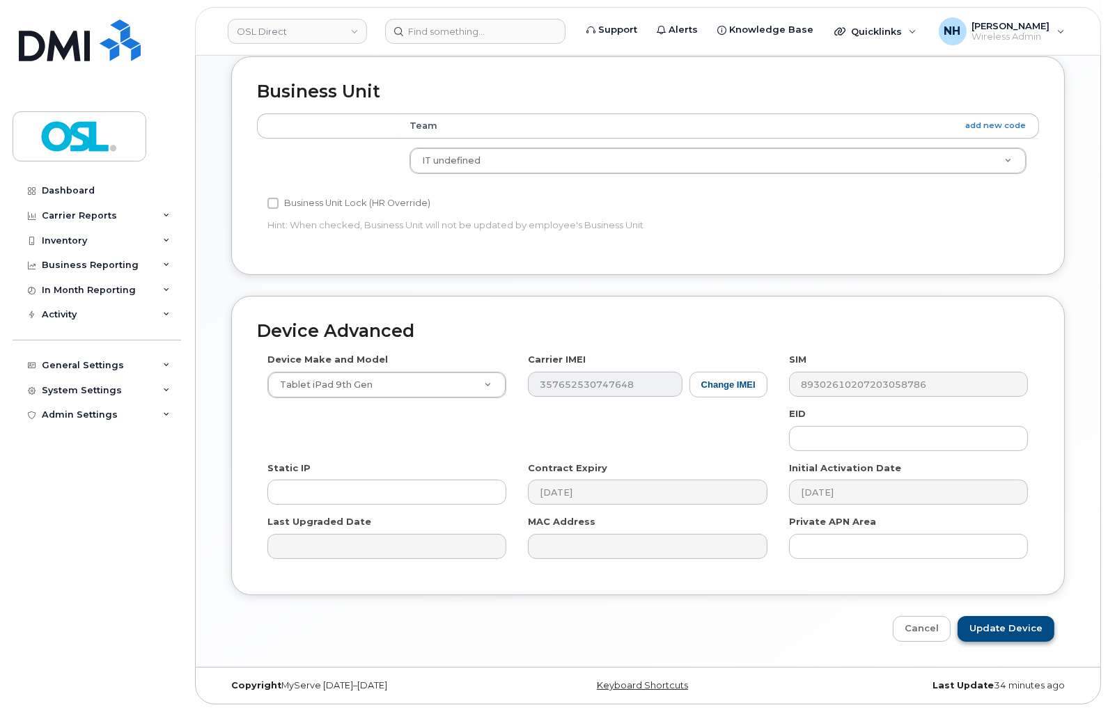
scroll to position [554, 0]
click at [1020, 634] on input "Update Device" at bounding box center [1006, 628] width 97 height 26
type input "Saving..."
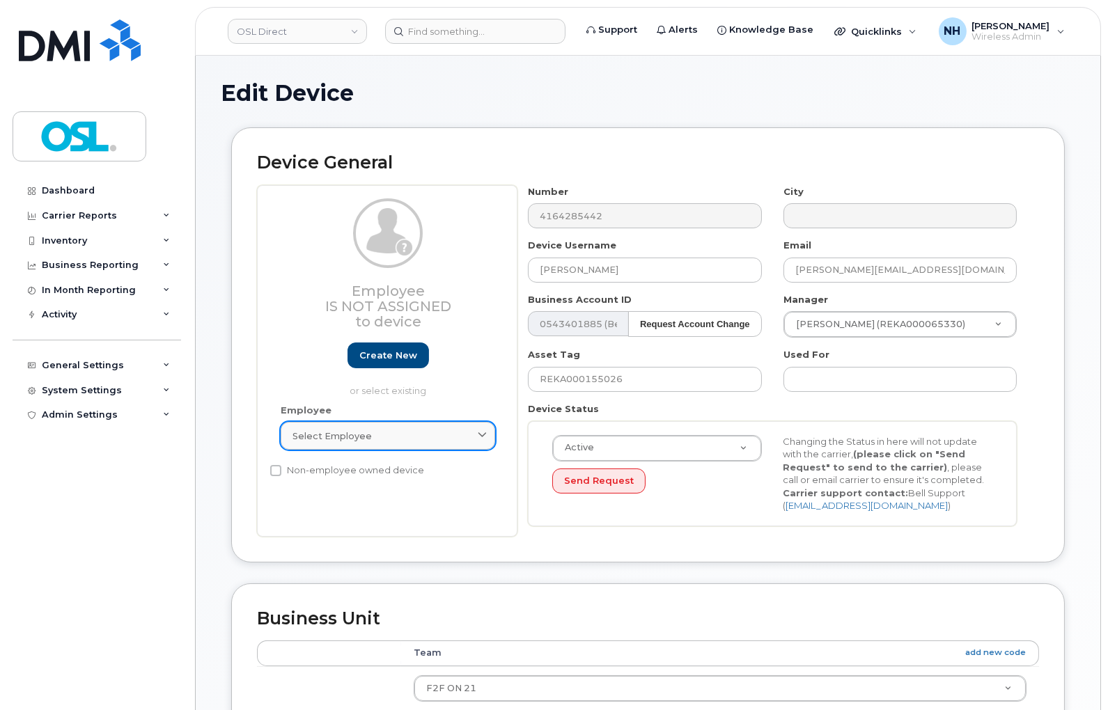
click at [373, 434] on div "Select employee" at bounding box center [388, 436] width 191 height 13
paste input "termina"
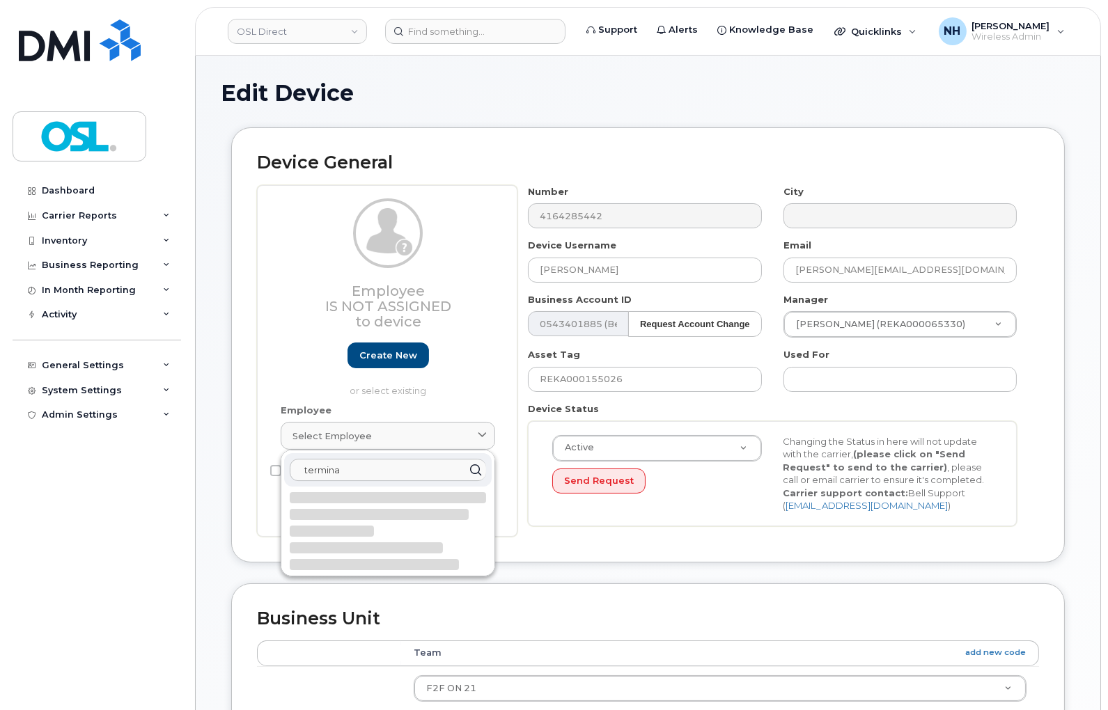
type input "termina"
click at [375, 540] on div at bounding box center [388, 531] width 196 height 78
click at [380, 527] on div at bounding box center [388, 531] width 196 height 78
click at [381, 527] on div at bounding box center [388, 531] width 196 height 78
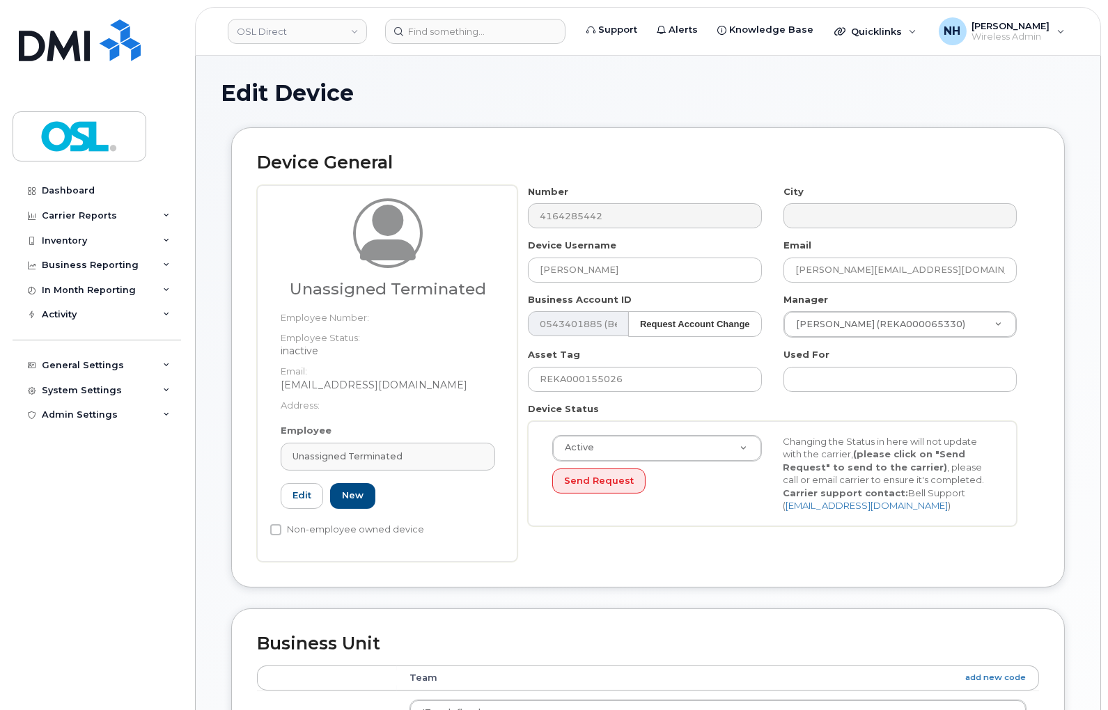
type input "UT"
type input "Unassigned Terminated"
type input "[EMAIL_ADDRESS][DOMAIN_NAME]"
type input "4117510"
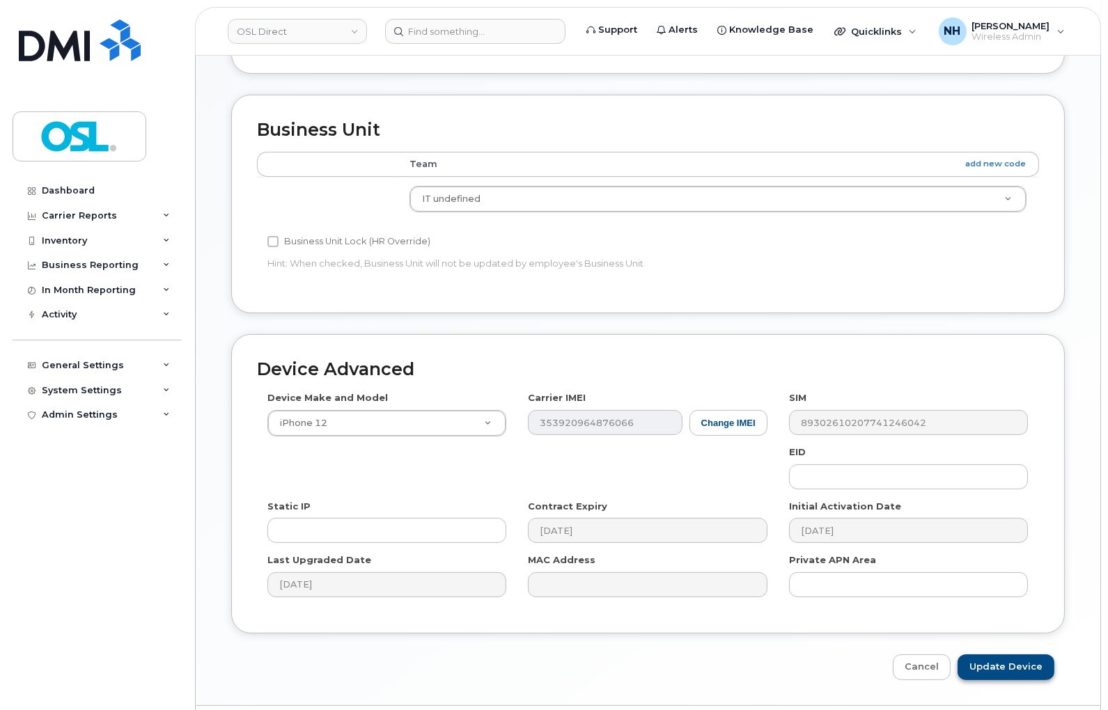
scroll to position [554, 0]
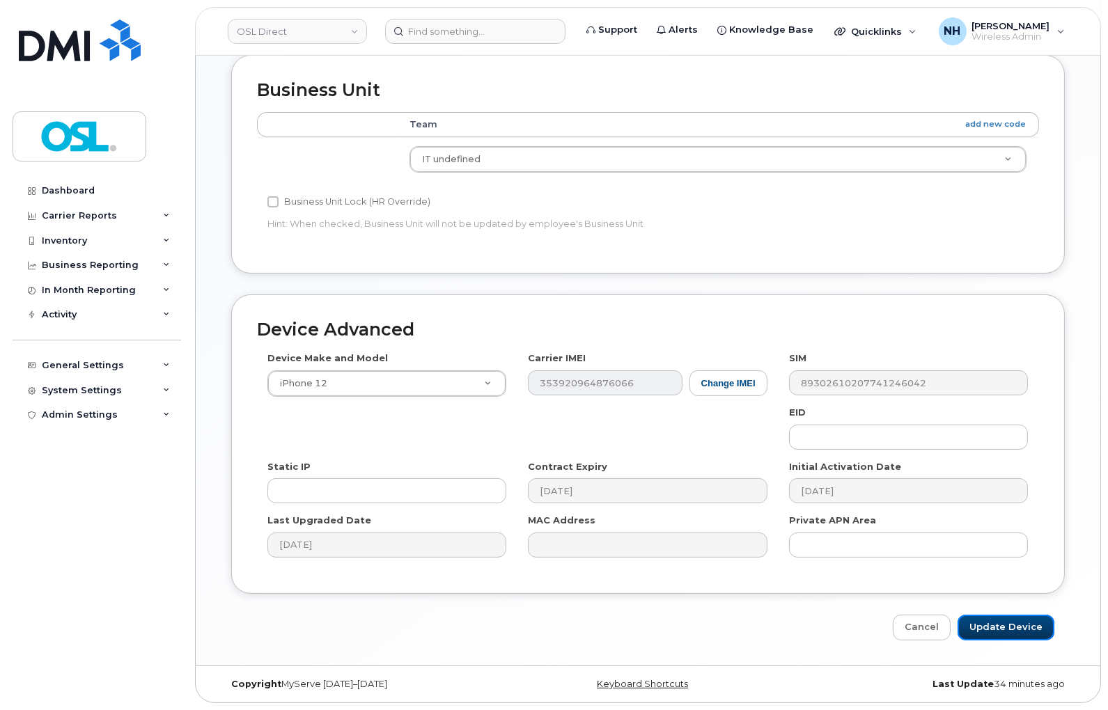
drag, startPoint x: 992, startPoint y: 621, endPoint x: 997, endPoint y: 586, distance: 35.2
click at [992, 621] on input "Update Device" at bounding box center [1006, 628] width 97 height 26
type input "Saving..."
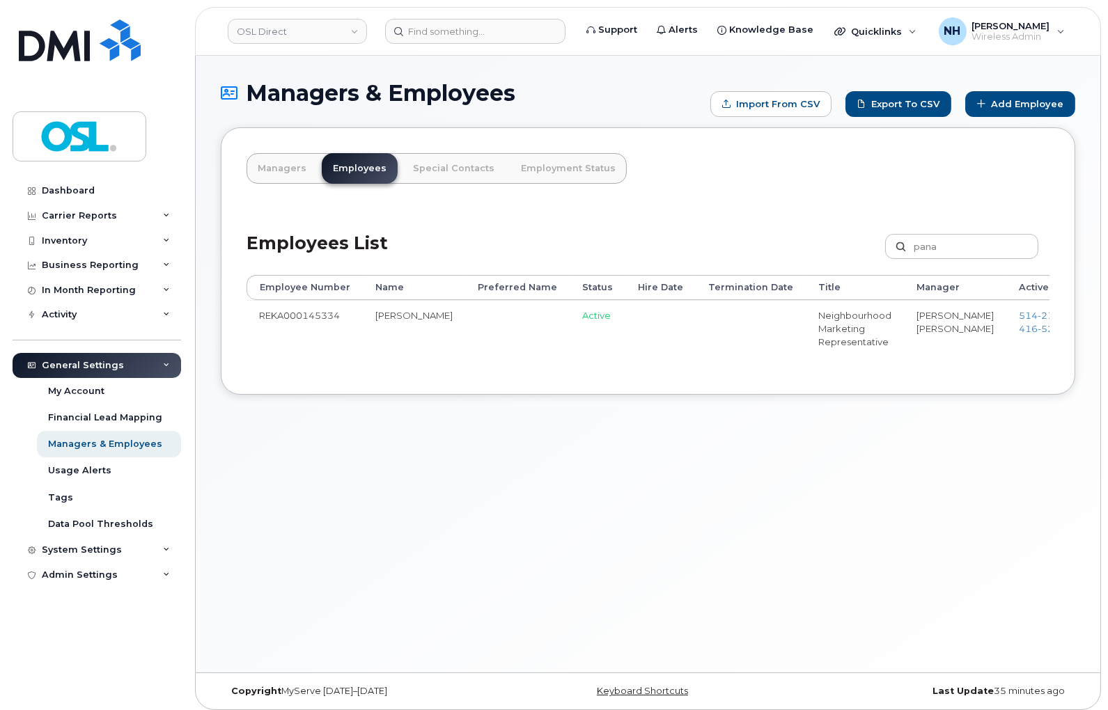
click at [540, 454] on div "Managers & Employees Import from CSV Export to CSV Add Employee Managers Employ…" at bounding box center [648, 364] width 905 height 617
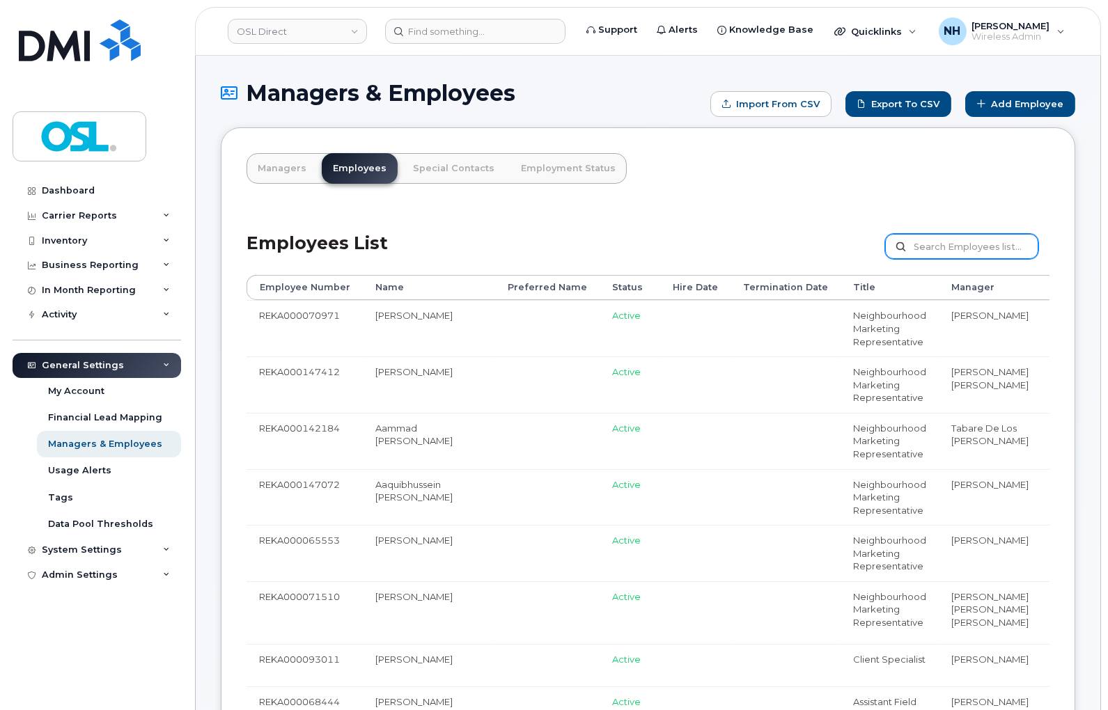
click at [947, 246] on input "text" at bounding box center [961, 246] width 153 height 25
paste input "REKA000071864"
type input "REKA000071864"
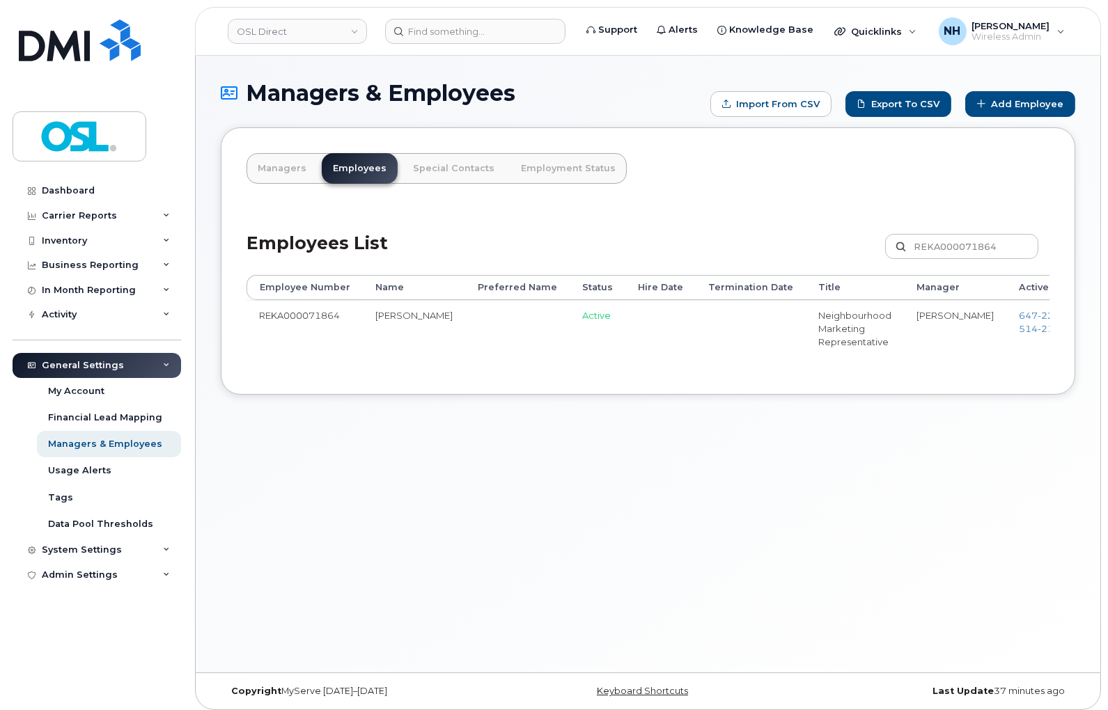
drag, startPoint x: 882, startPoint y: 325, endPoint x: 921, endPoint y: 328, distance: 39.9
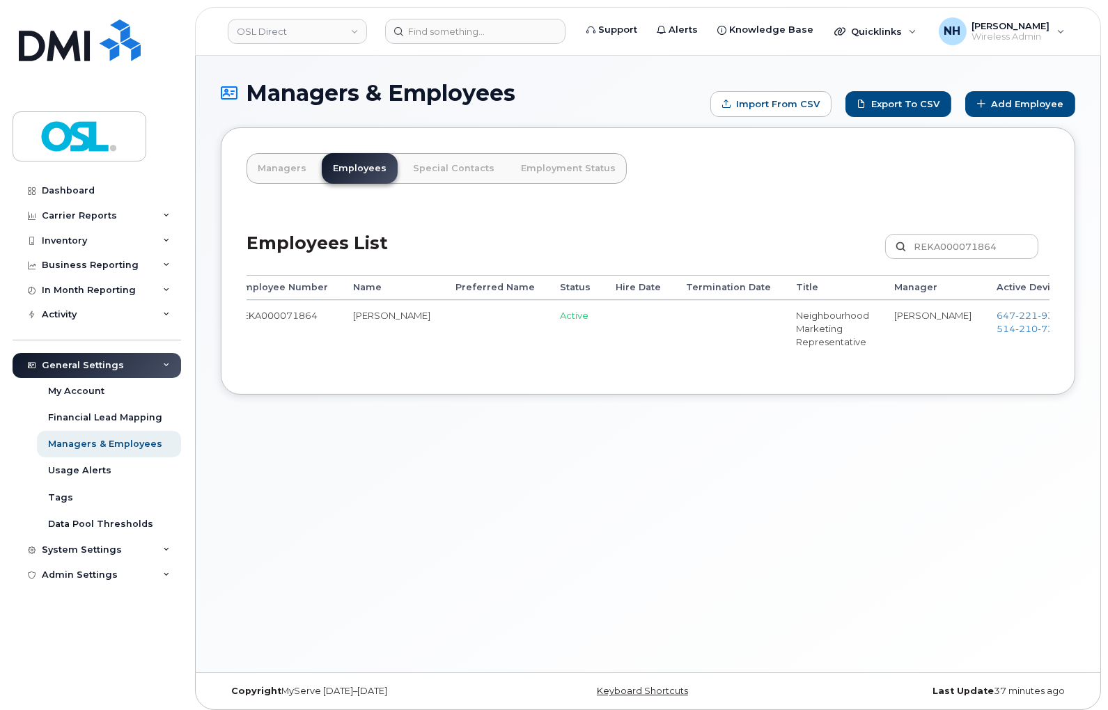
click at [1093, 320] on link "Edit" at bounding box center [1119, 322] width 53 height 26
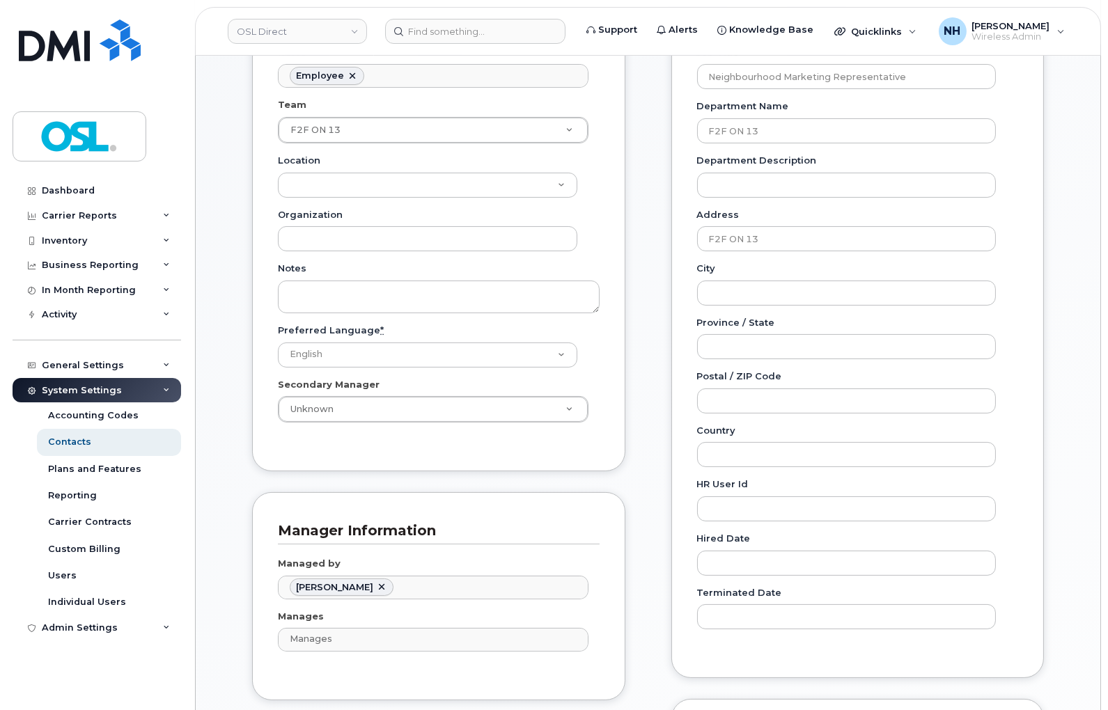
scroll to position [387, 0]
click at [380, 585] on link at bounding box center [381, 587] width 11 height 11
paste input "Aljabran"
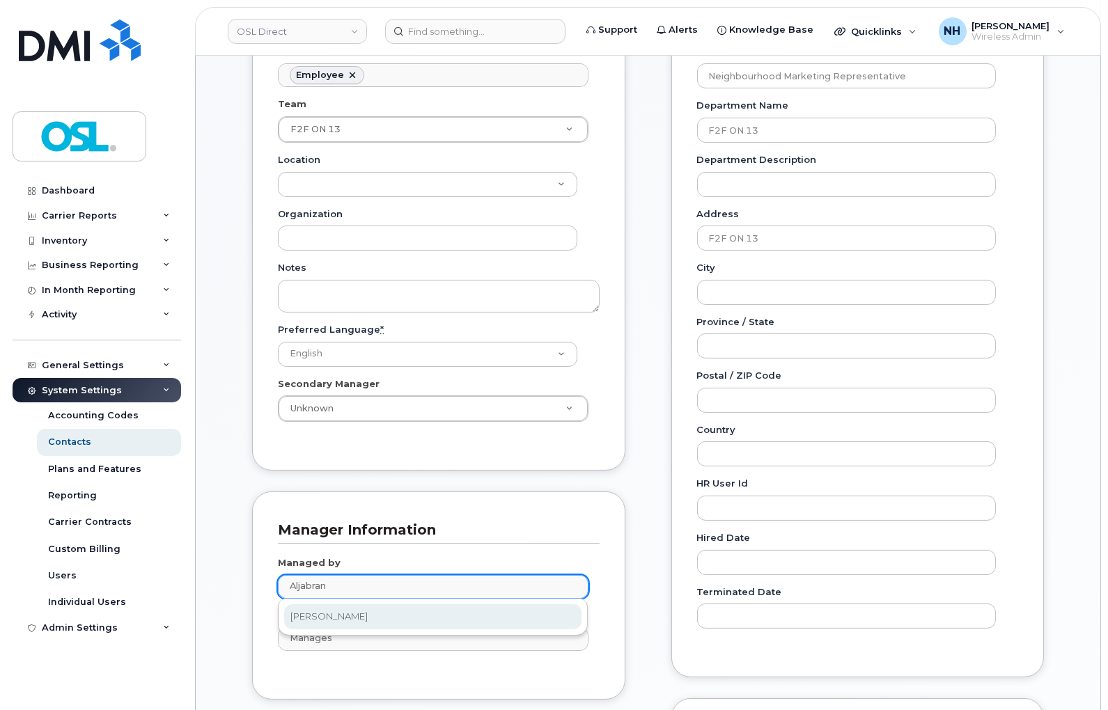
type input "Aljabran"
type input "1527451"
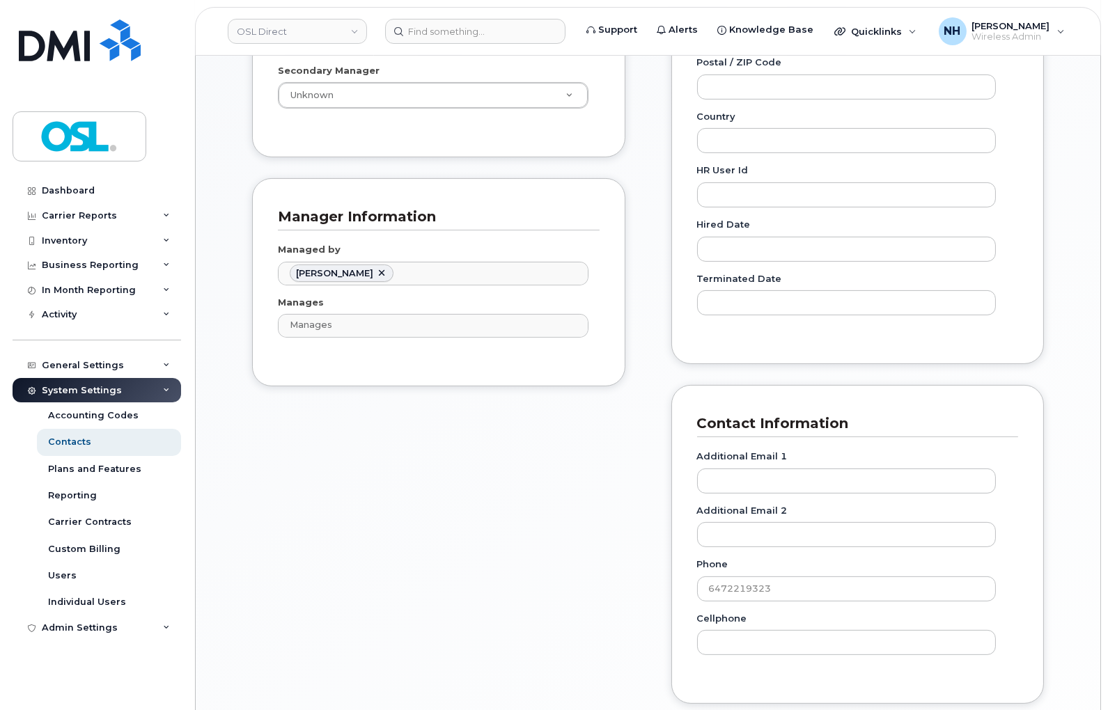
scroll to position [774, 0]
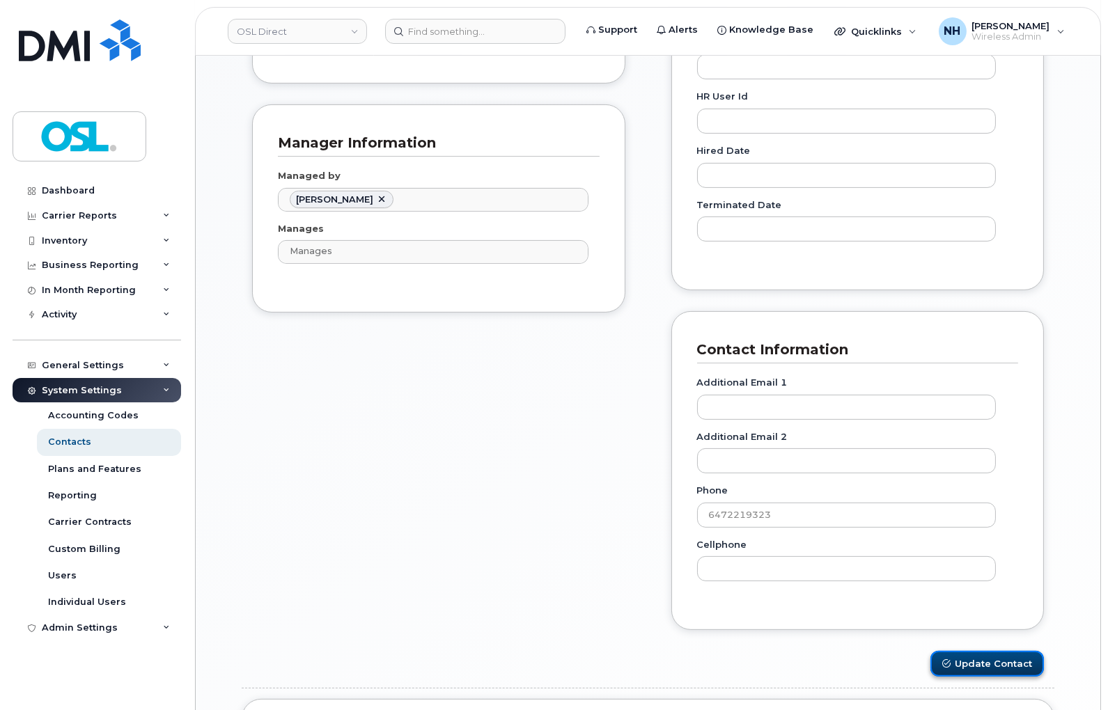
click at [992, 663] on button "Update Contact" at bounding box center [988, 664] width 114 height 26
